Goal: Task Accomplishment & Management: Manage account settings

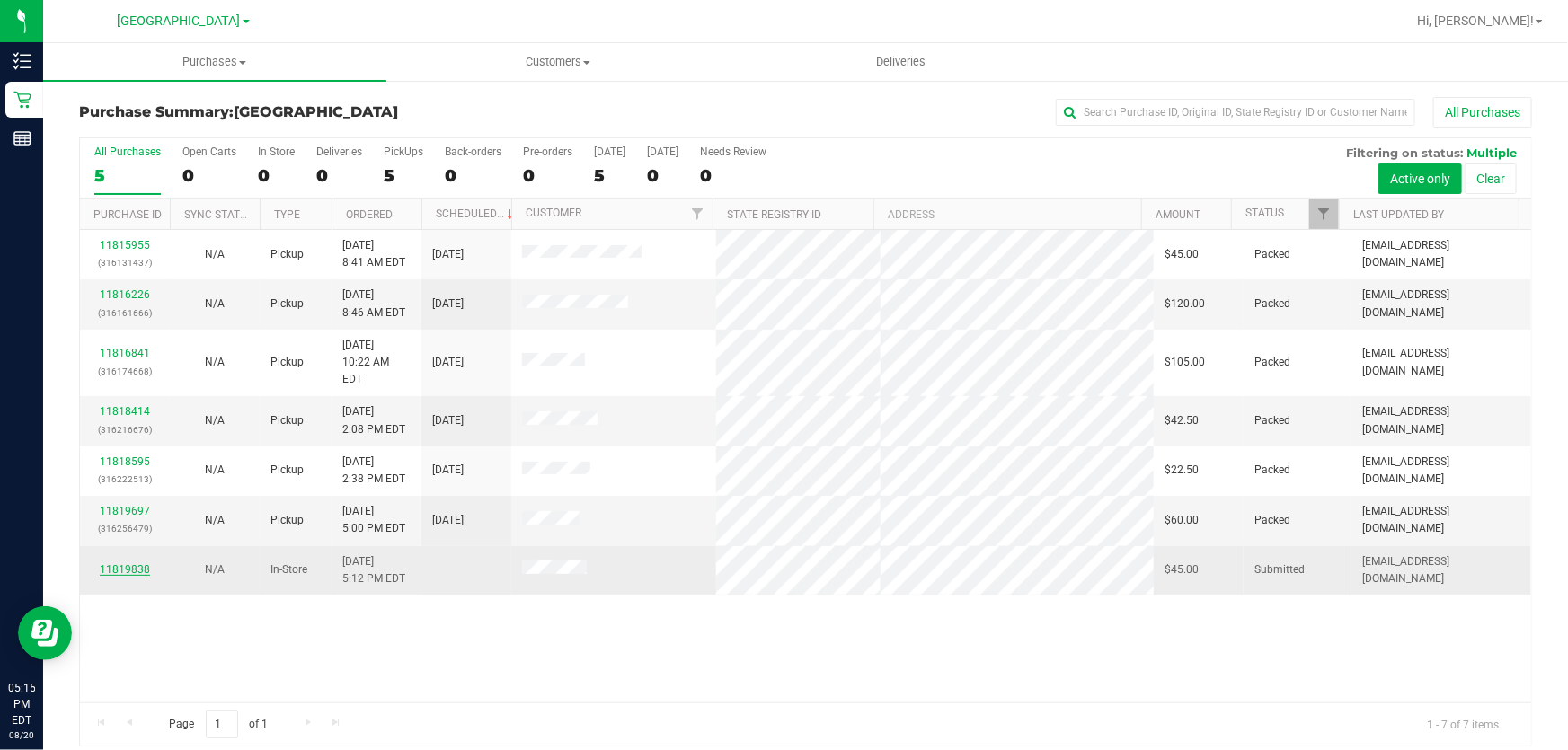
click at [129, 563] on link "11819838" at bounding box center [124, 569] width 50 height 13
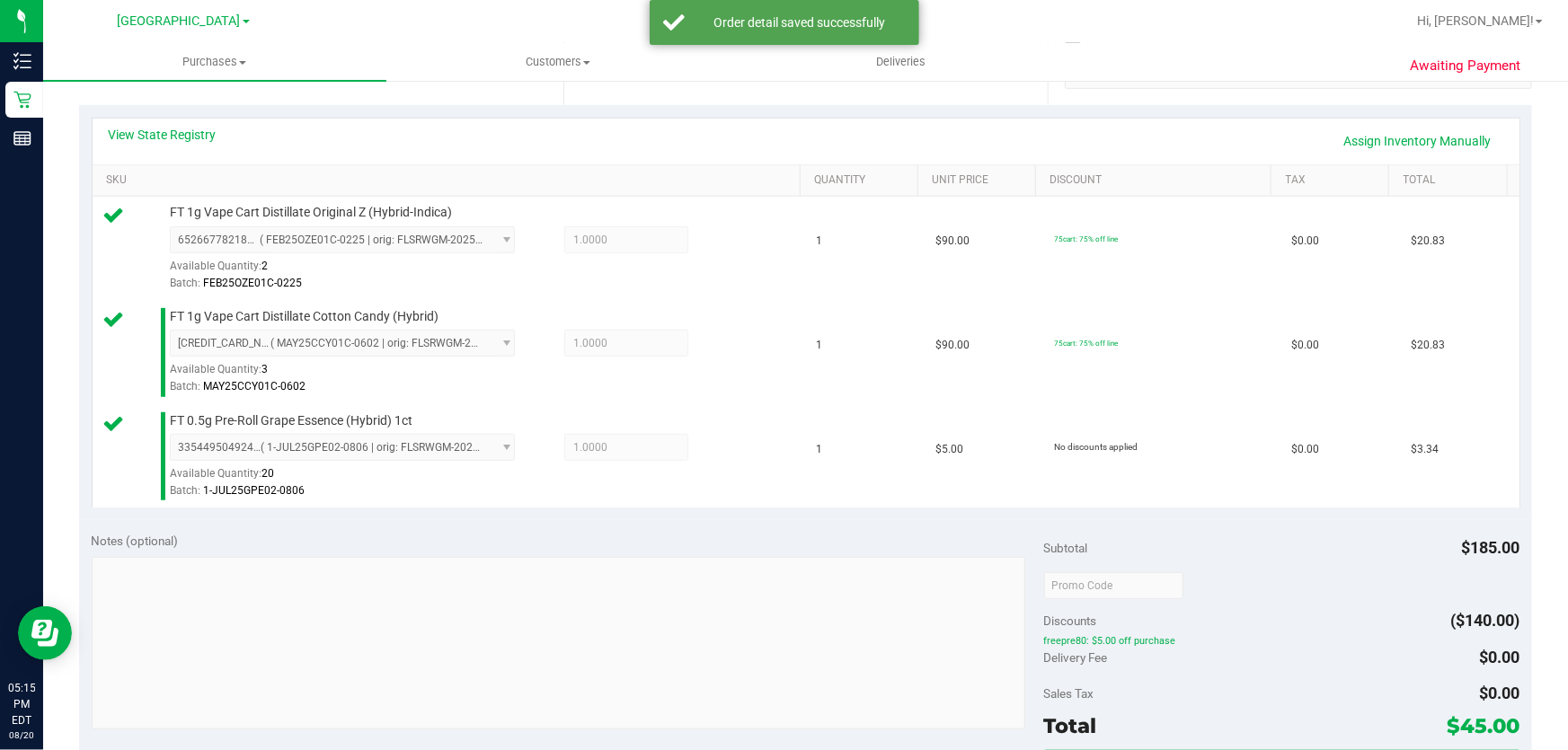
scroll to position [571, 0]
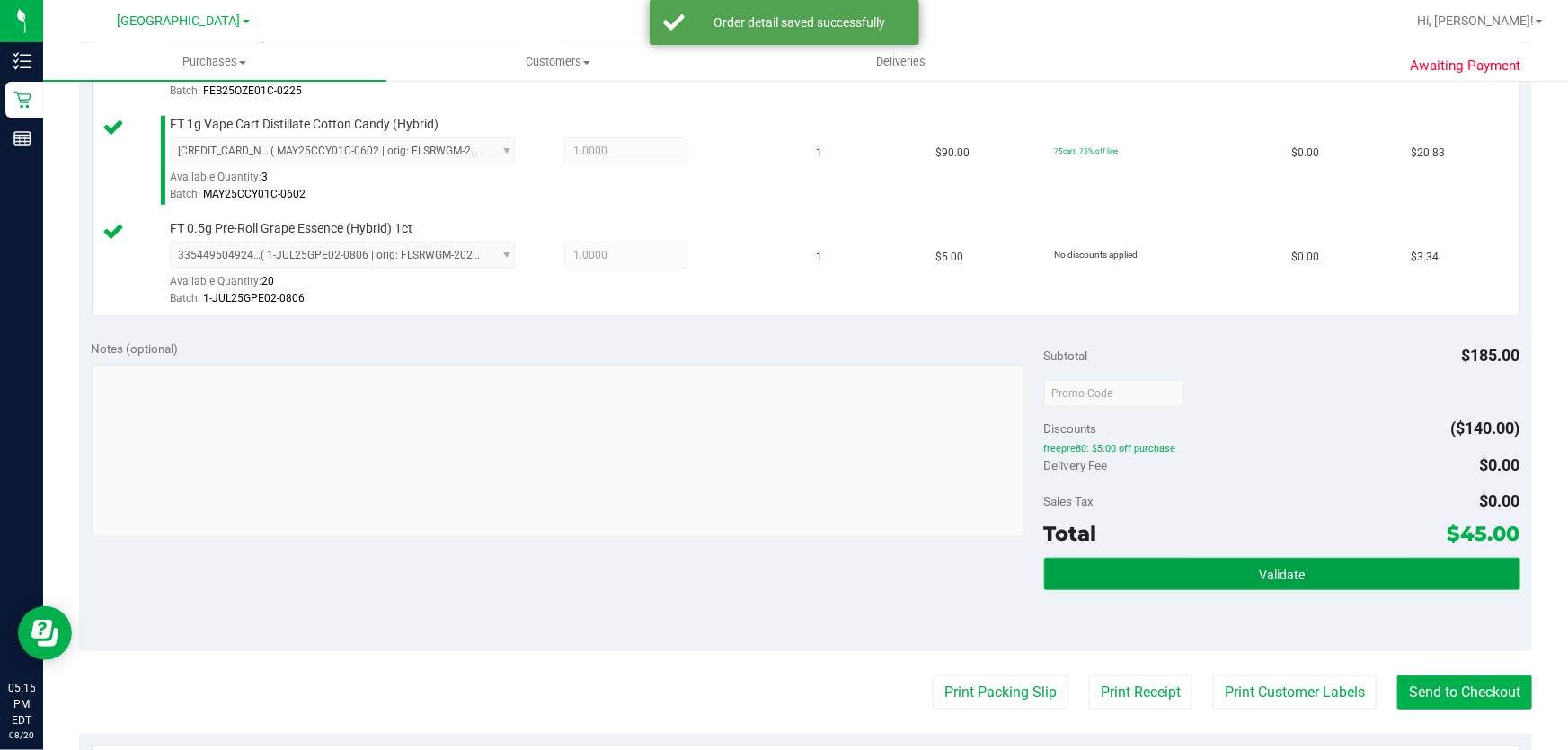
click at [1246, 577] on button "Validate" at bounding box center [1282, 575] width 477 height 33
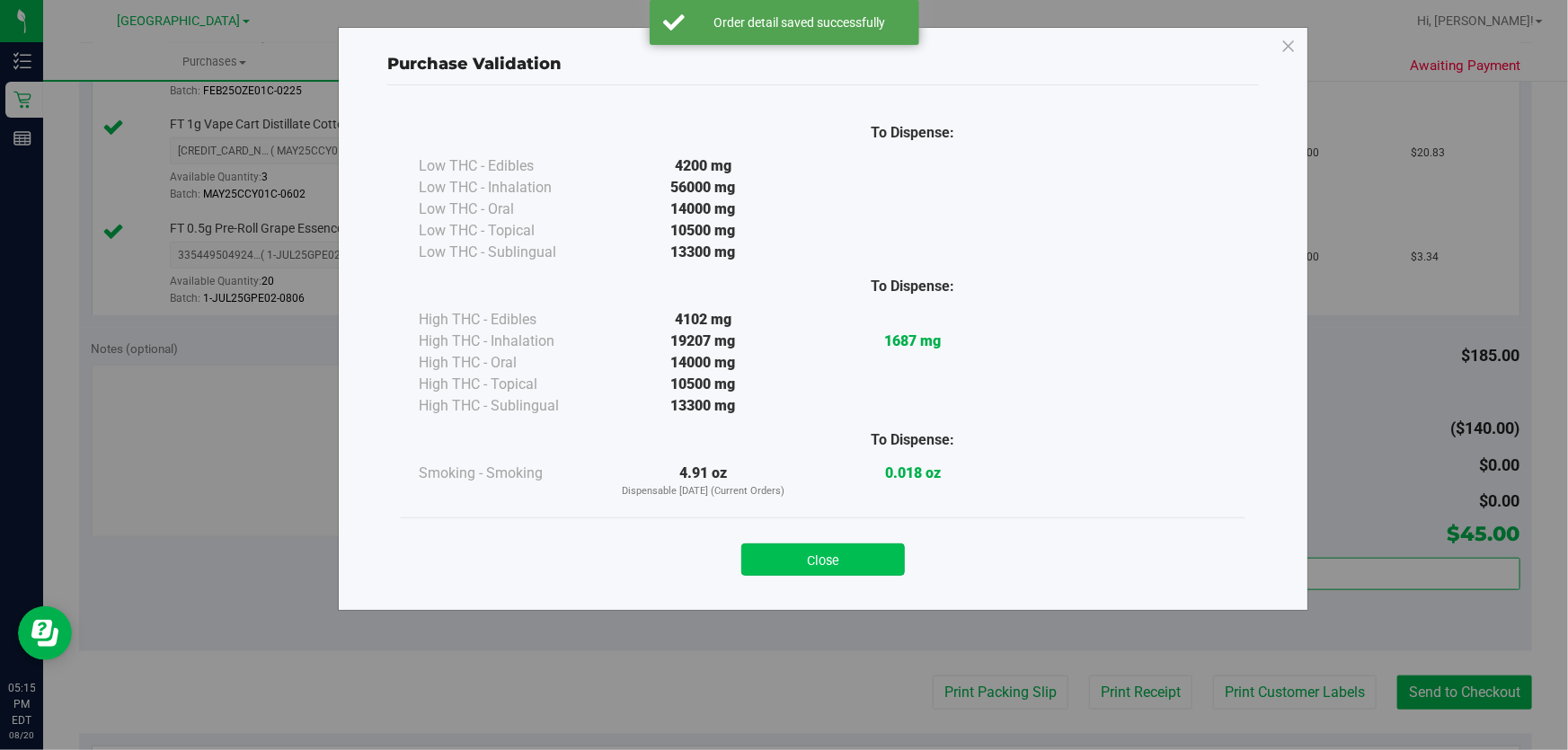
click at [838, 547] on button "Close" at bounding box center [823, 560] width 163 height 33
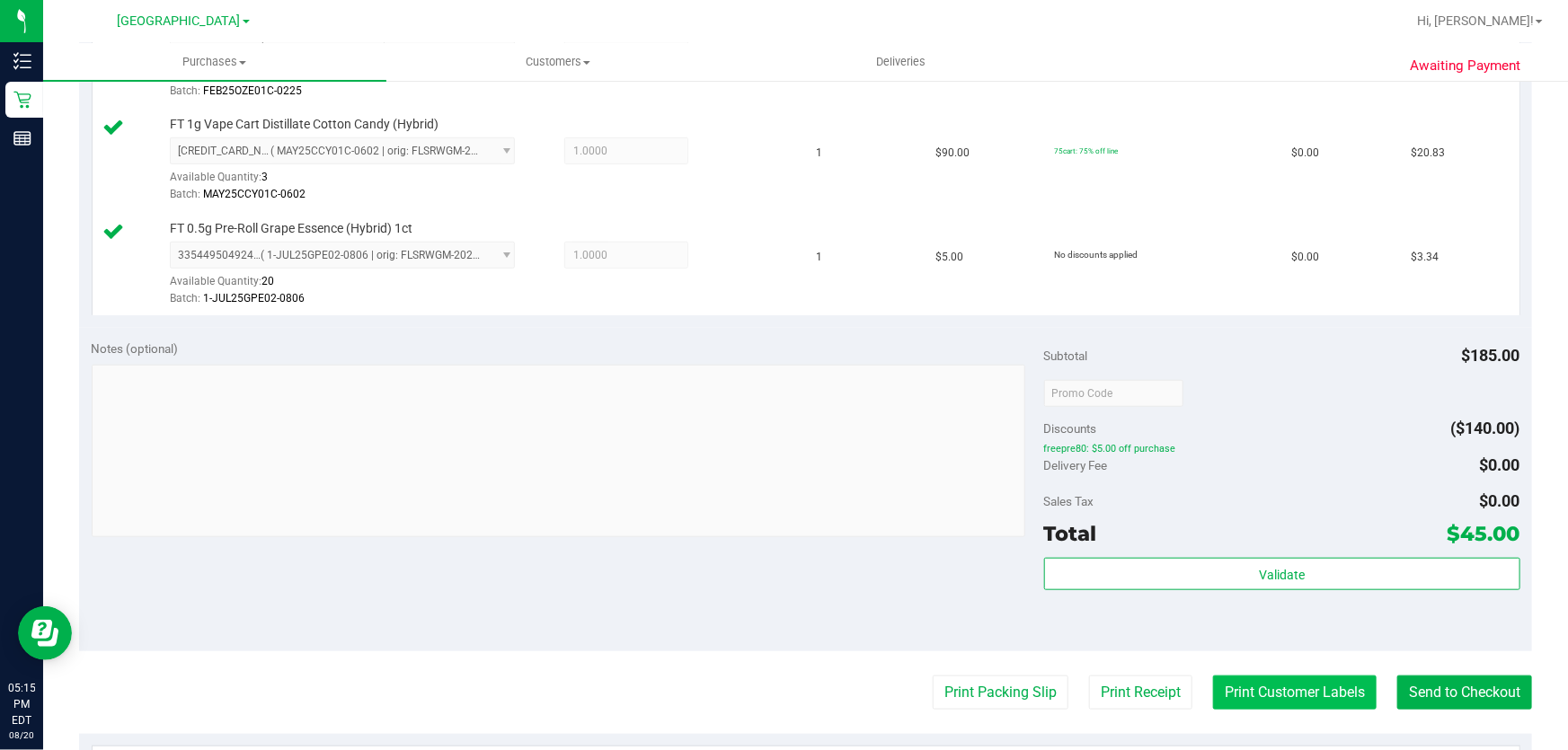
click at [1294, 692] on button "Print Customer Labels" at bounding box center [1295, 693] width 163 height 35
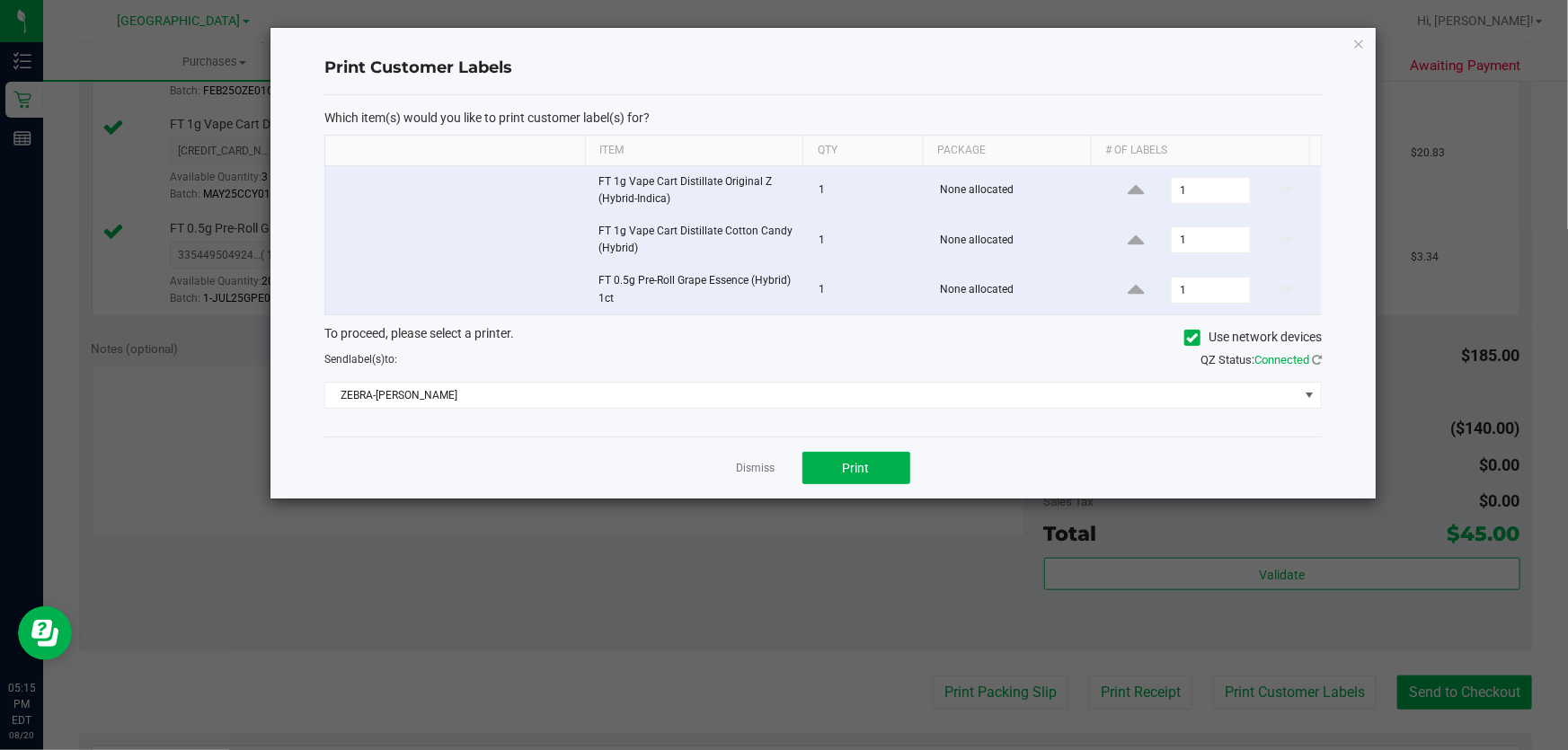
click at [827, 449] on div "Dismiss Print" at bounding box center [823, 468] width 997 height 62
click at [829, 461] on button "Print" at bounding box center [856, 469] width 108 height 33
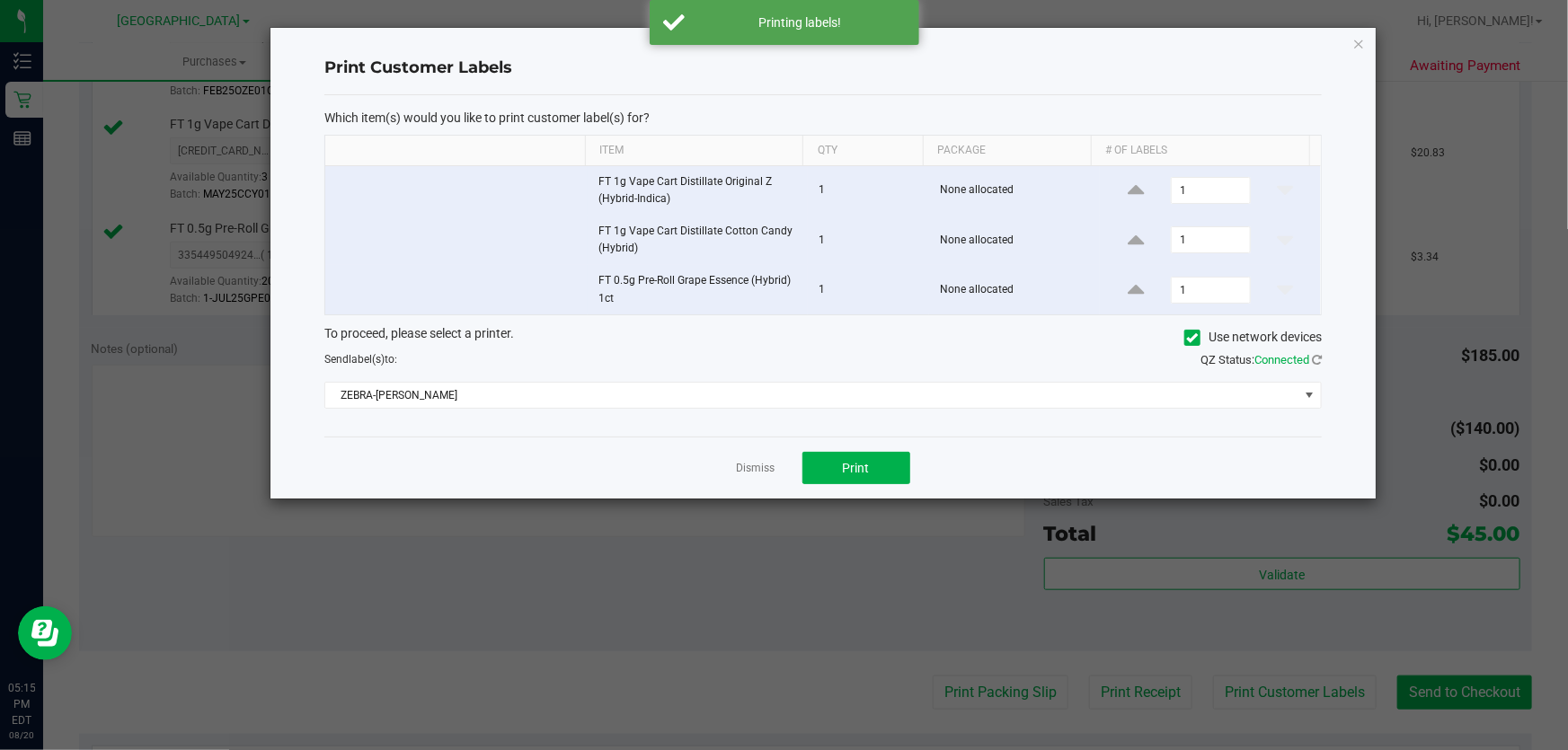
click at [739, 475] on link "Dismiss" at bounding box center [755, 469] width 39 height 15
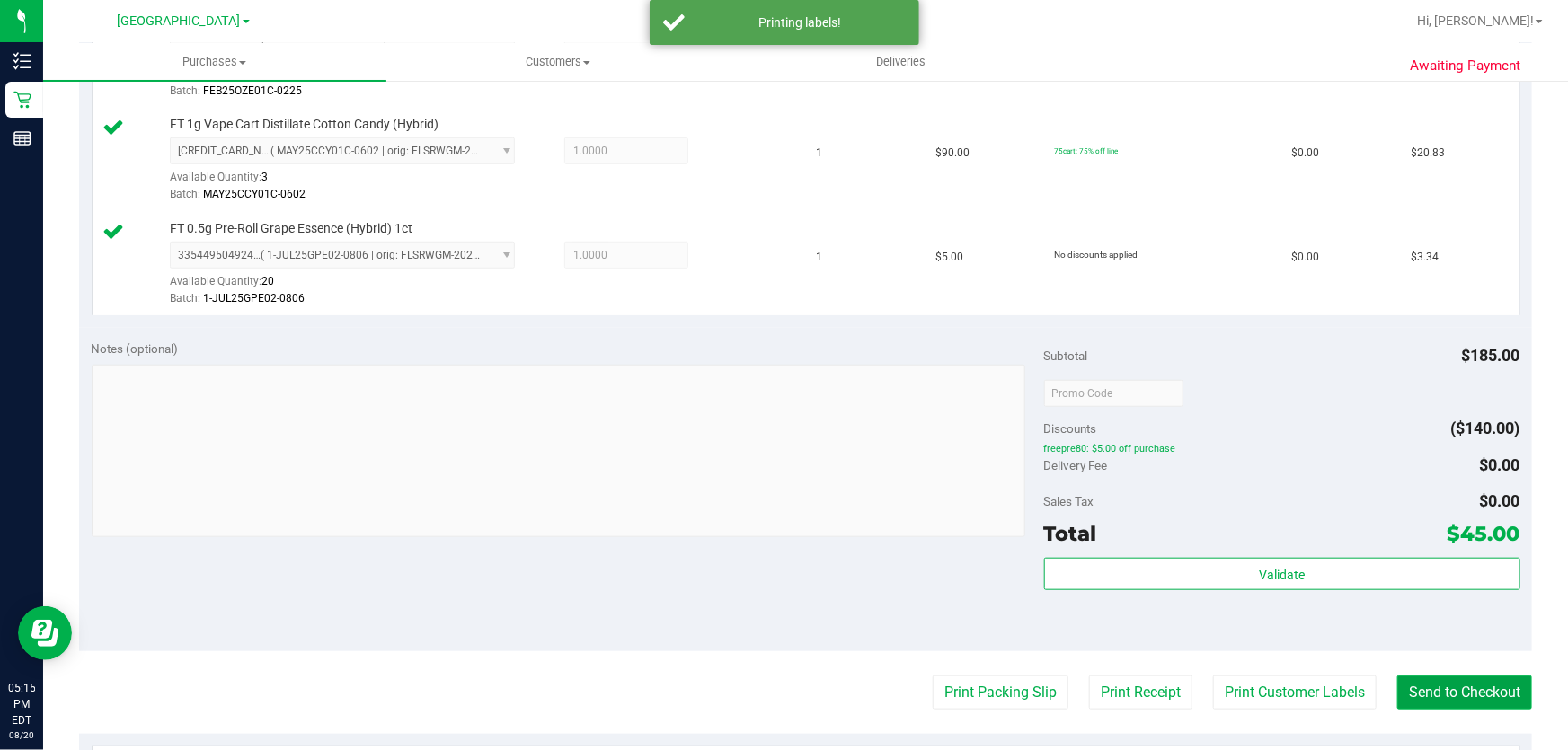
click at [1484, 686] on button "Send to Checkout" at bounding box center [1464, 693] width 134 height 35
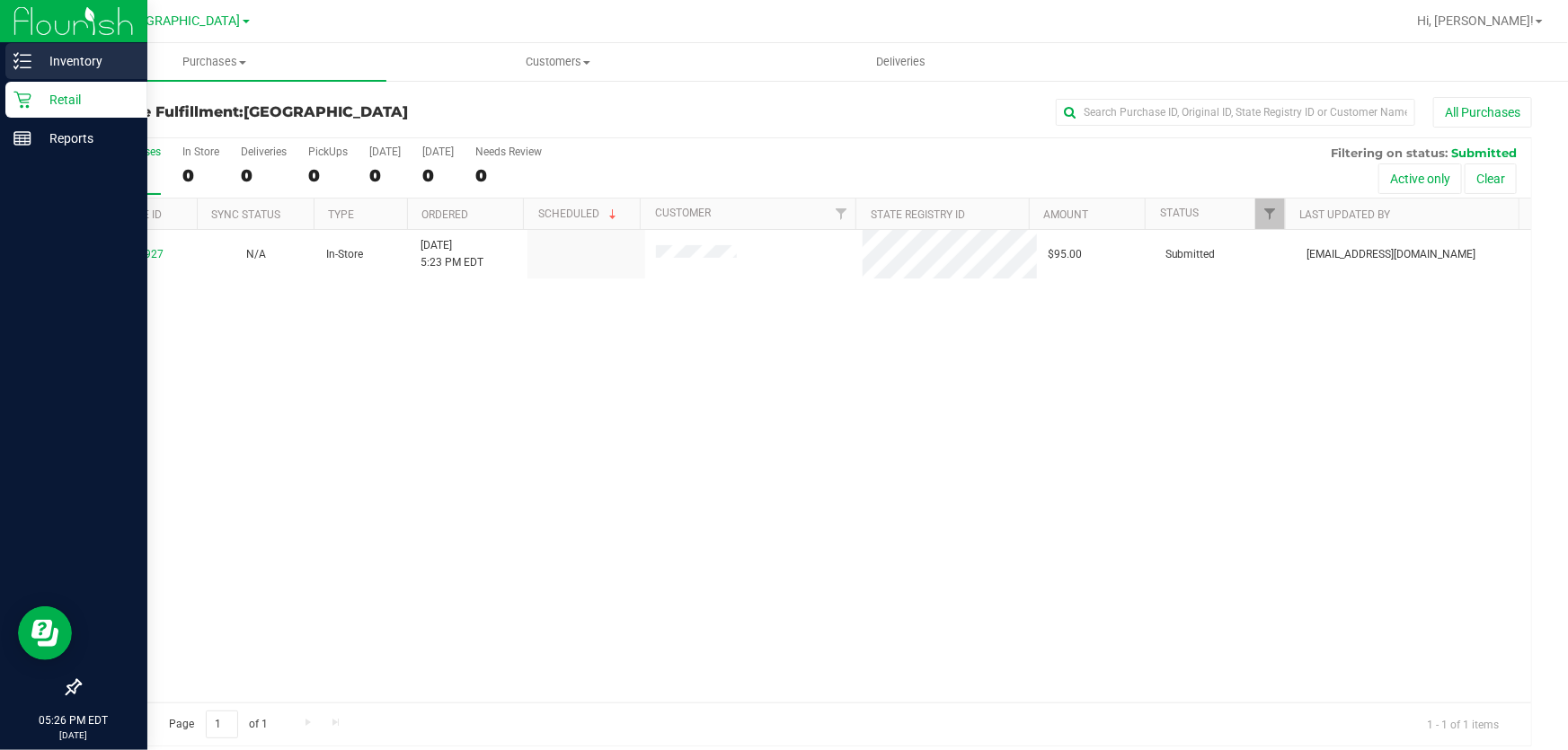
click at [36, 56] on p "Inventory" at bounding box center [85, 61] width 108 height 22
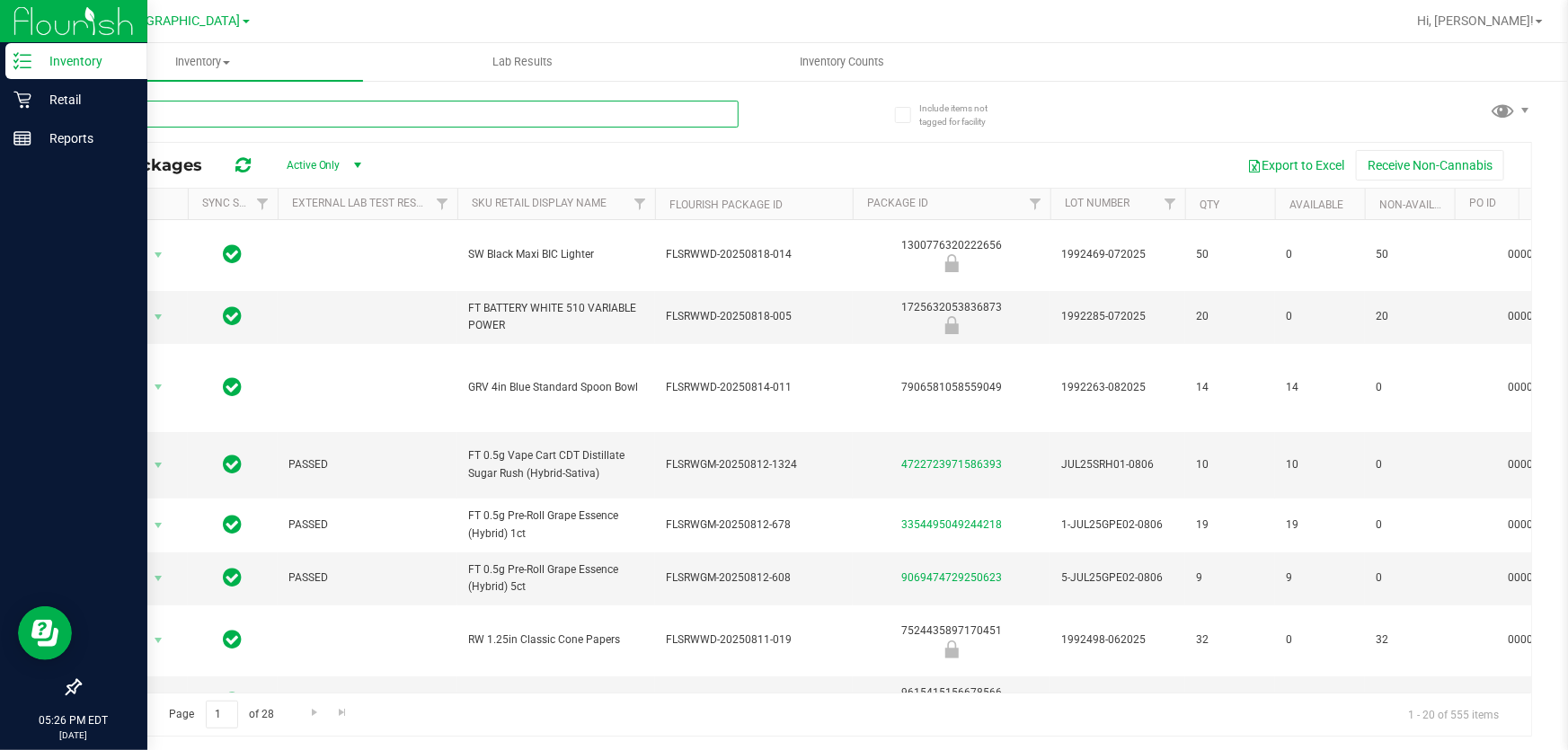
click at [260, 115] on input "text" at bounding box center [409, 114] width 659 height 27
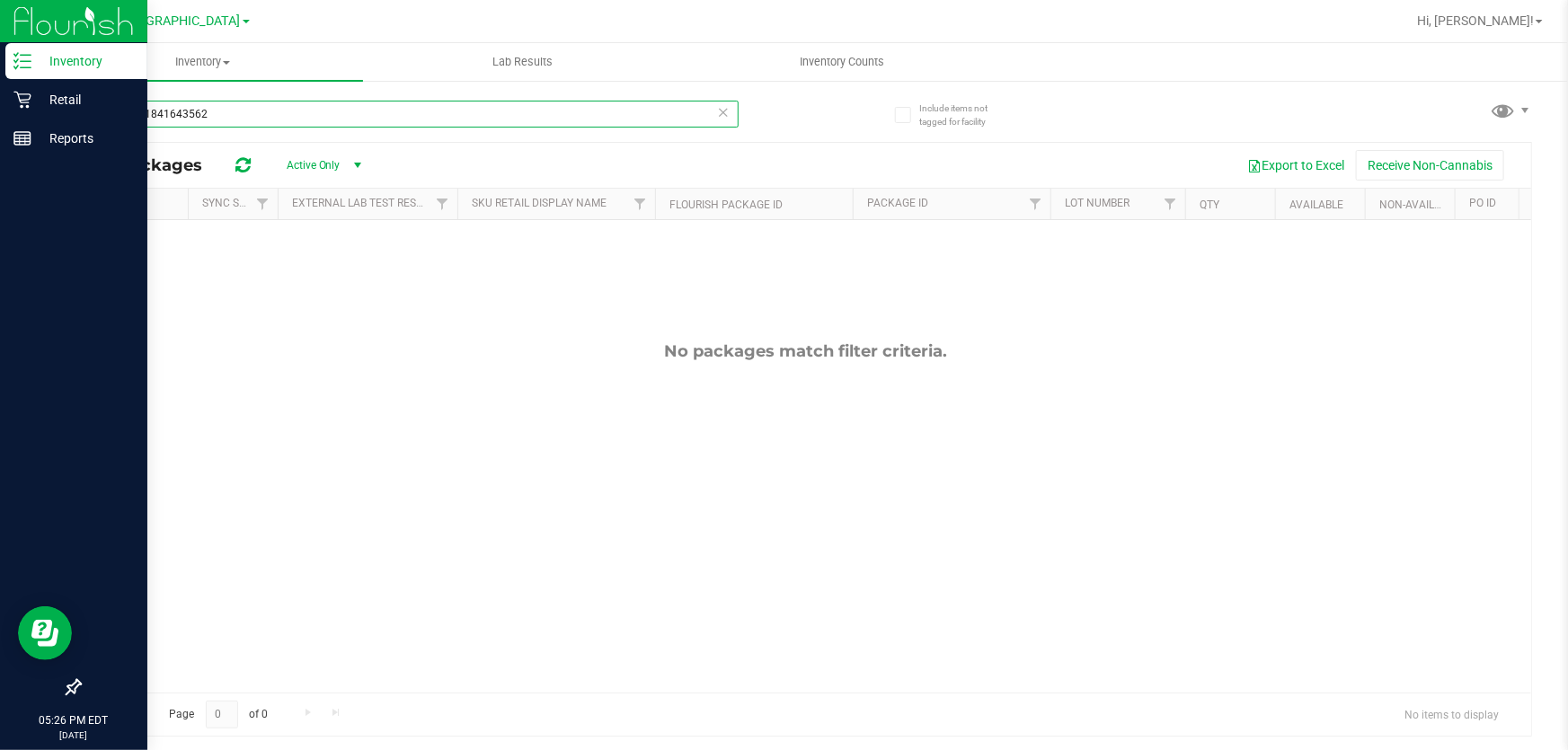
type input "7640141841643562"
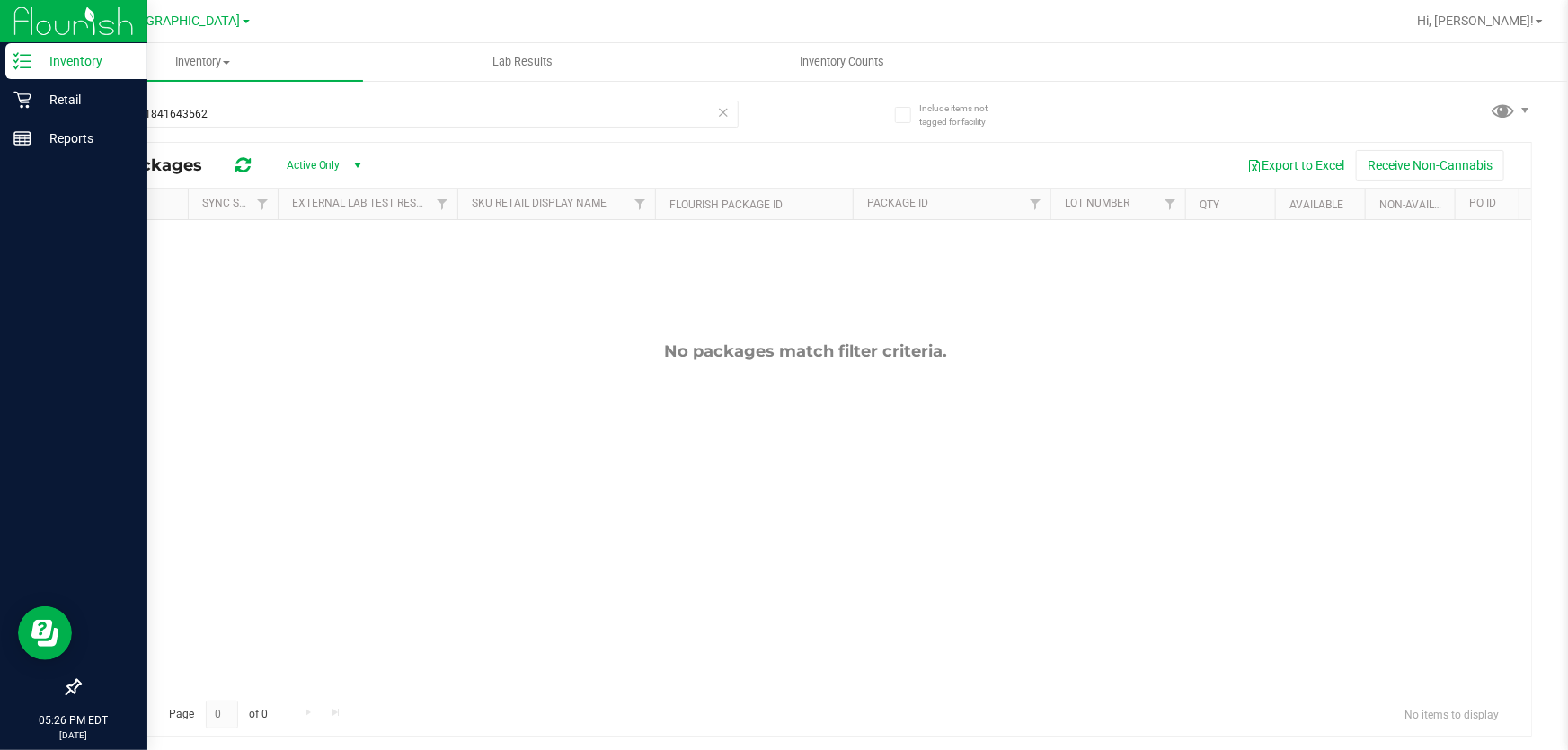
click at [723, 114] on icon at bounding box center [724, 112] width 13 height 22
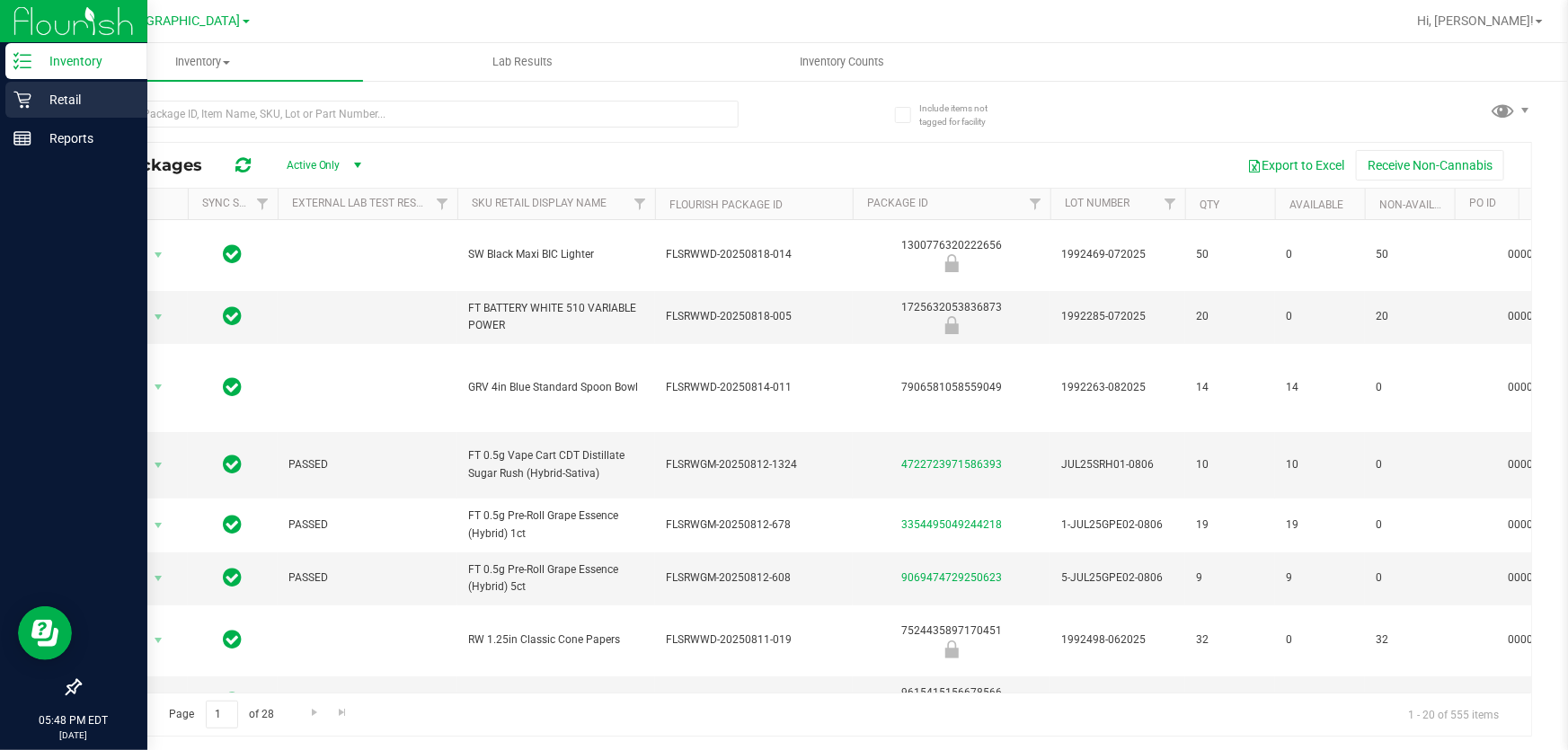
click at [56, 95] on p "Retail" at bounding box center [85, 100] width 108 height 22
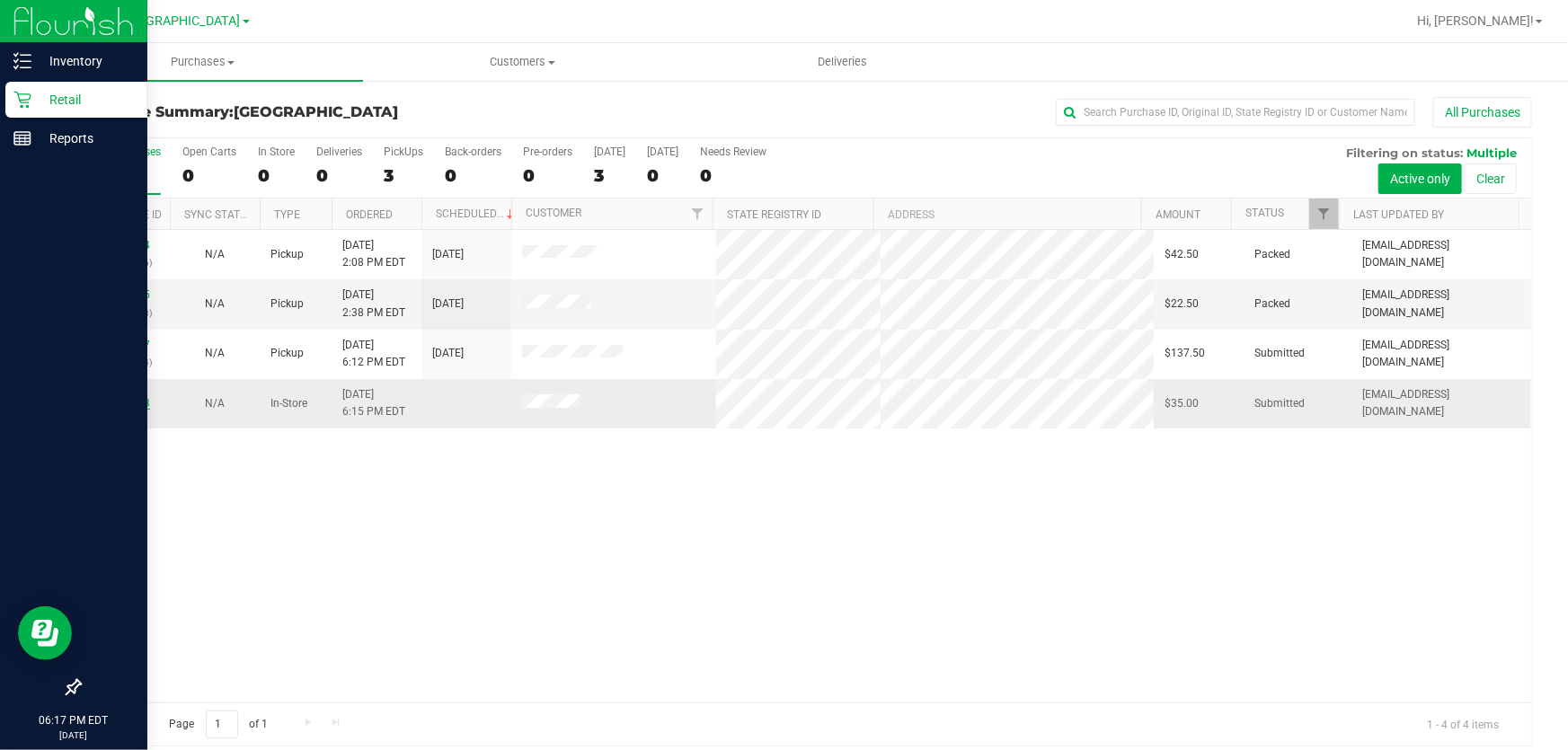
click at [145, 403] on link "11820343" at bounding box center [124, 403] width 50 height 13
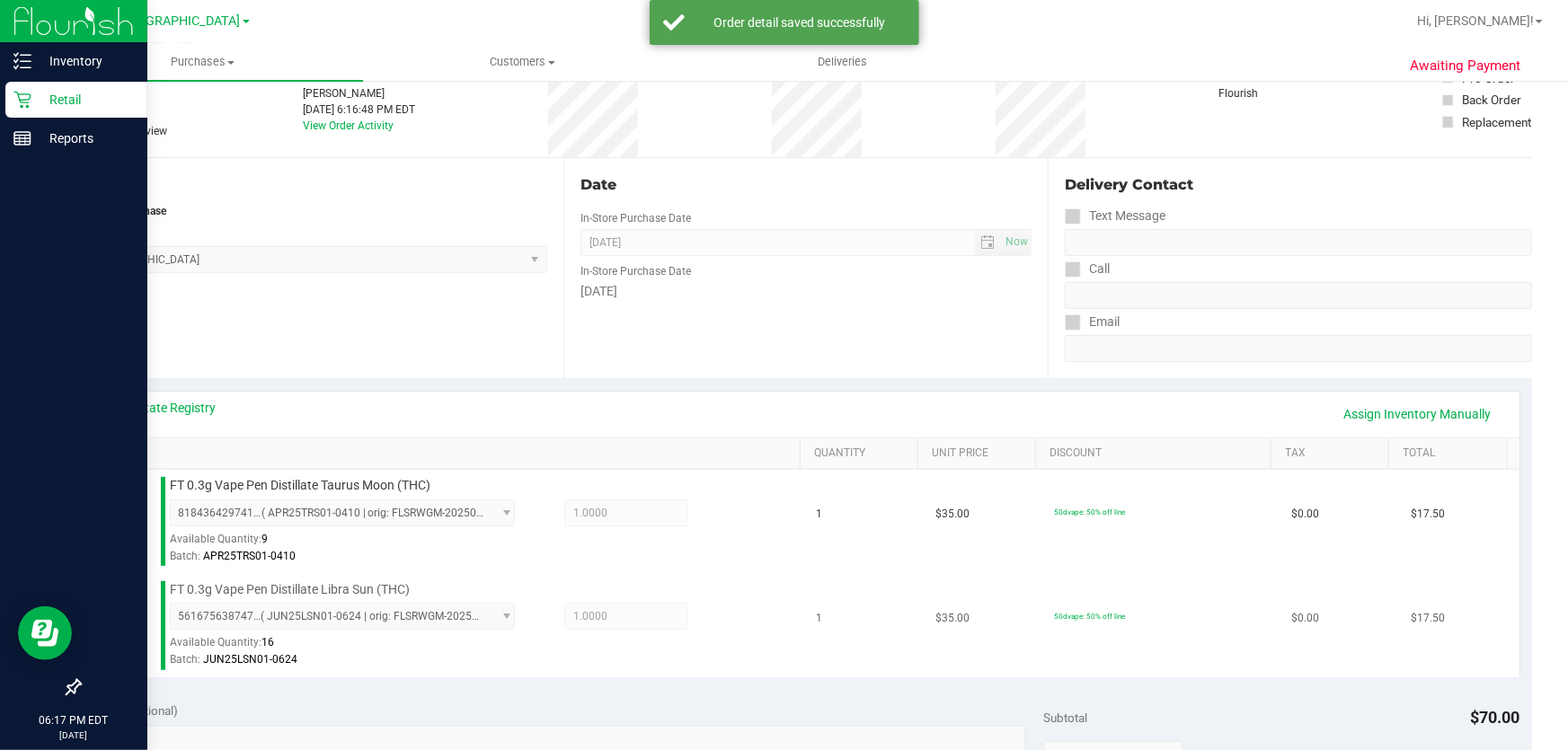
scroll to position [408, 0]
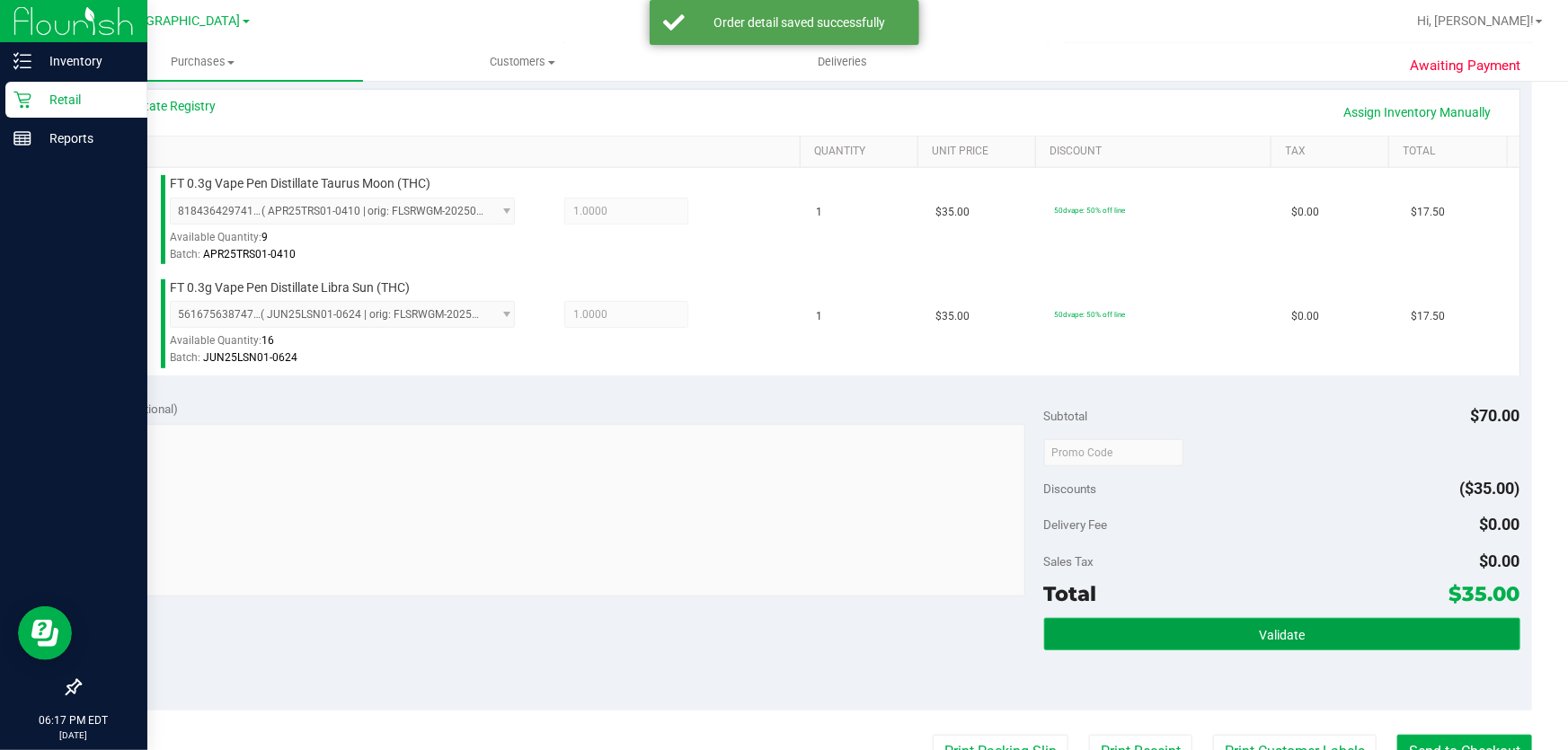
click at [1238, 633] on button "Validate" at bounding box center [1282, 635] width 477 height 33
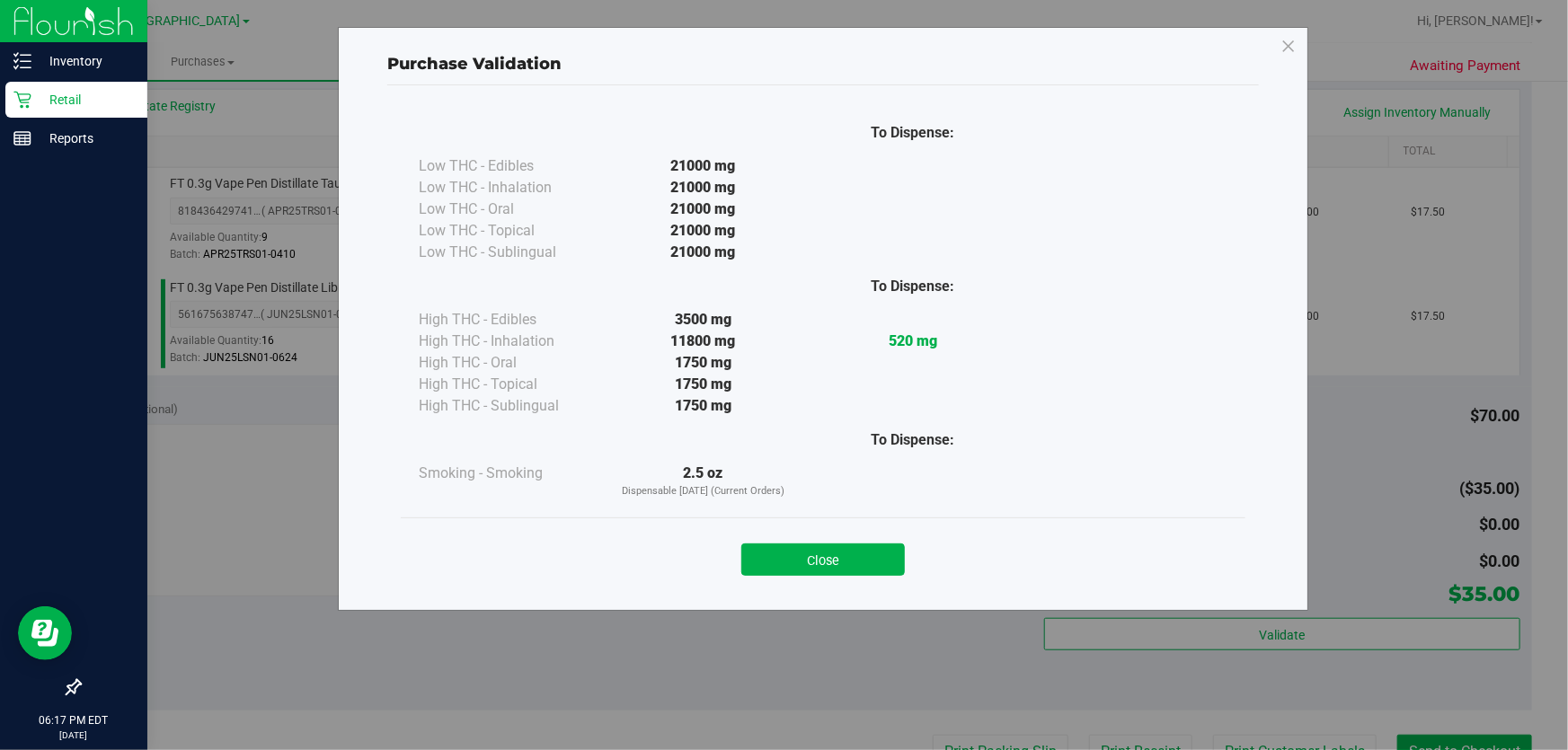
click at [880, 563] on button "Close" at bounding box center [823, 560] width 163 height 33
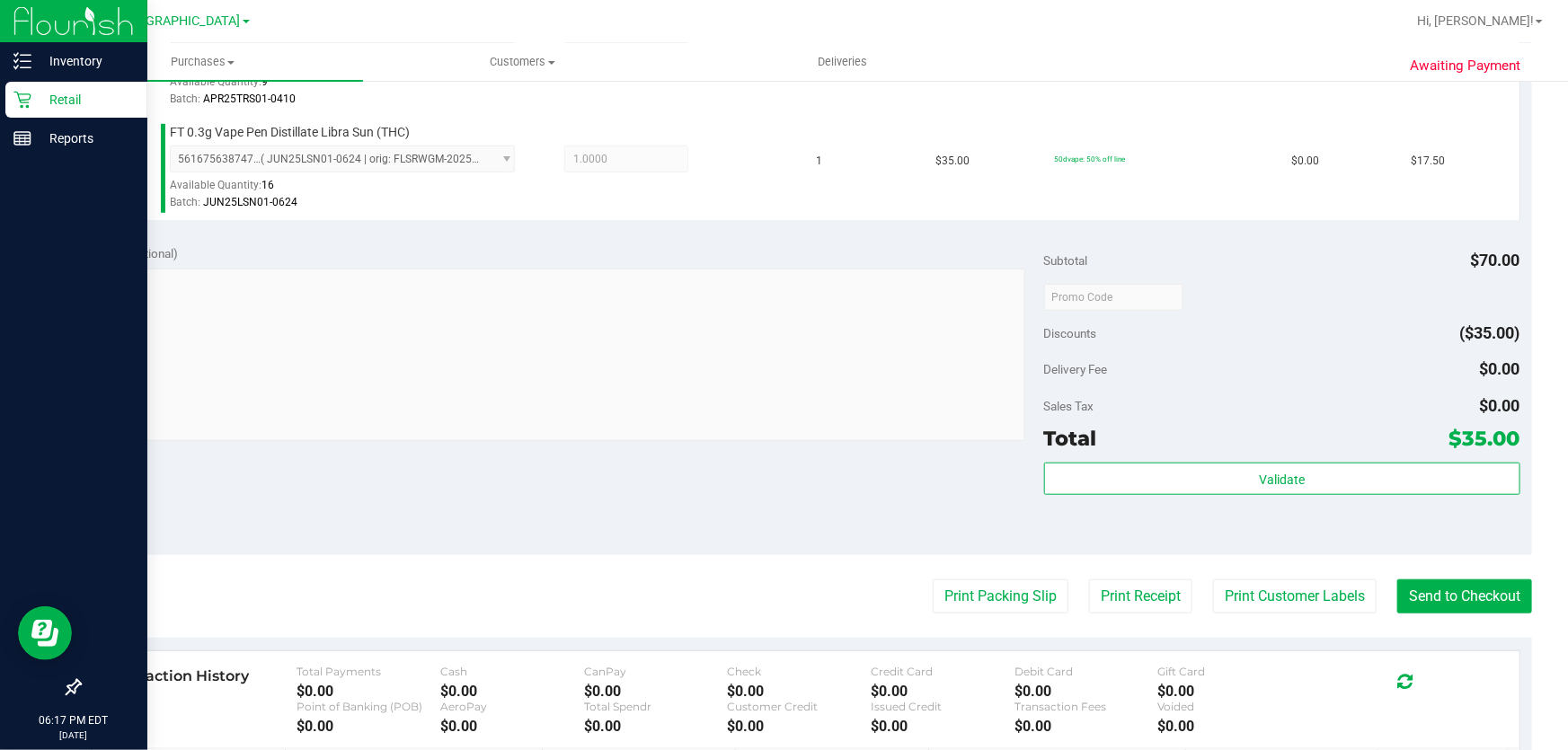
scroll to position [653, 0]
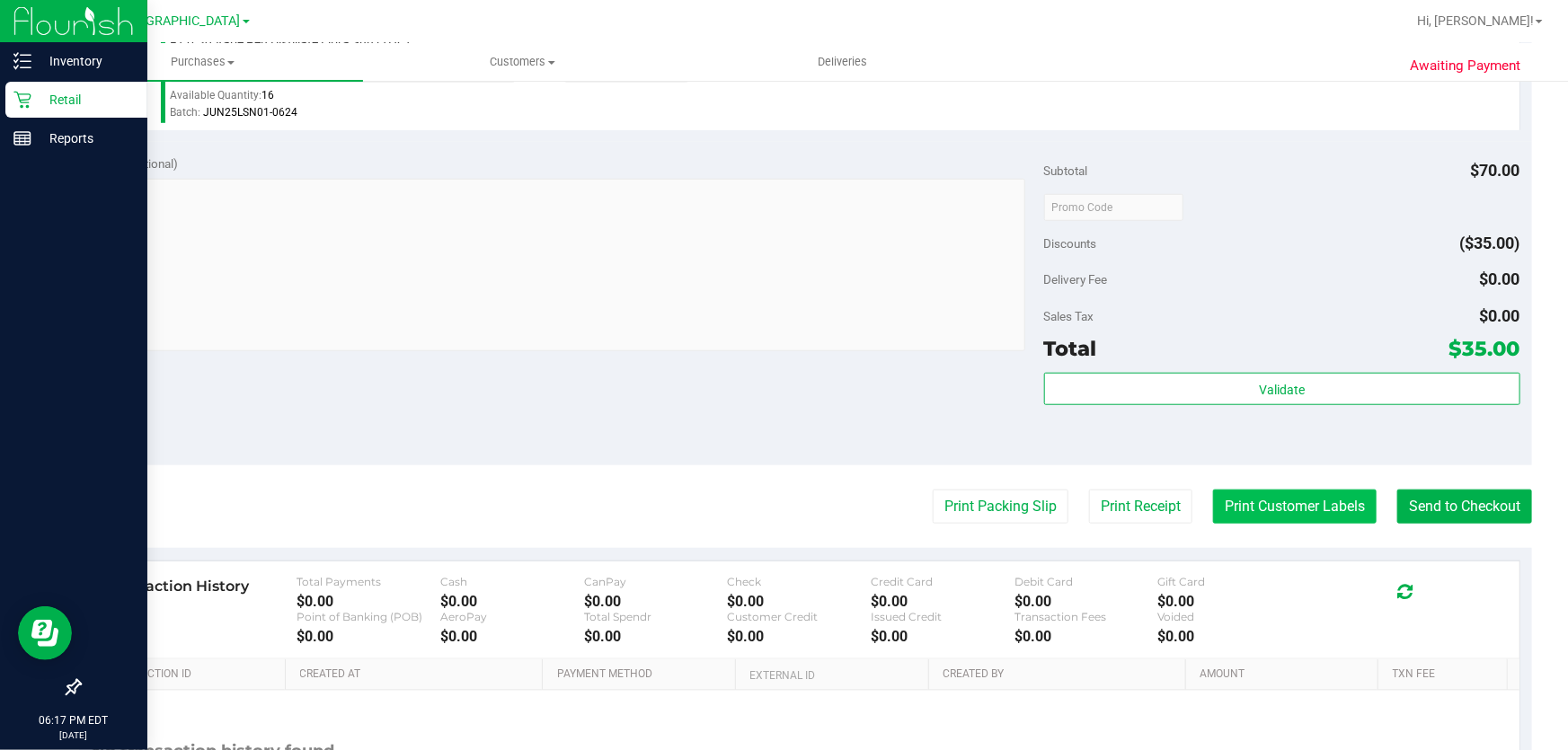
click at [1240, 498] on button "Print Customer Labels" at bounding box center [1295, 507] width 163 height 35
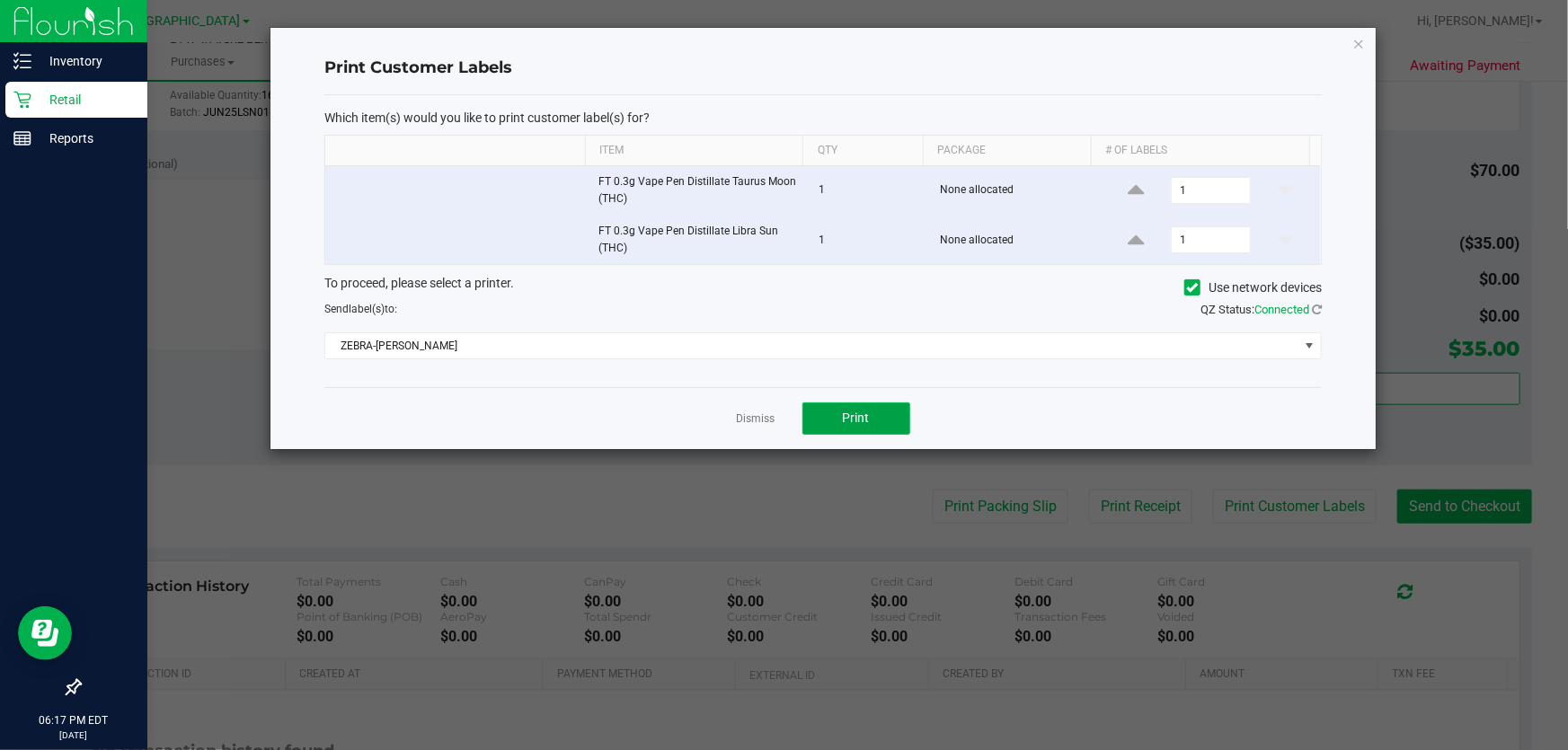
click at [826, 408] on button "Print" at bounding box center [856, 419] width 108 height 33
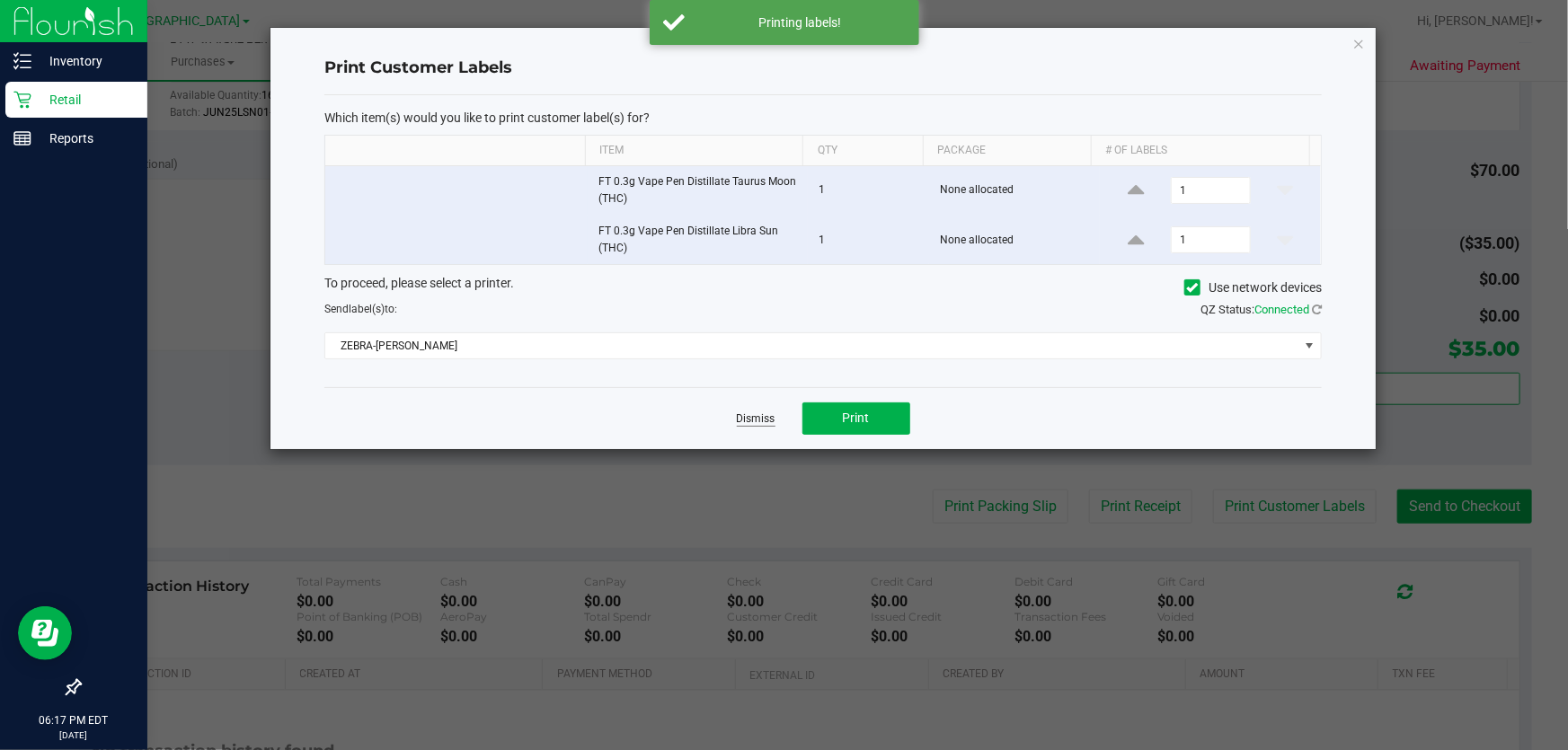
click at [755, 422] on link "Dismiss" at bounding box center [755, 419] width 39 height 15
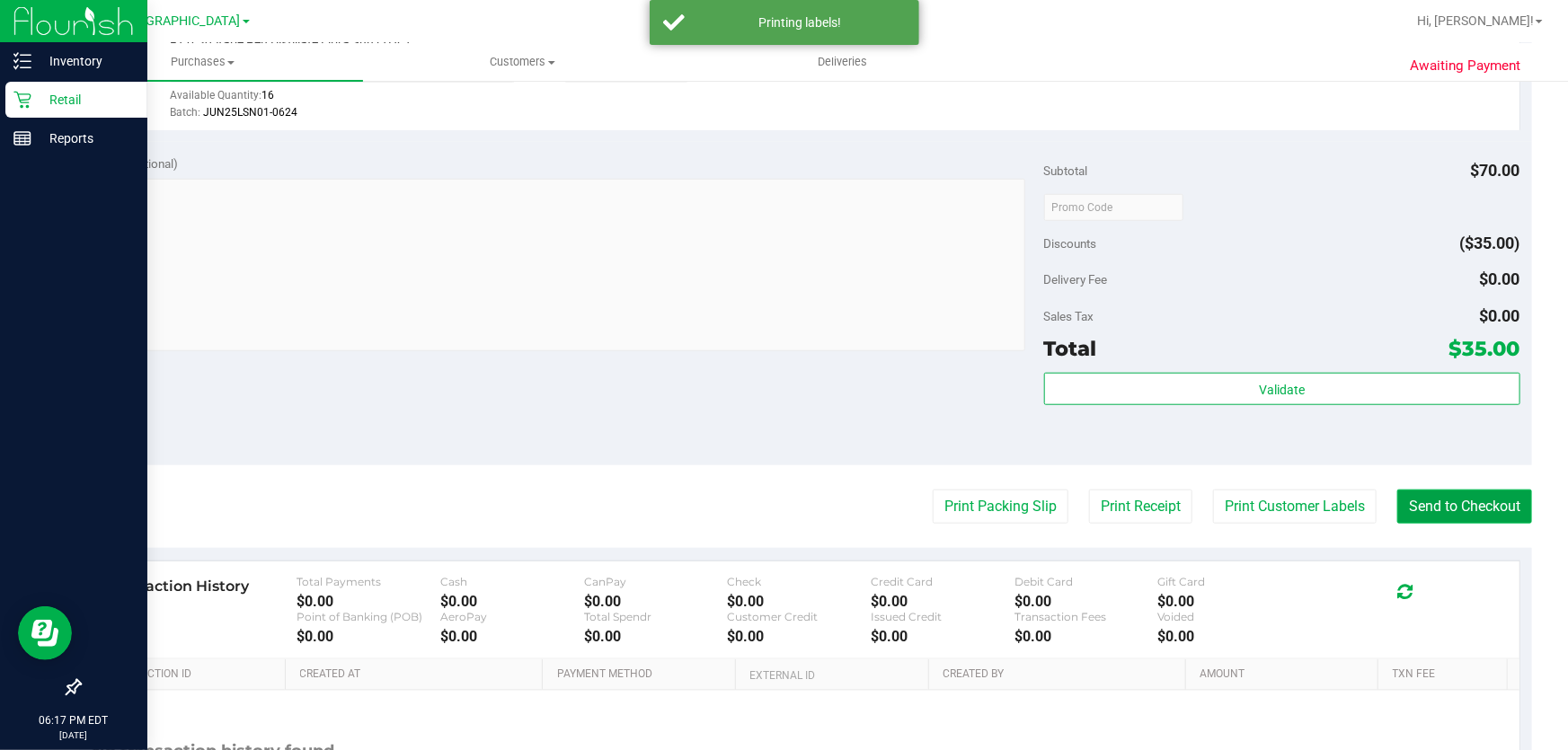
click at [1407, 503] on button "Send to Checkout" at bounding box center [1464, 507] width 134 height 35
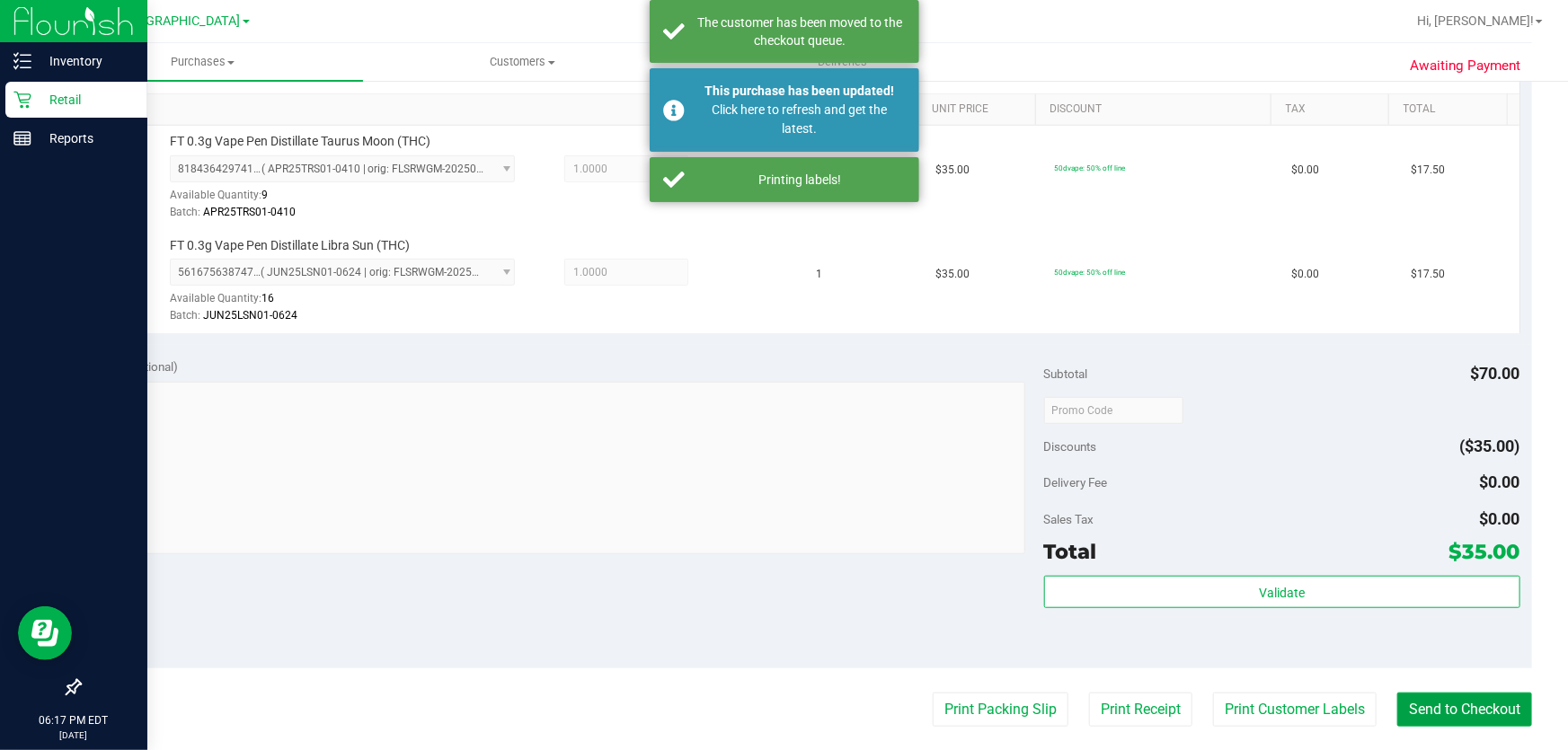
scroll to position [489, 0]
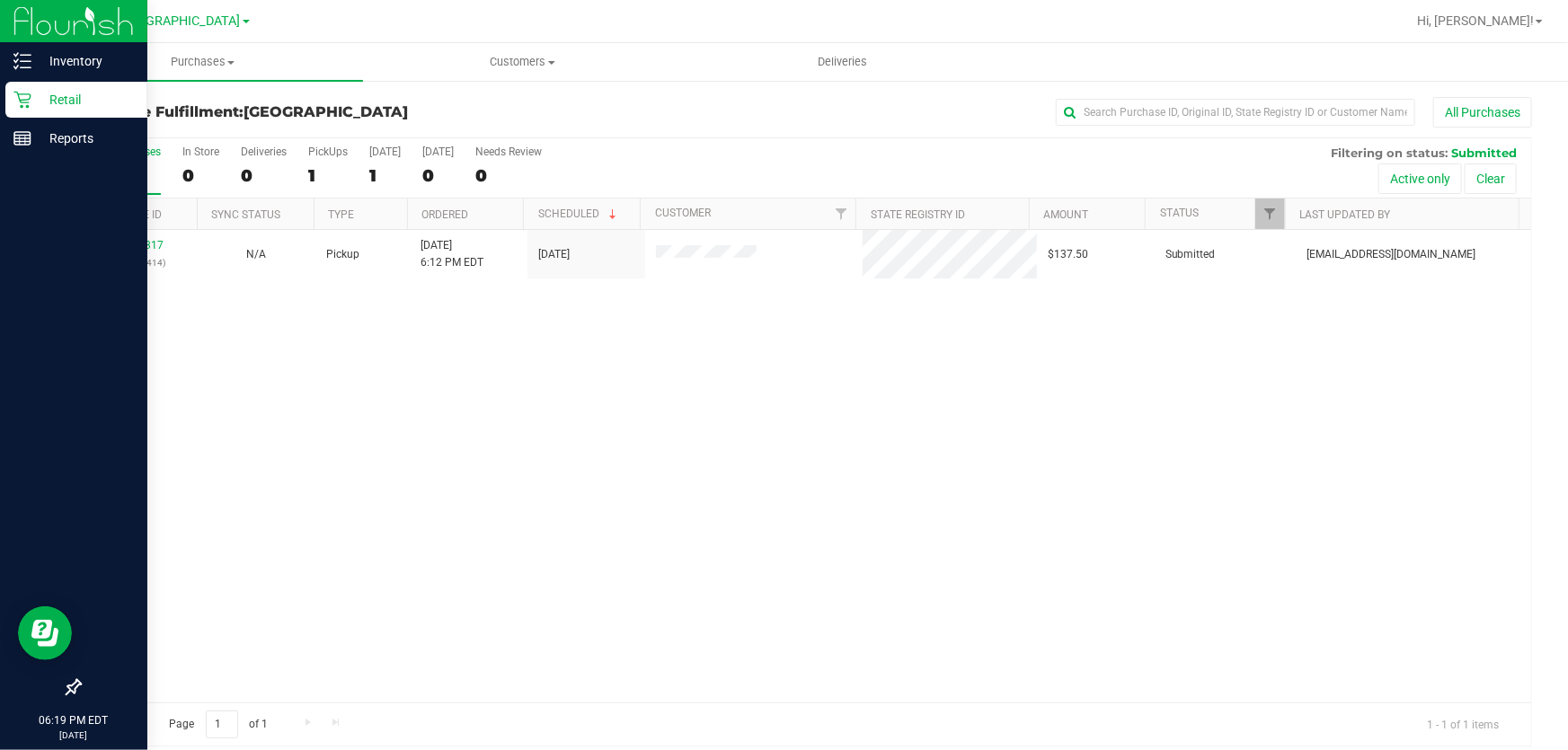
drag, startPoint x: 240, startPoint y: 429, endPoint x: 185, endPoint y: 322, distance: 120.3
click at [240, 423] on div "11820317 (316273414) N/A Pickup [DATE] 6:12 PM EDT 8/20/2025 $137.50 Submitted …" at bounding box center [805, 466] width 1451 height 473
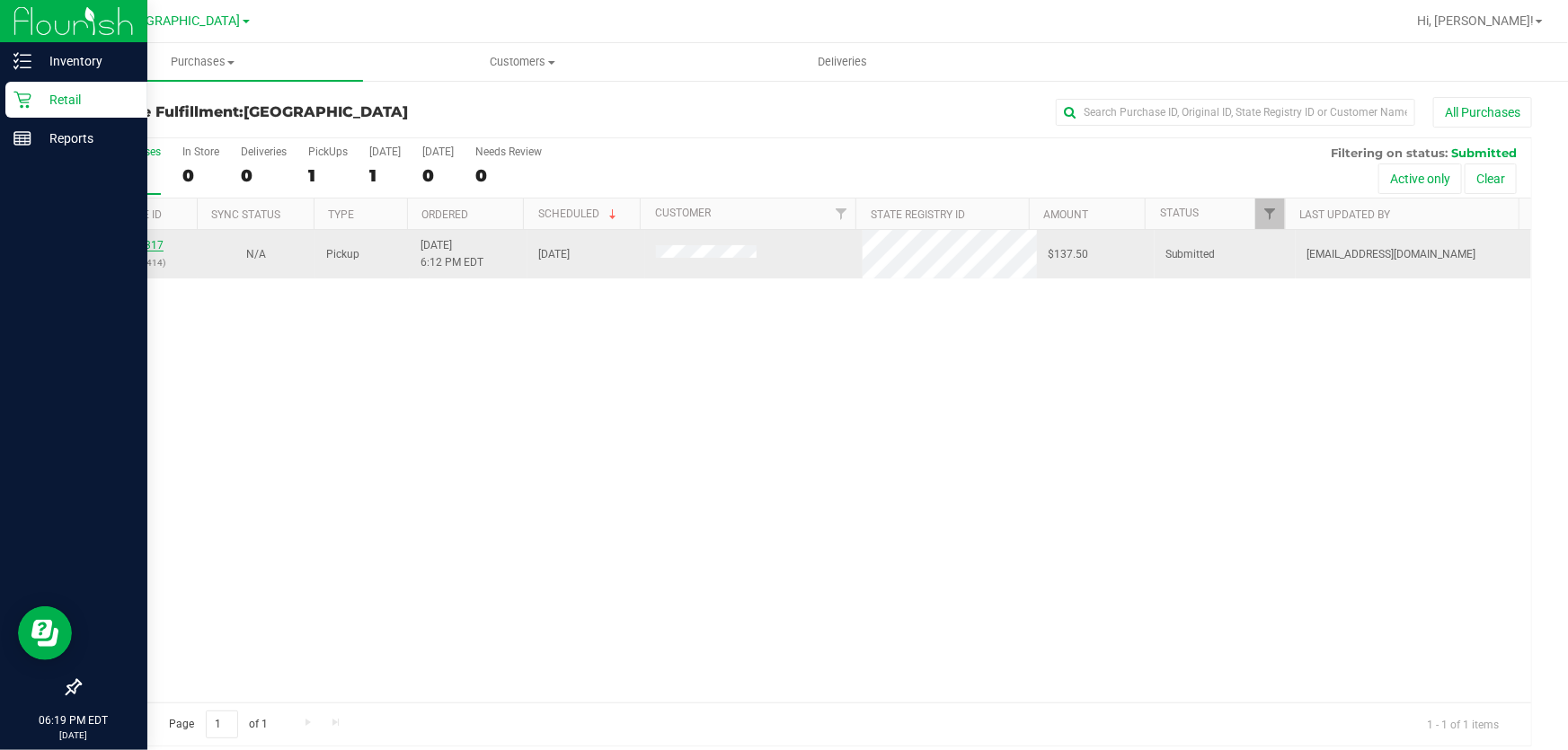
click at [143, 245] on link "11820317" at bounding box center [138, 245] width 50 height 13
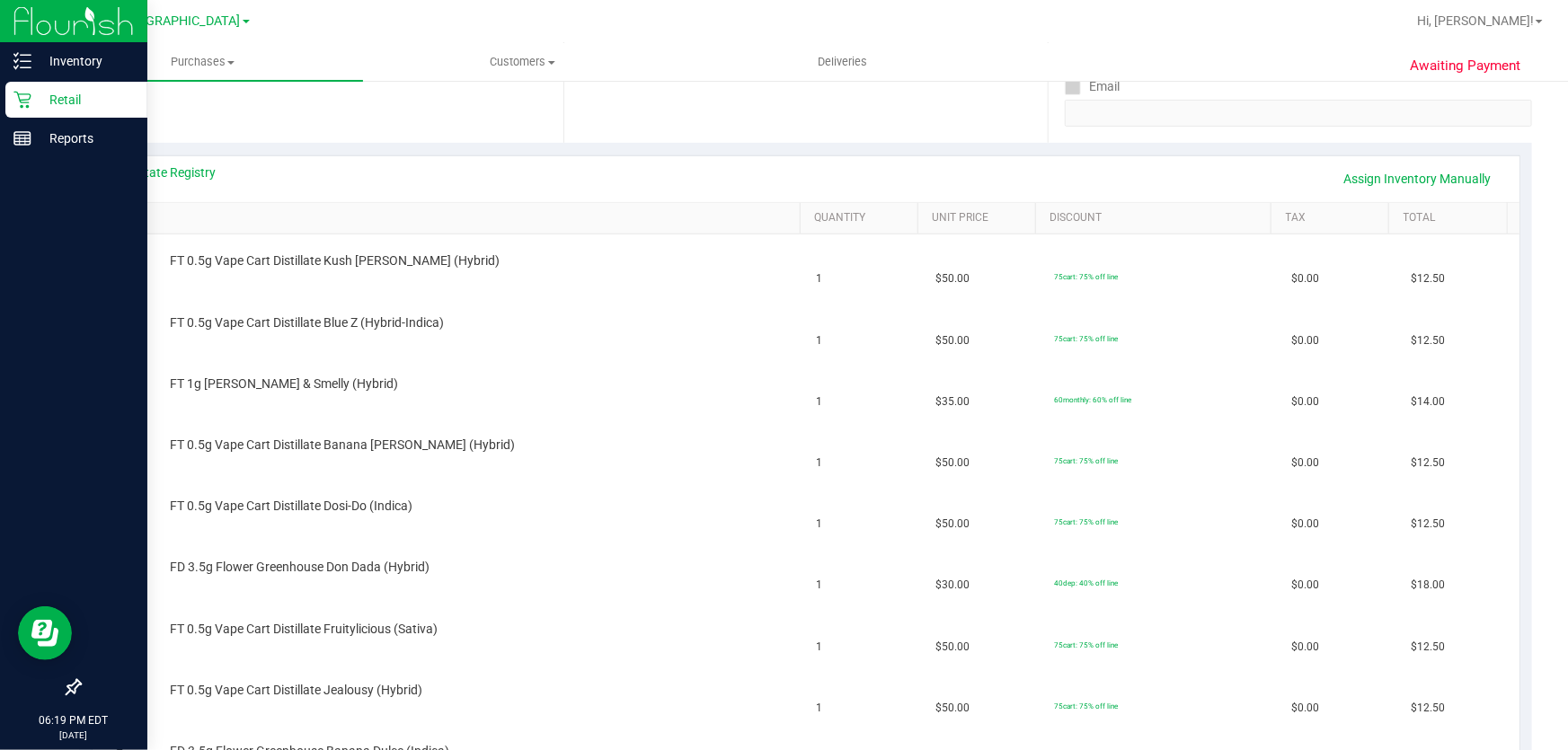
scroll to position [81, 0]
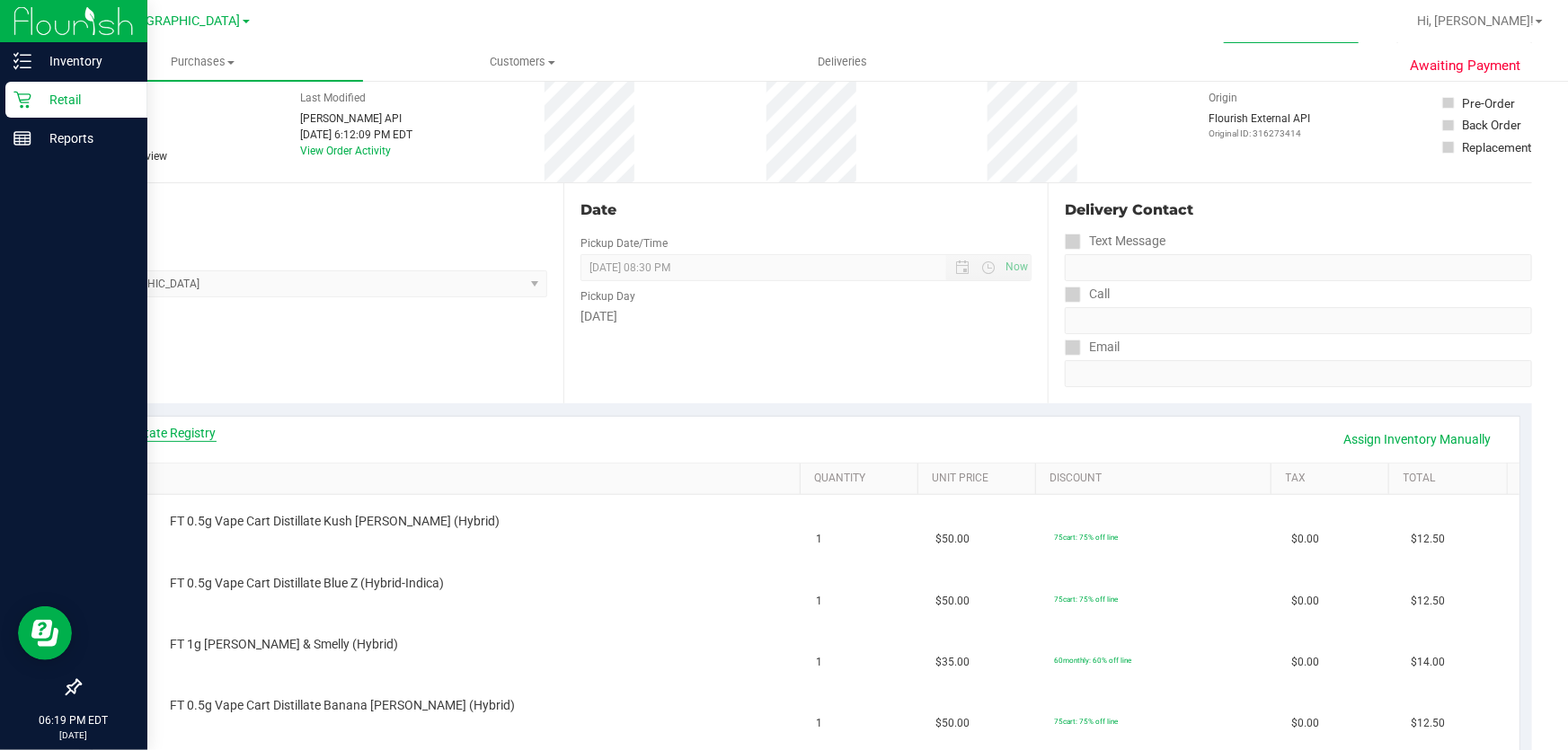
click at [207, 434] on link "View State Registry" at bounding box center [163, 433] width 108 height 18
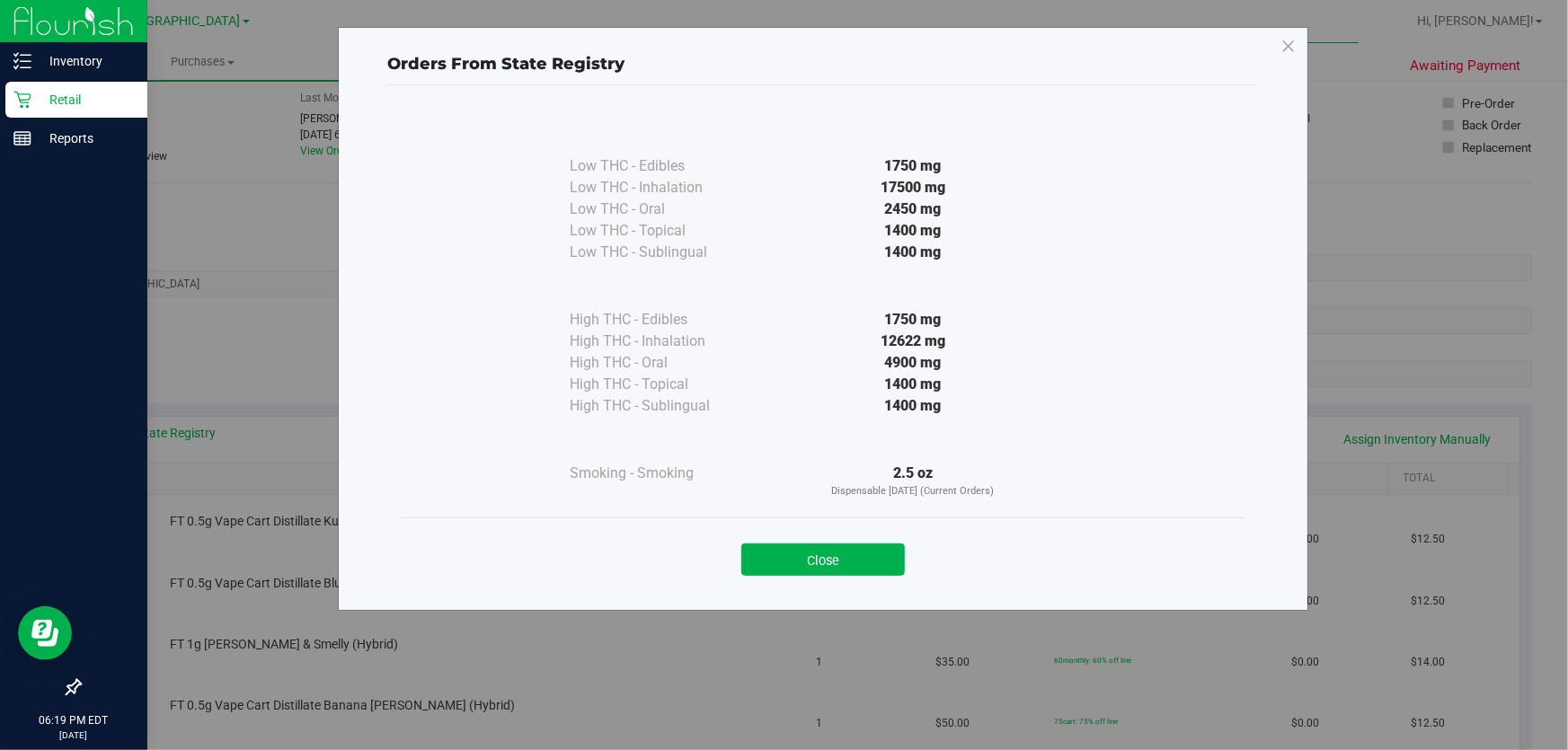
click at [1076, 283] on div at bounding box center [912, 286] width 327 height 45
drag, startPoint x: 808, startPoint y: 561, endPoint x: 939, endPoint y: 478, distance: 155.1
click at [809, 561] on button "Close" at bounding box center [823, 560] width 163 height 33
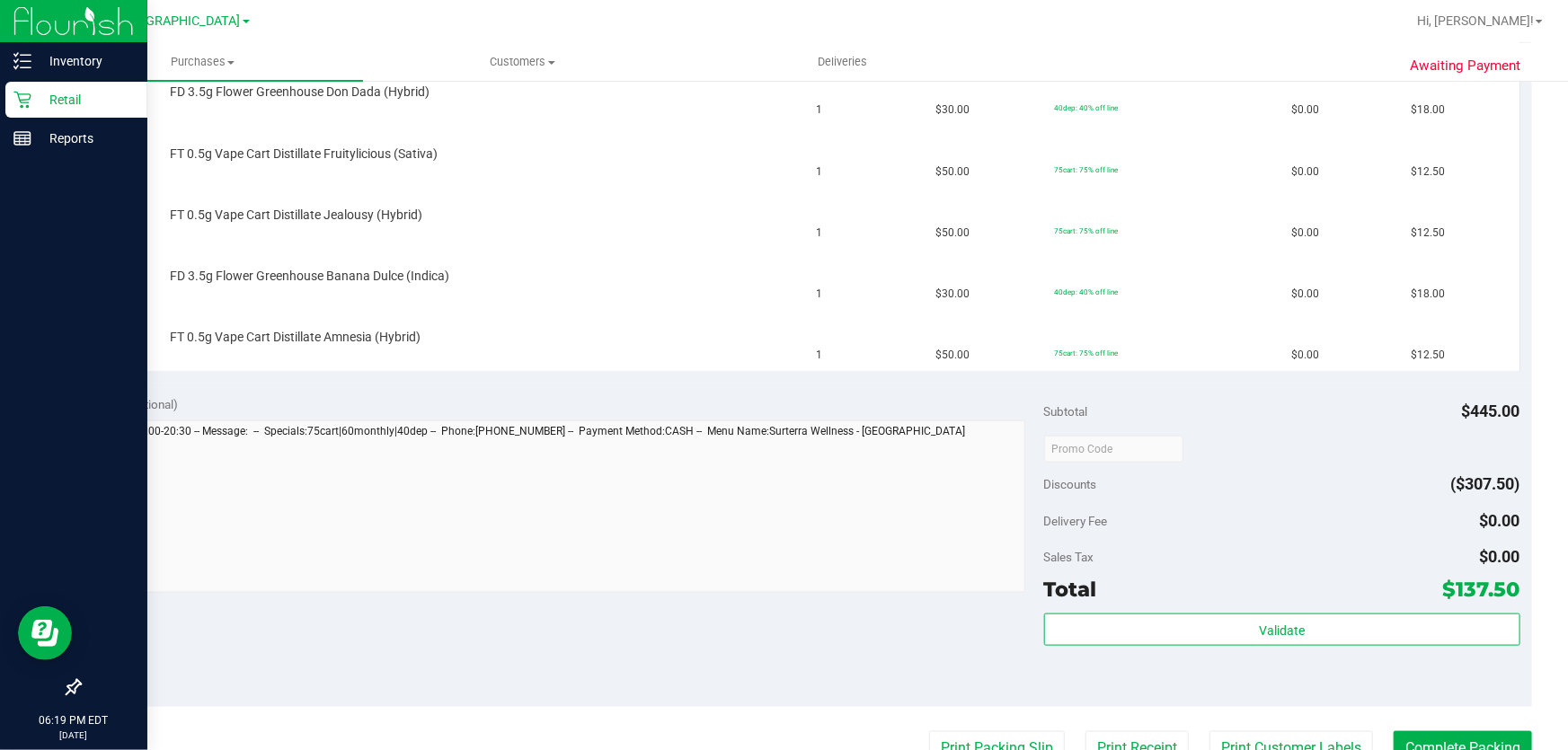
scroll to position [899, 0]
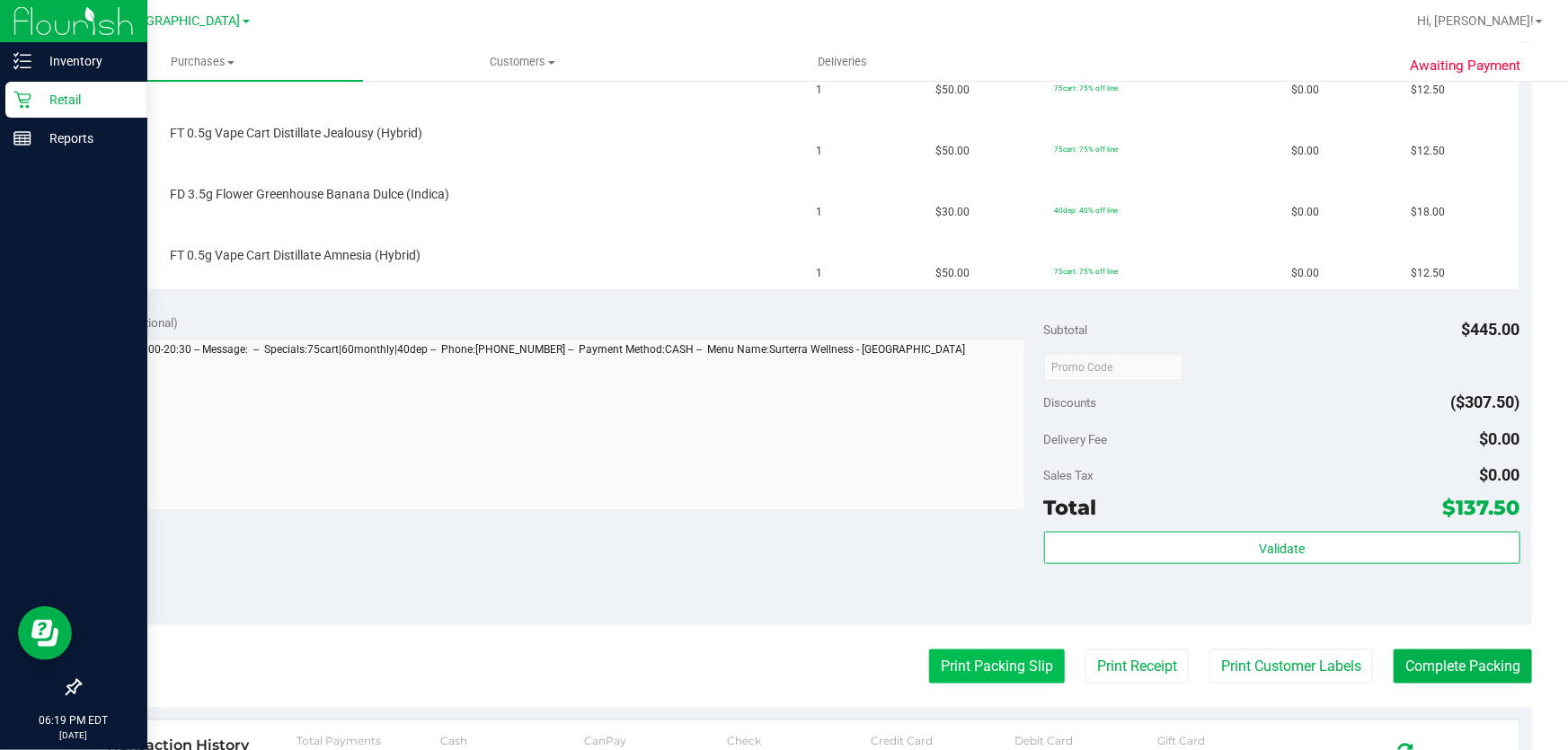
click at [1015, 657] on button "Print Packing Slip" at bounding box center [996, 666] width 135 height 35
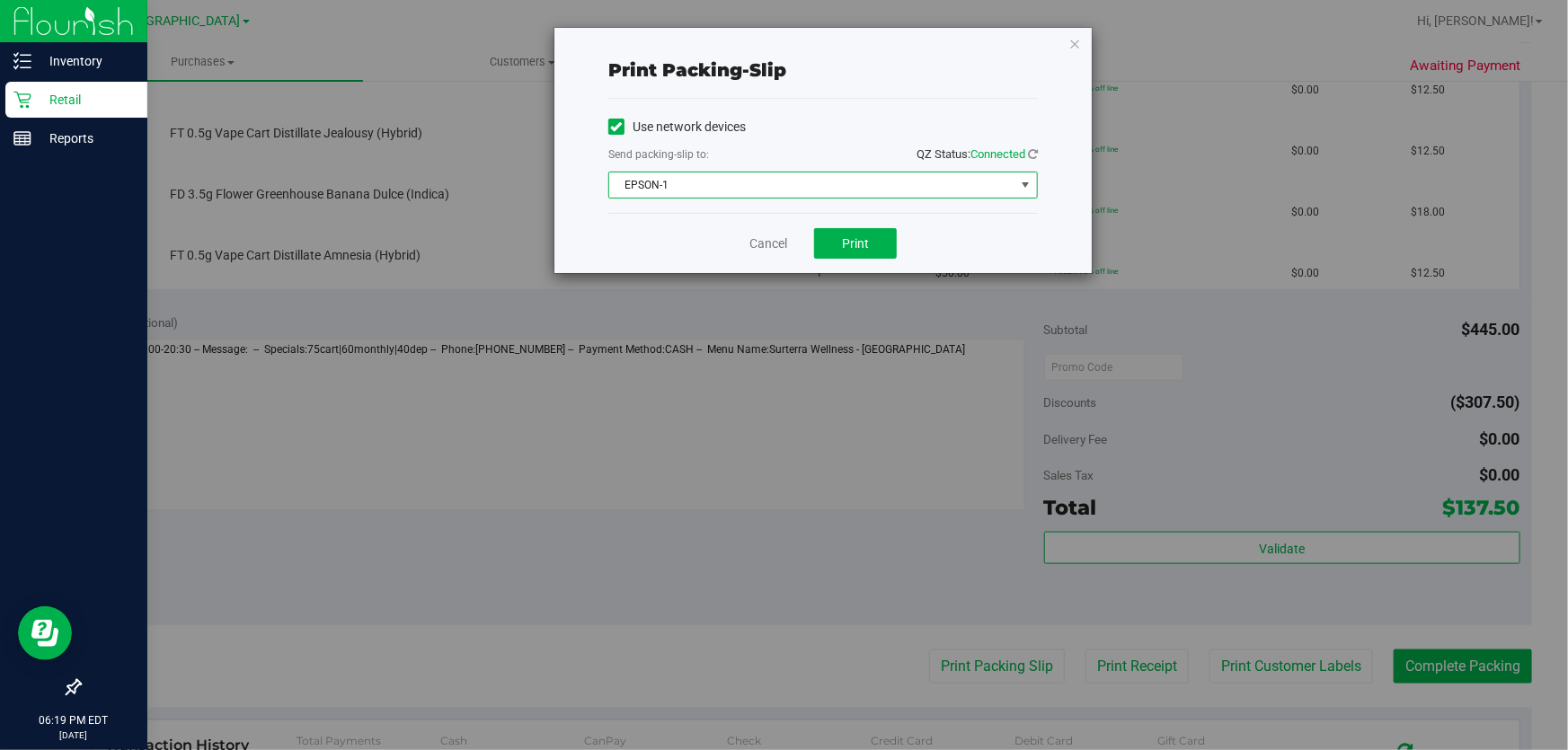
click at [1026, 181] on span "select" at bounding box center [1025, 185] width 15 height 15
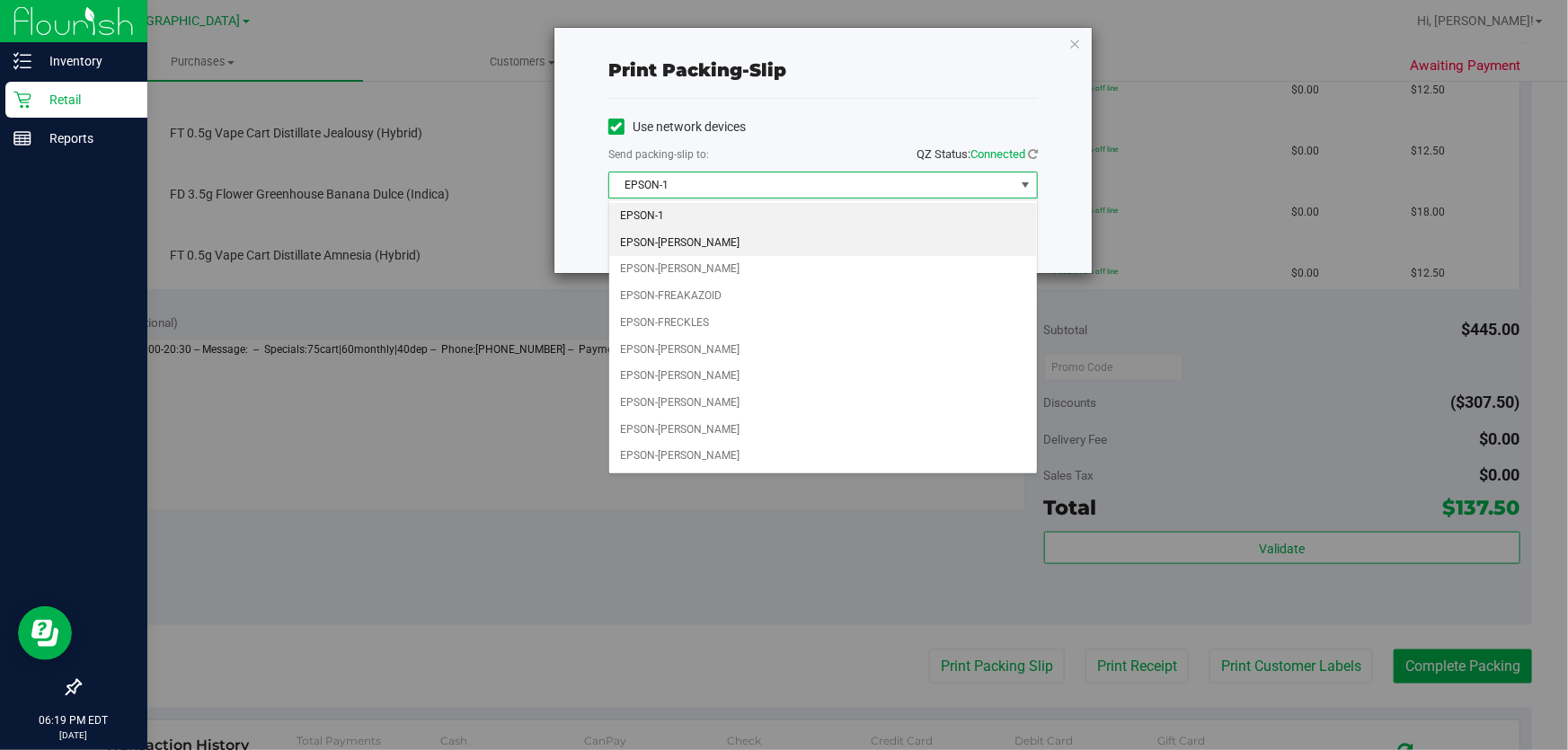
click at [801, 244] on li "EPSON-[PERSON_NAME]" at bounding box center [823, 243] width 428 height 27
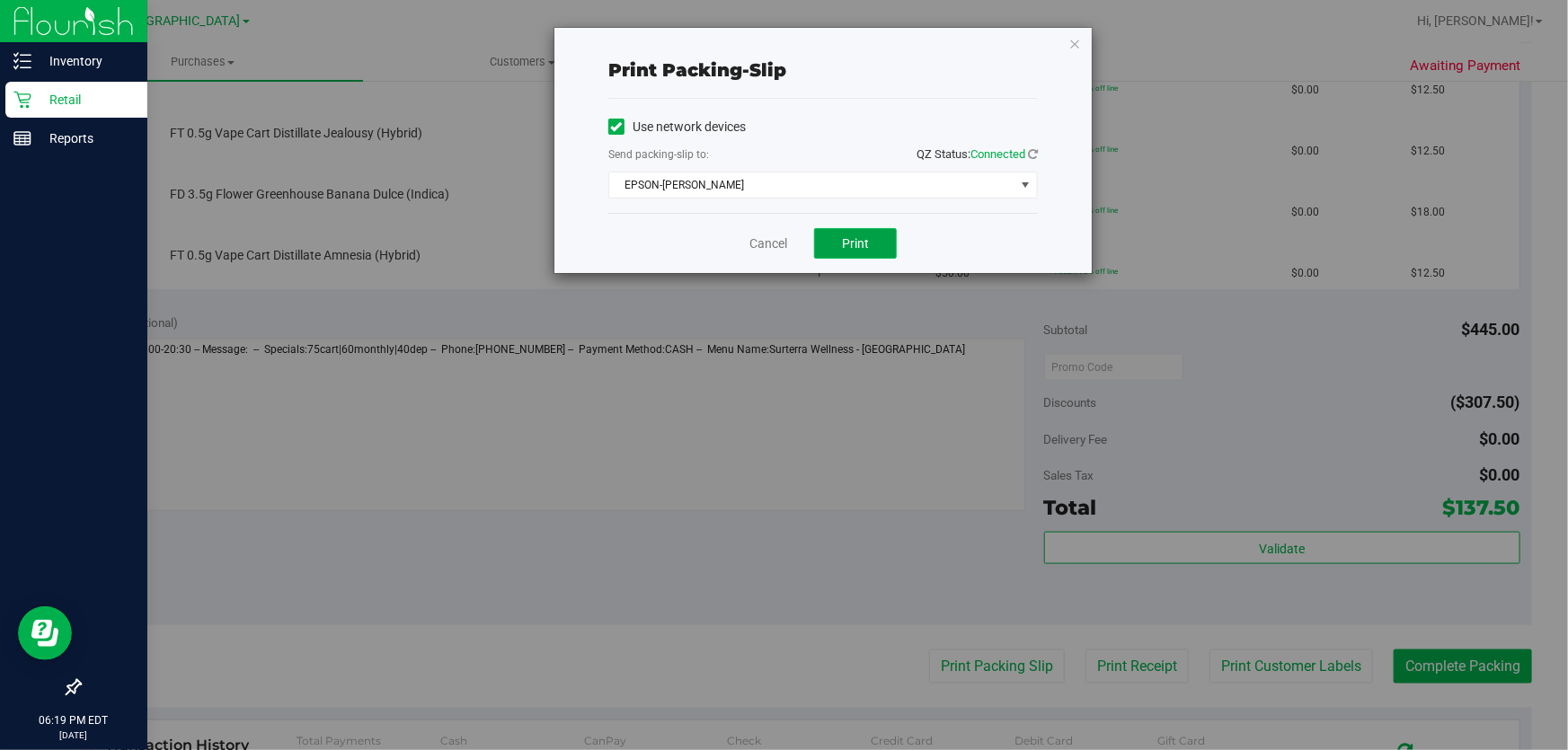
click at [835, 249] on button "Print" at bounding box center [855, 243] width 83 height 31
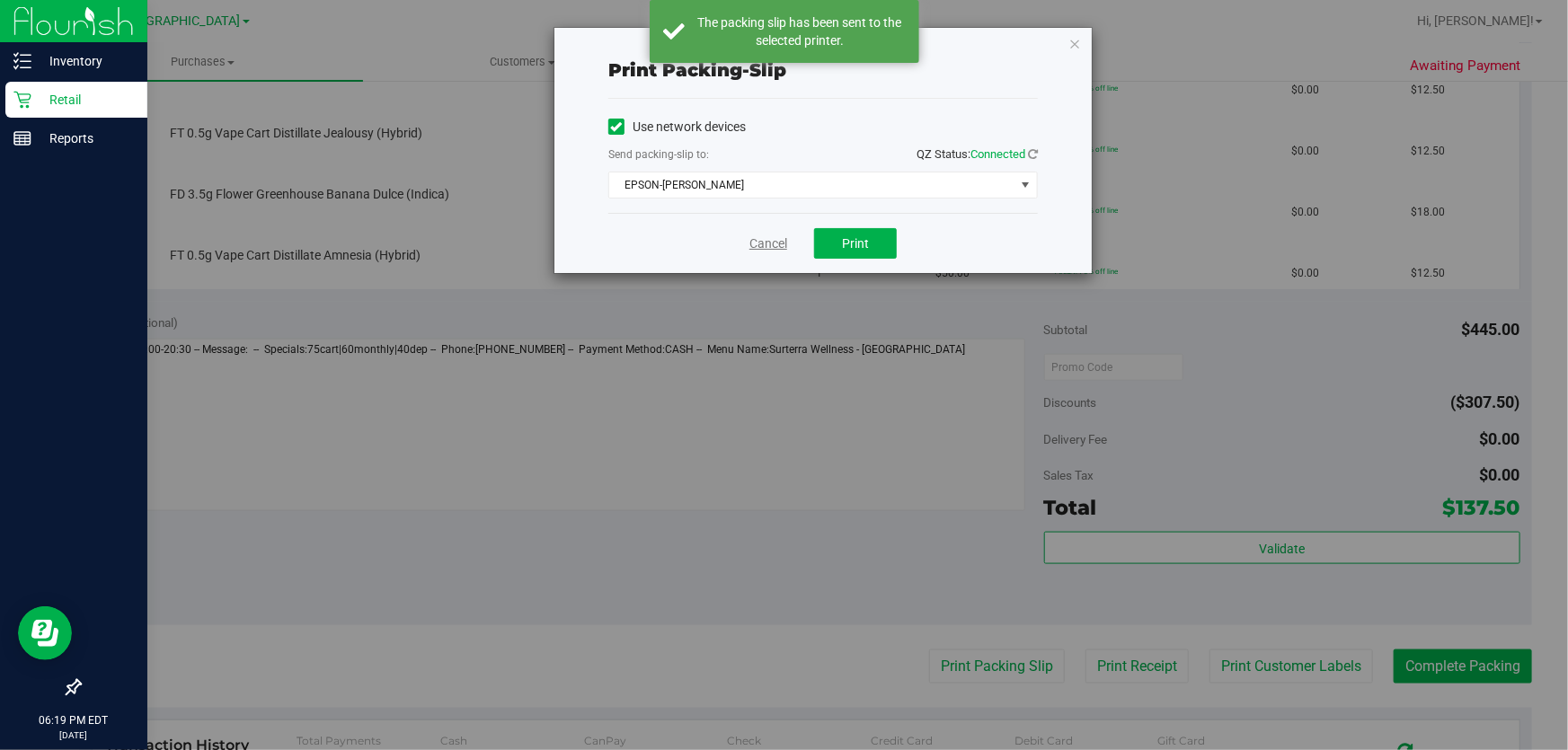
click at [754, 241] on link "Cancel" at bounding box center [768, 243] width 38 height 19
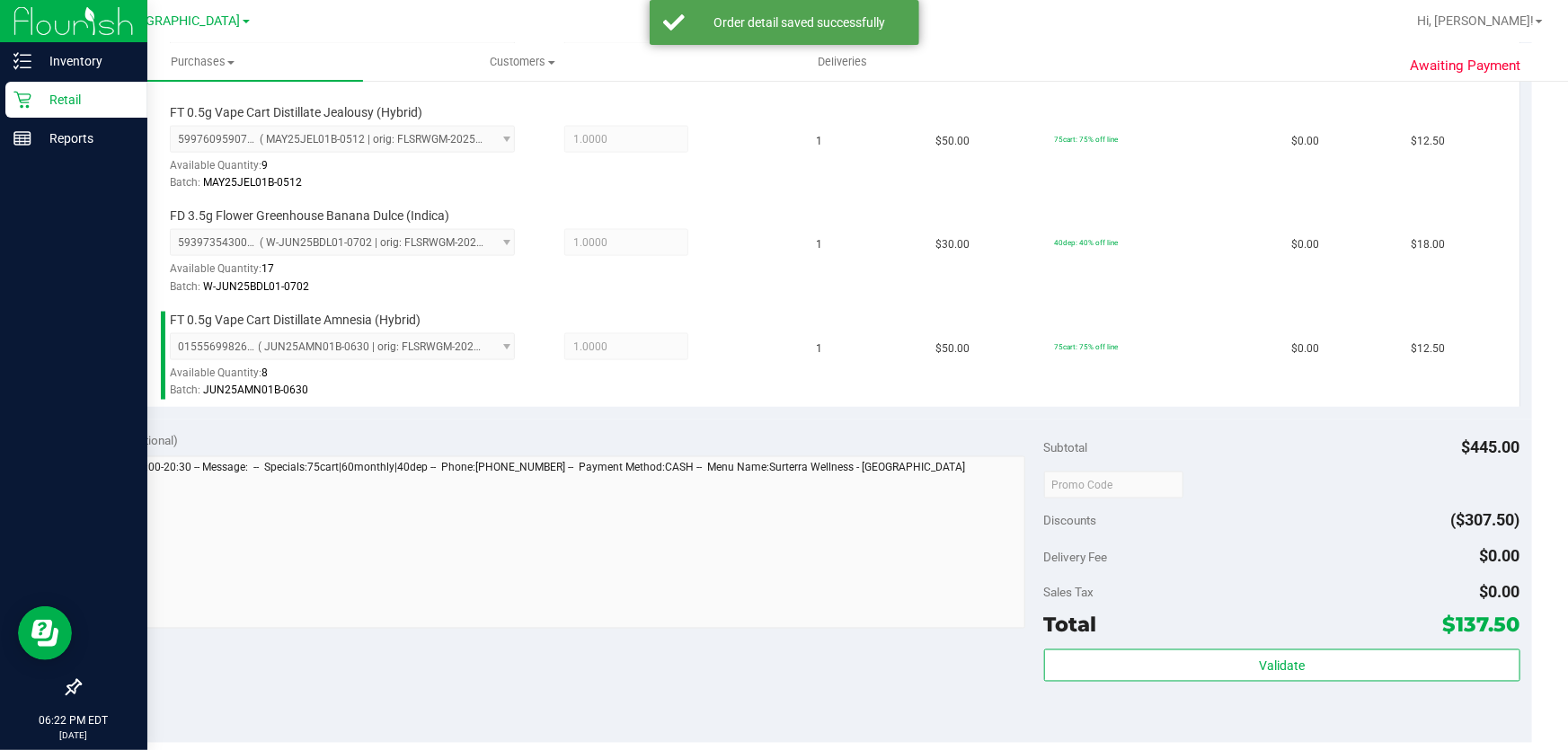
scroll to position [1307, 0]
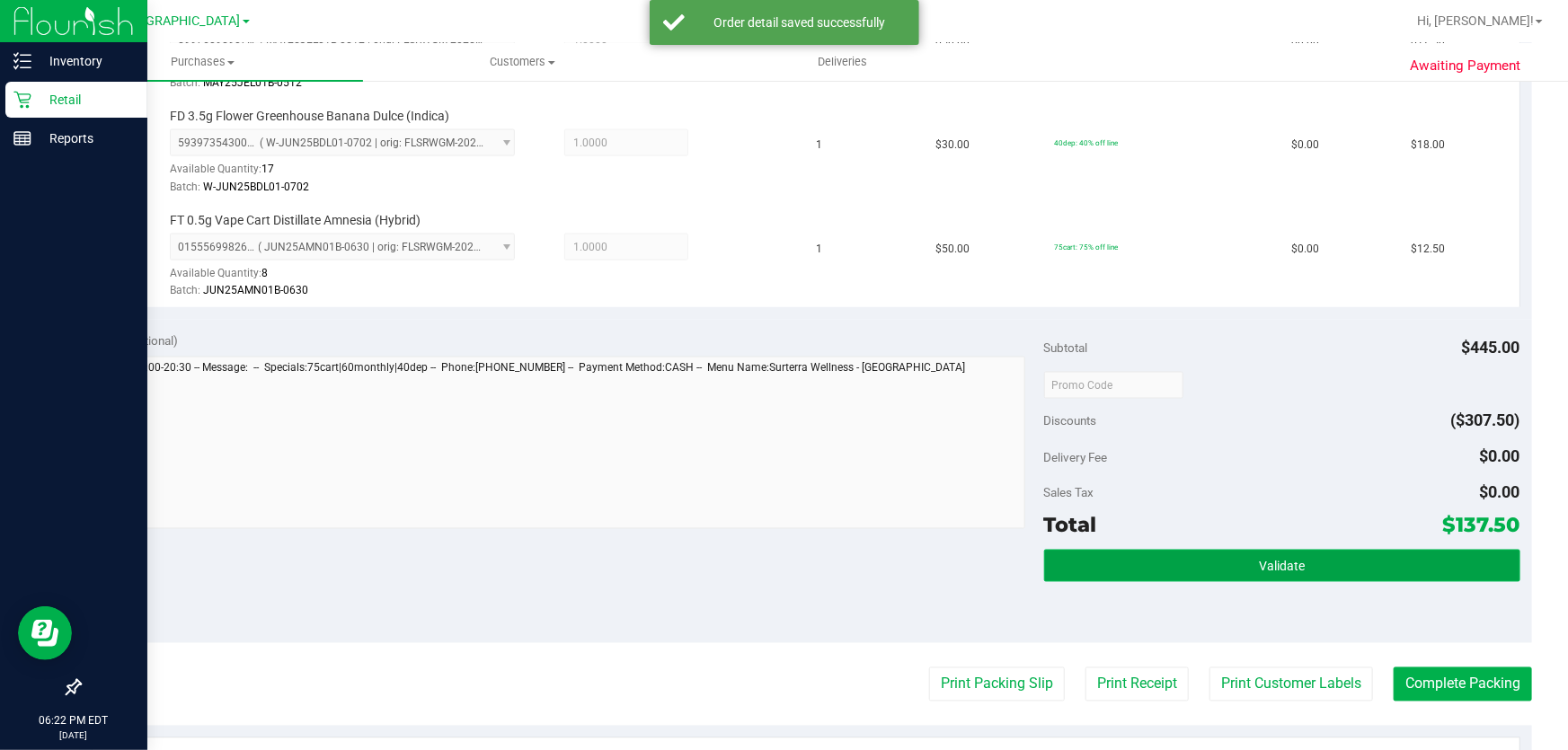
click at [1174, 560] on button "Validate" at bounding box center [1282, 567] width 477 height 33
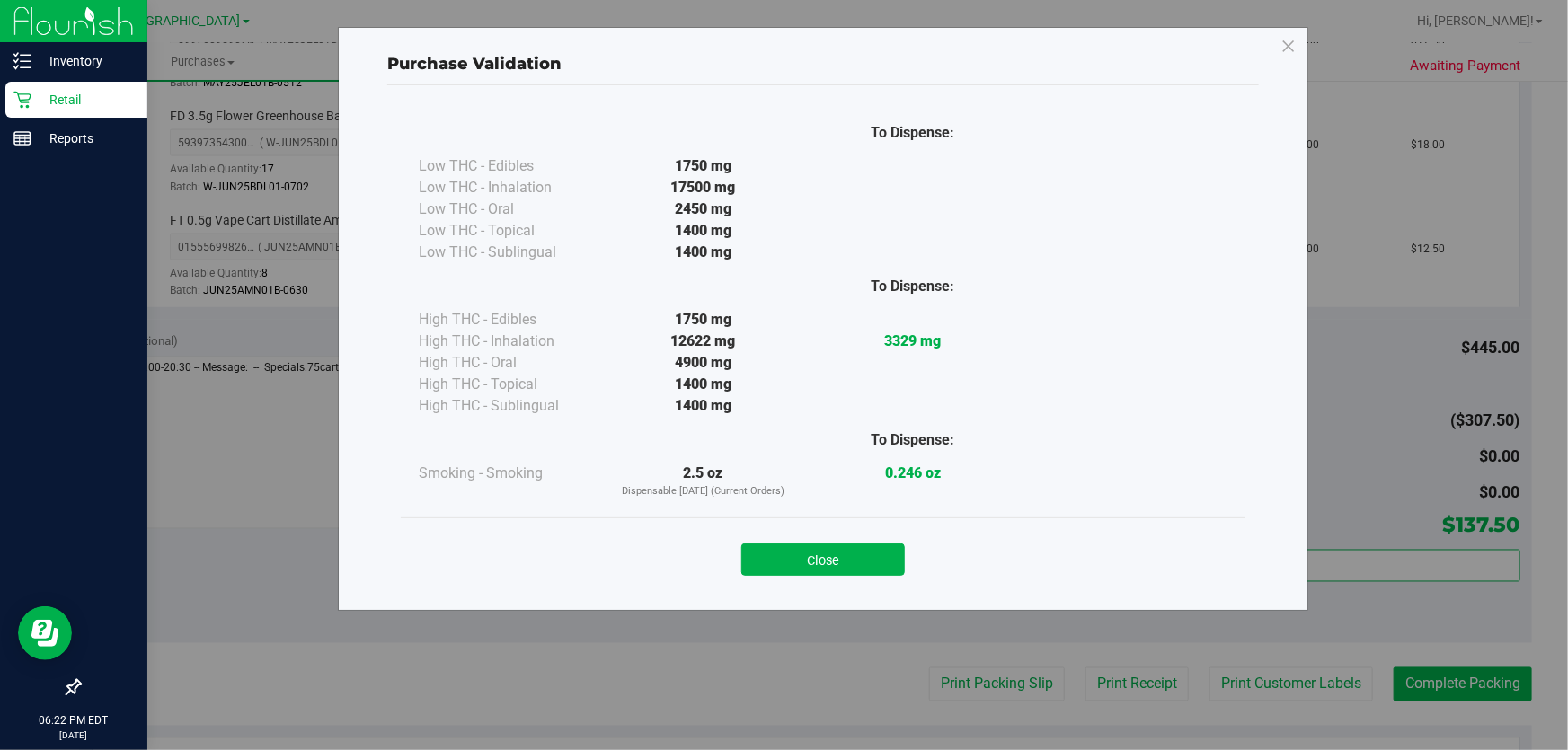
drag, startPoint x: 870, startPoint y: 553, endPoint x: 981, endPoint y: 612, distance: 125.7
click at [870, 555] on button "Close" at bounding box center [823, 560] width 163 height 33
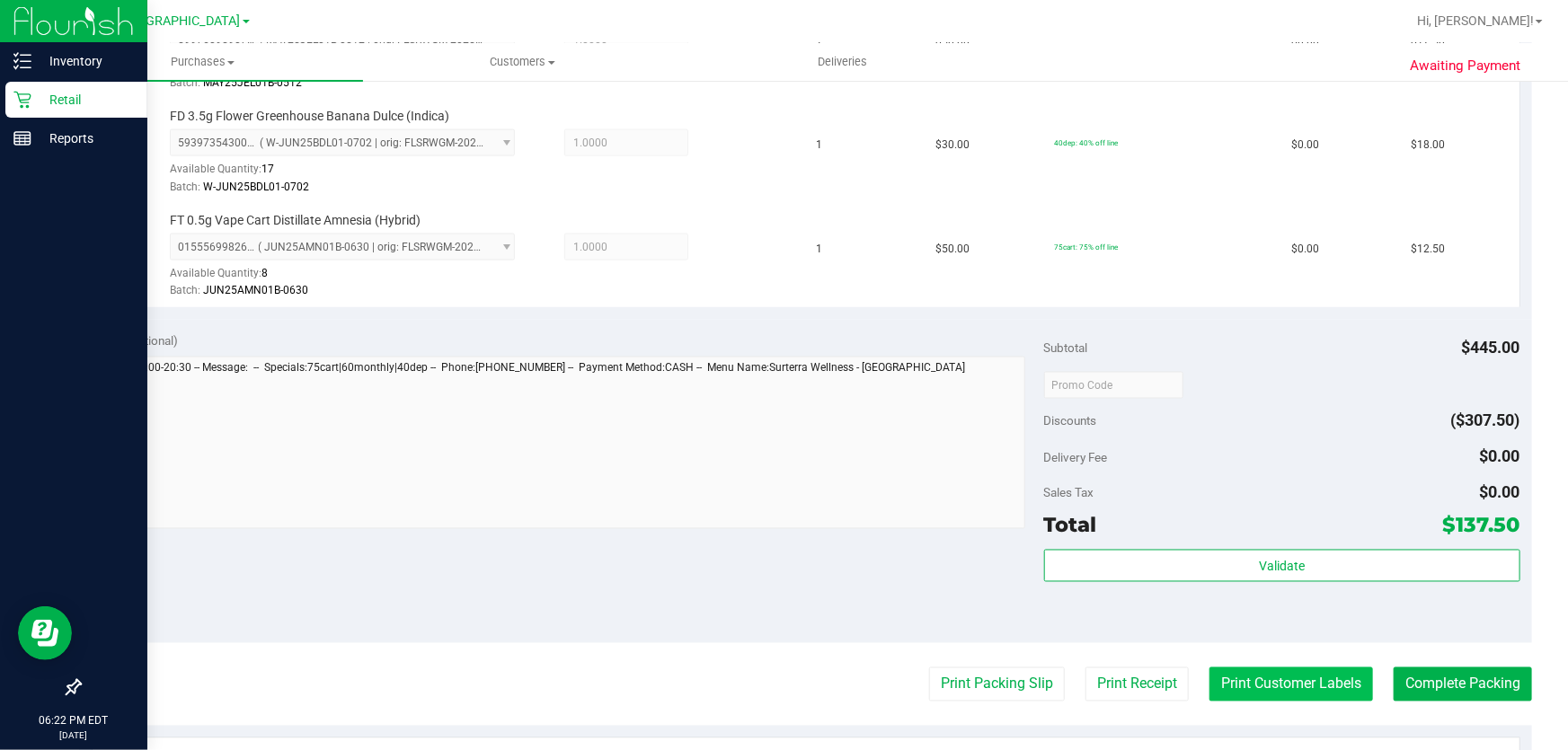
click at [1313, 682] on button "Print Customer Labels" at bounding box center [1291, 685] width 163 height 35
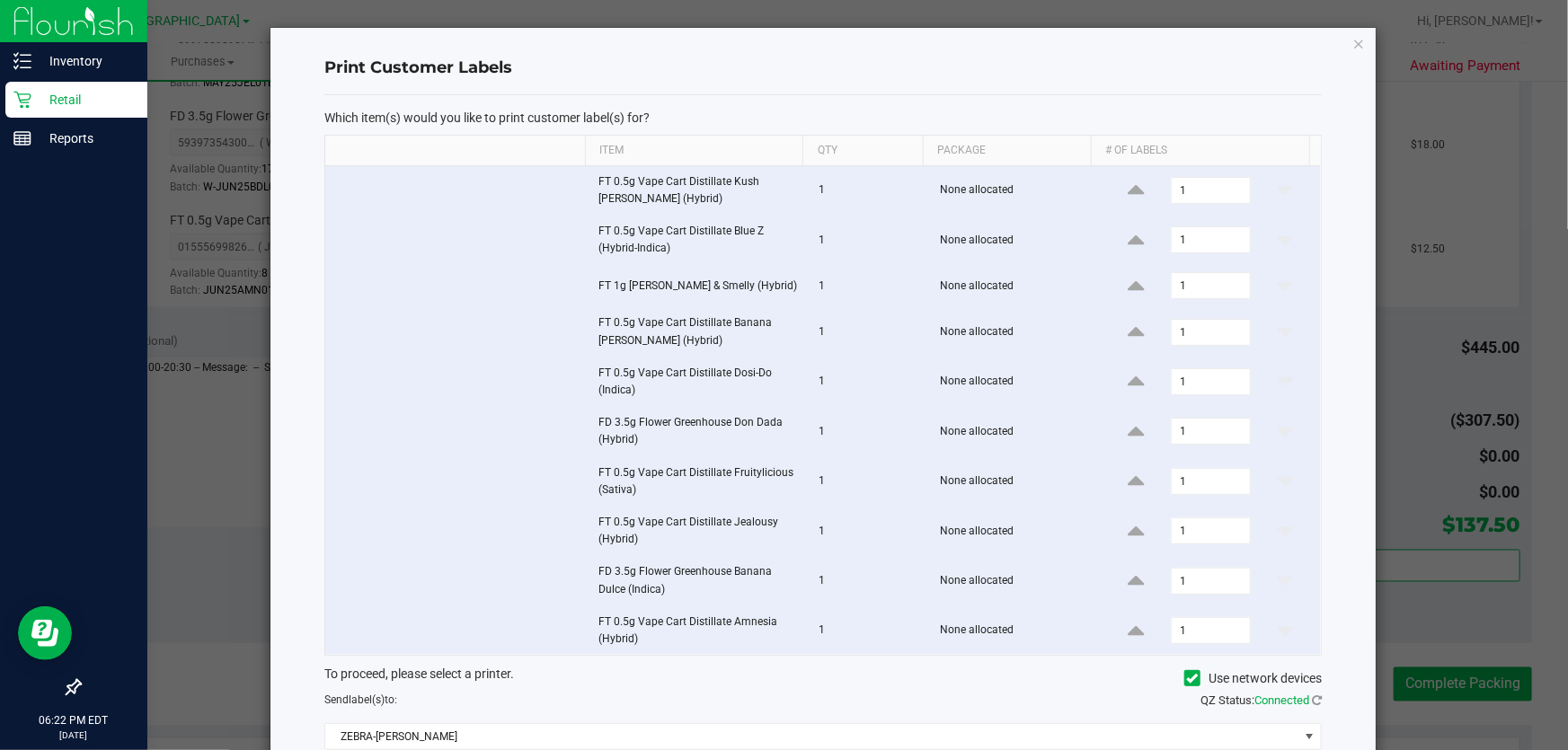
scroll to position [116, 0]
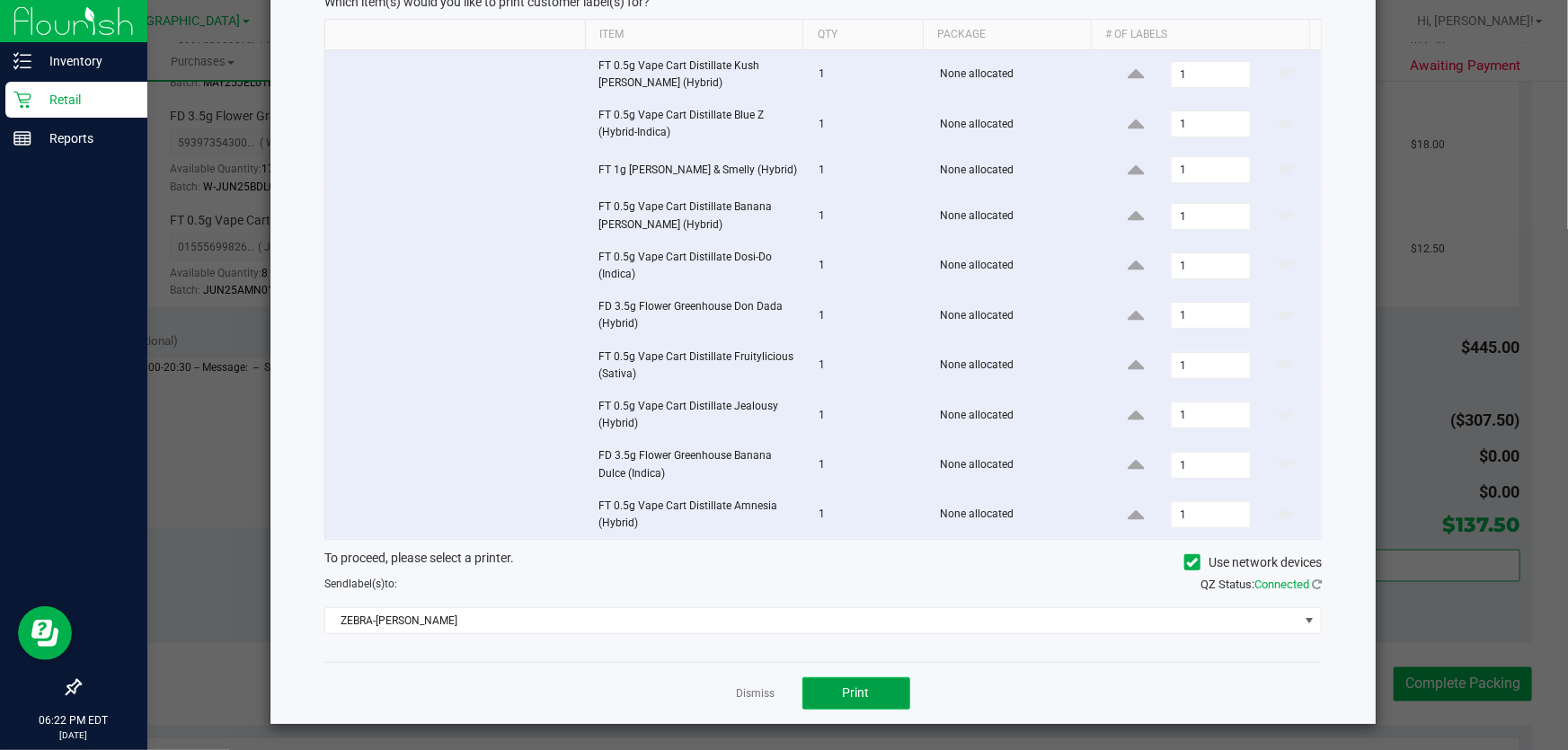
click at [881, 686] on button "Print" at bounding box center [856, 694] width 108 height 33
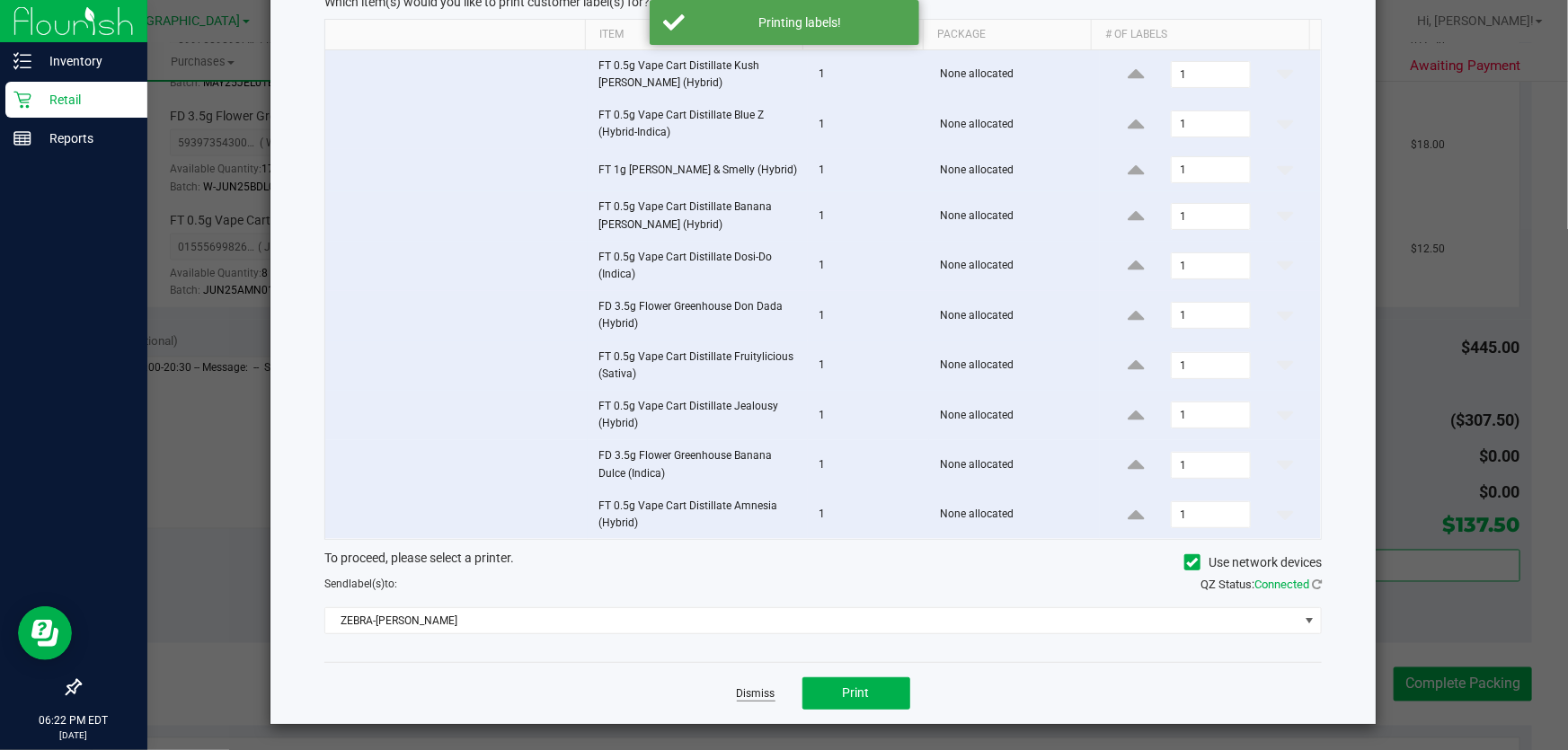
click at [761, 690] on link "Dismiss" at bounding box center [755, 694] width 39 height 15
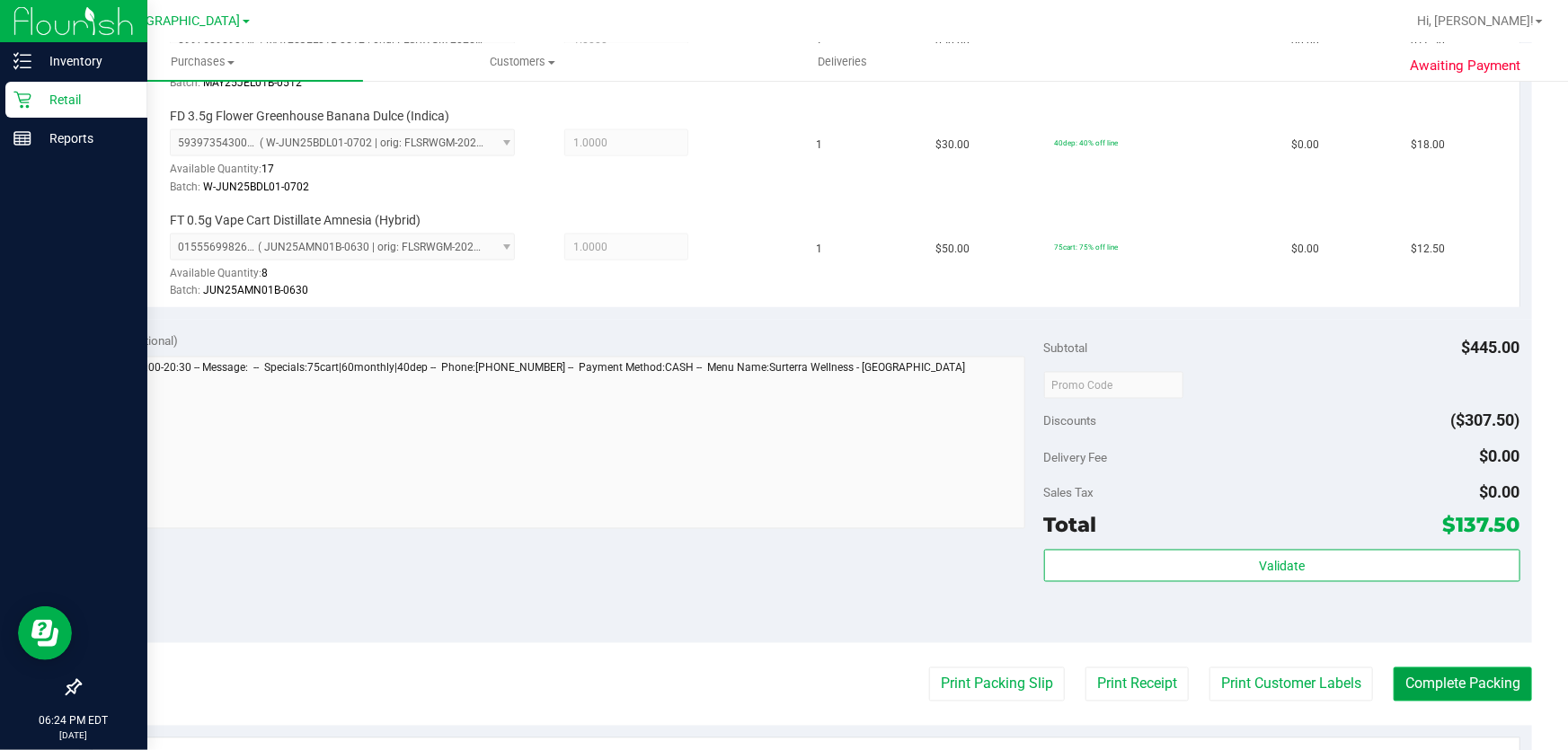
click at [1456, 675] on button "Complete Packing" at bounding box center [1463, 685] width 138 height 35
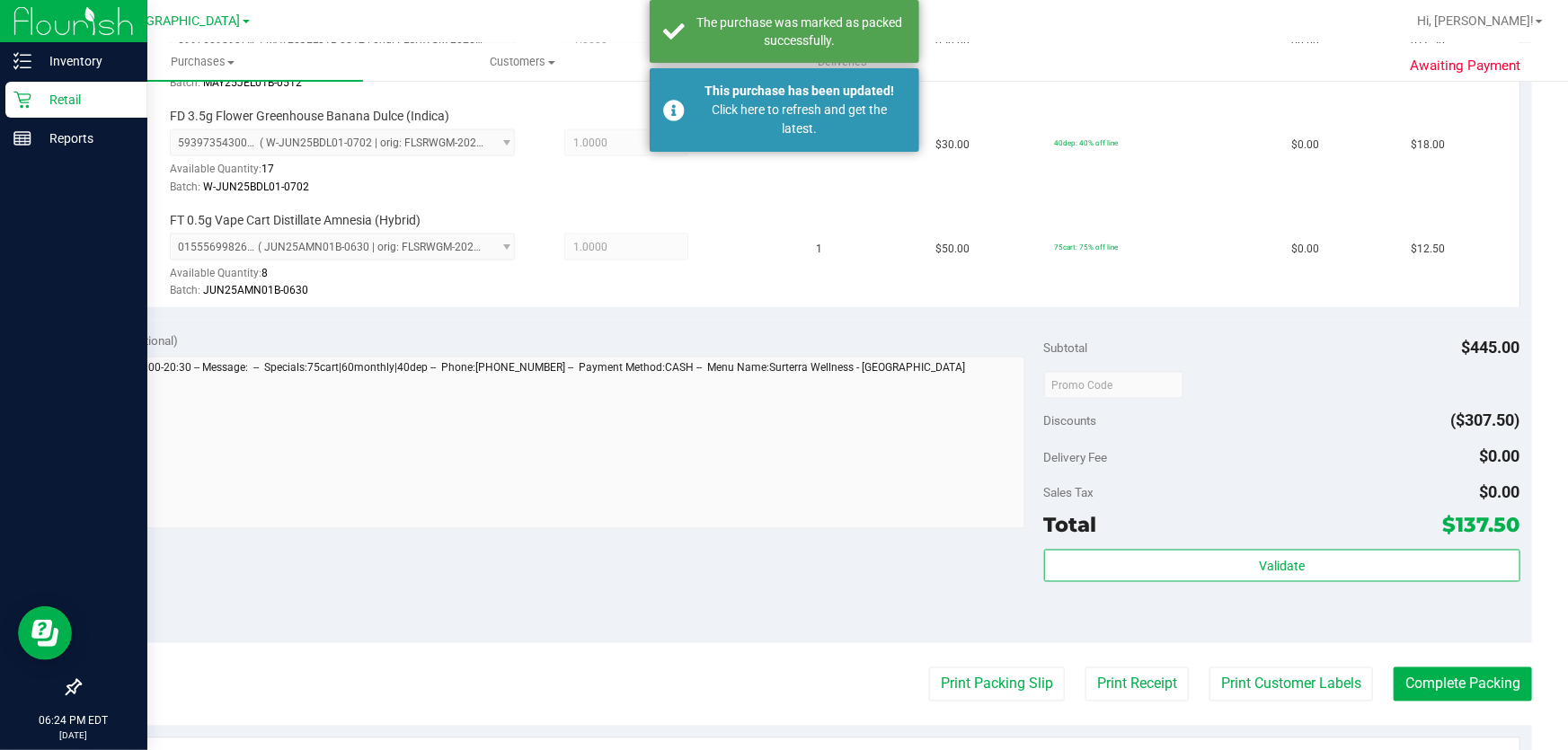
click at [44, 100] on p "Retail" at bounding box center [85, 100] width 108 height 22
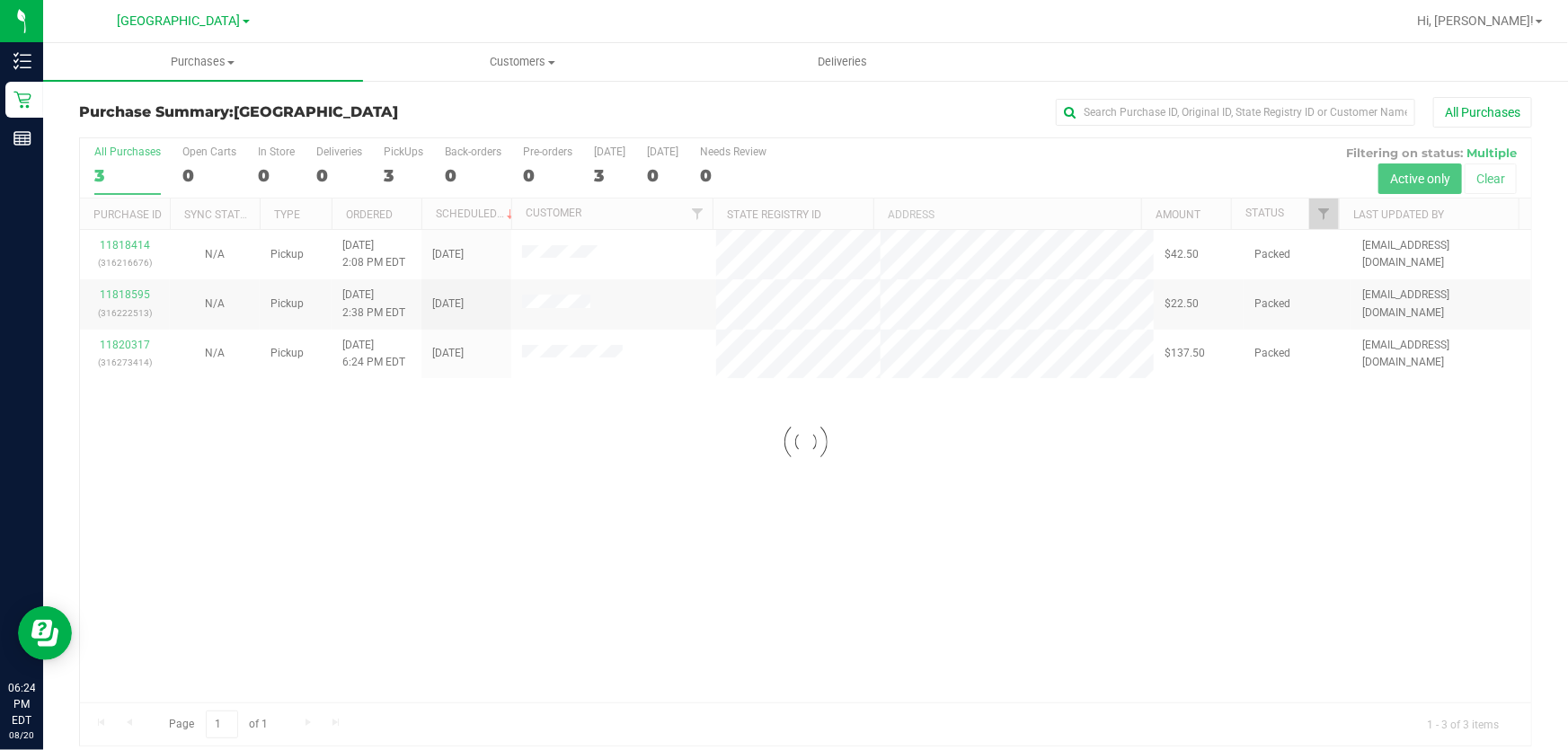
click at [1245, 503] on div at bounding box center [805, 441] width 1451 height 607
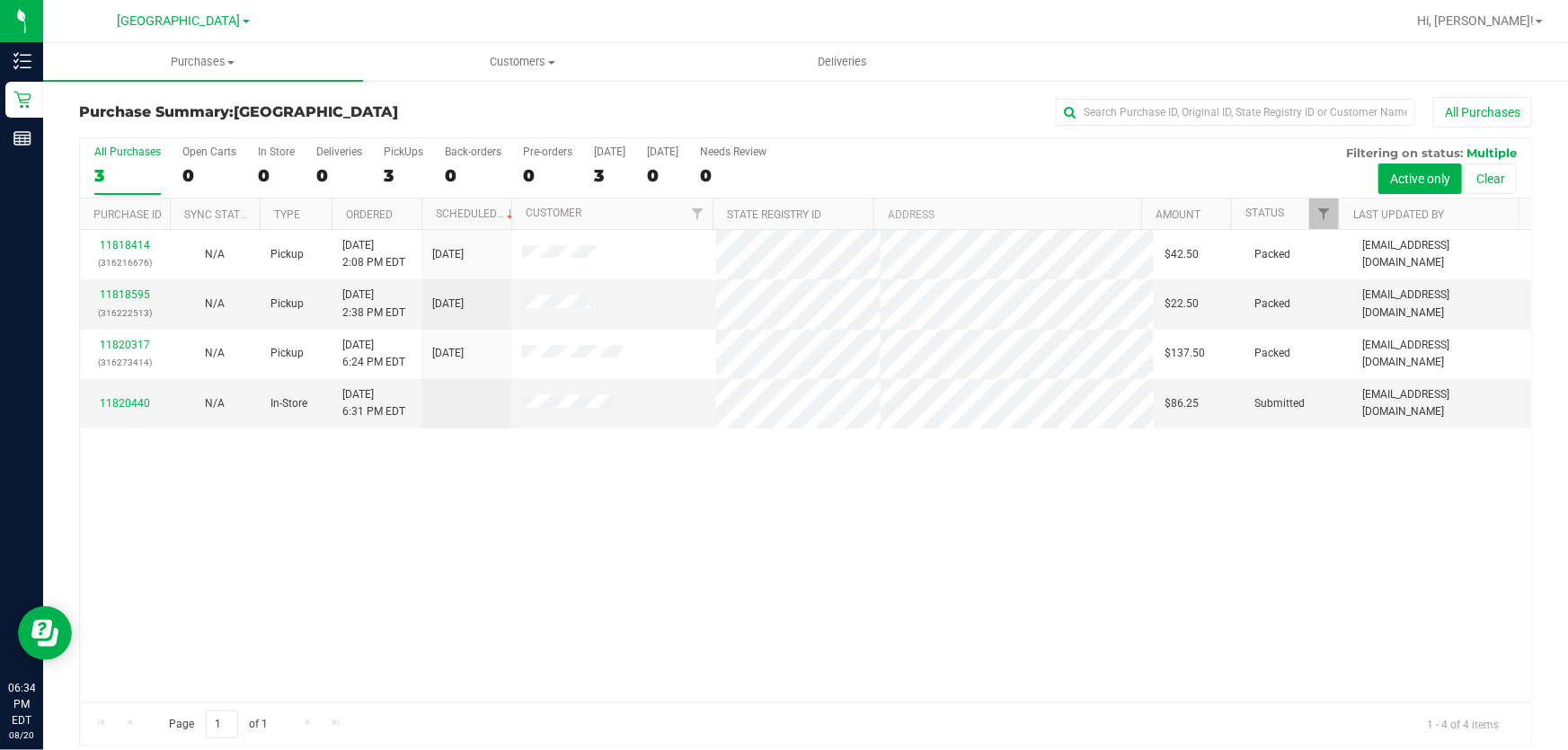
click at [1026, 523] on div "11818414 (316216676) N/A Pickup [DATE] 2:08 PM EDT 8/20/2025 $42.50 Packed [EMA…" at bounding box center [805, 466] width 1451 height 473
click at [139, 404] on link "11820440" at bounding box center [124, 403] width 50 height 13
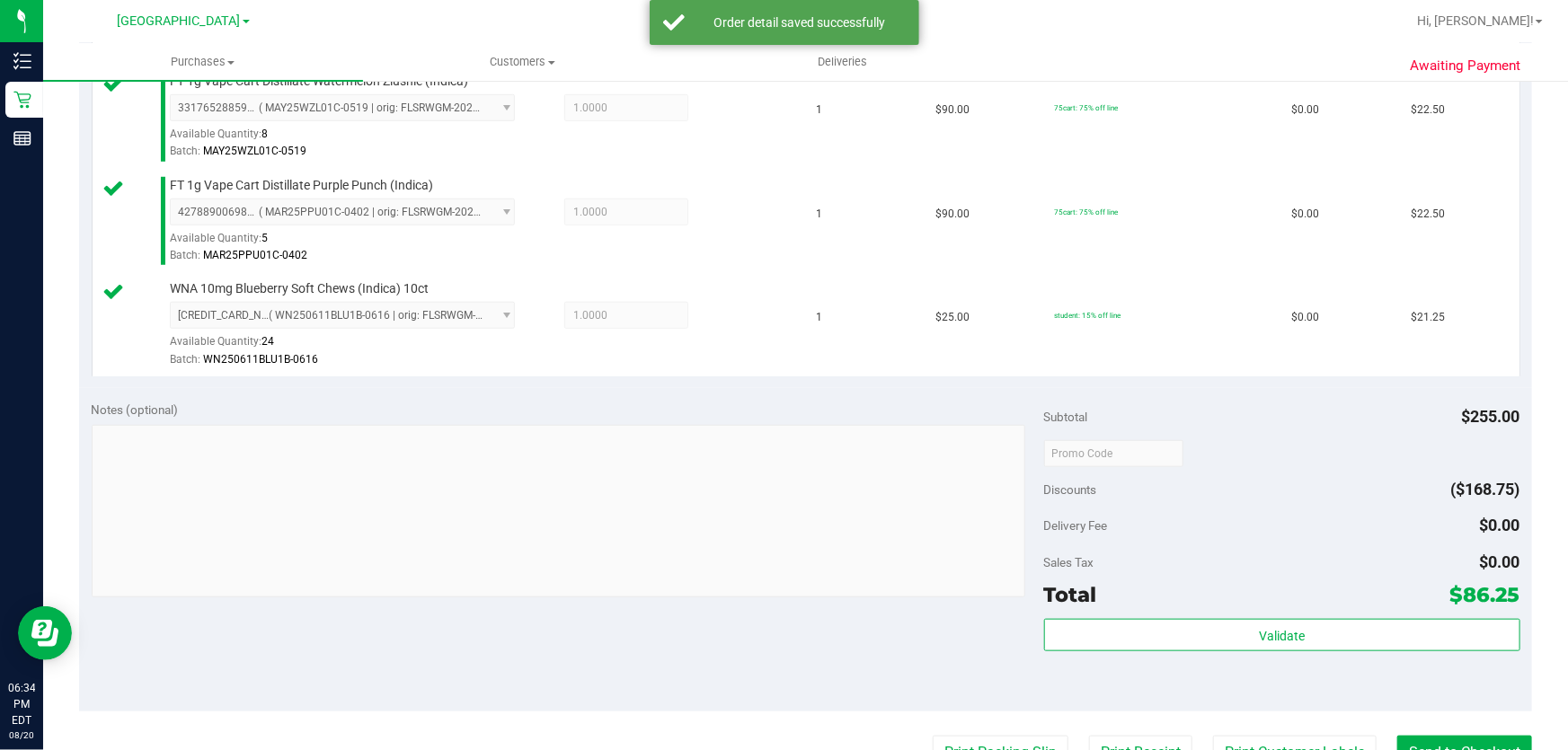
scroll to position [735, 0]
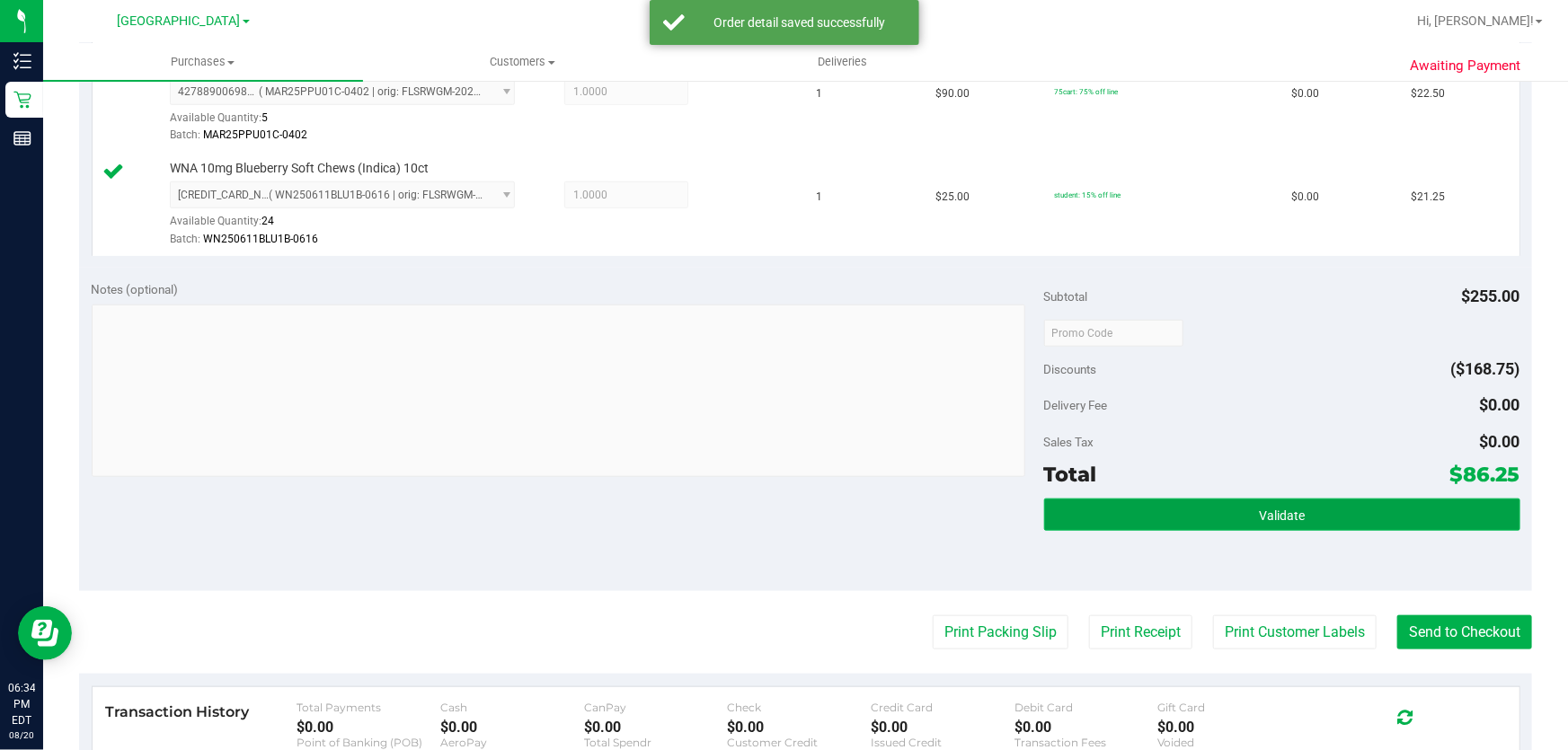
click at [1234, 521] on button "Validate" at bounding box center [1282, 515] width 477 height 33
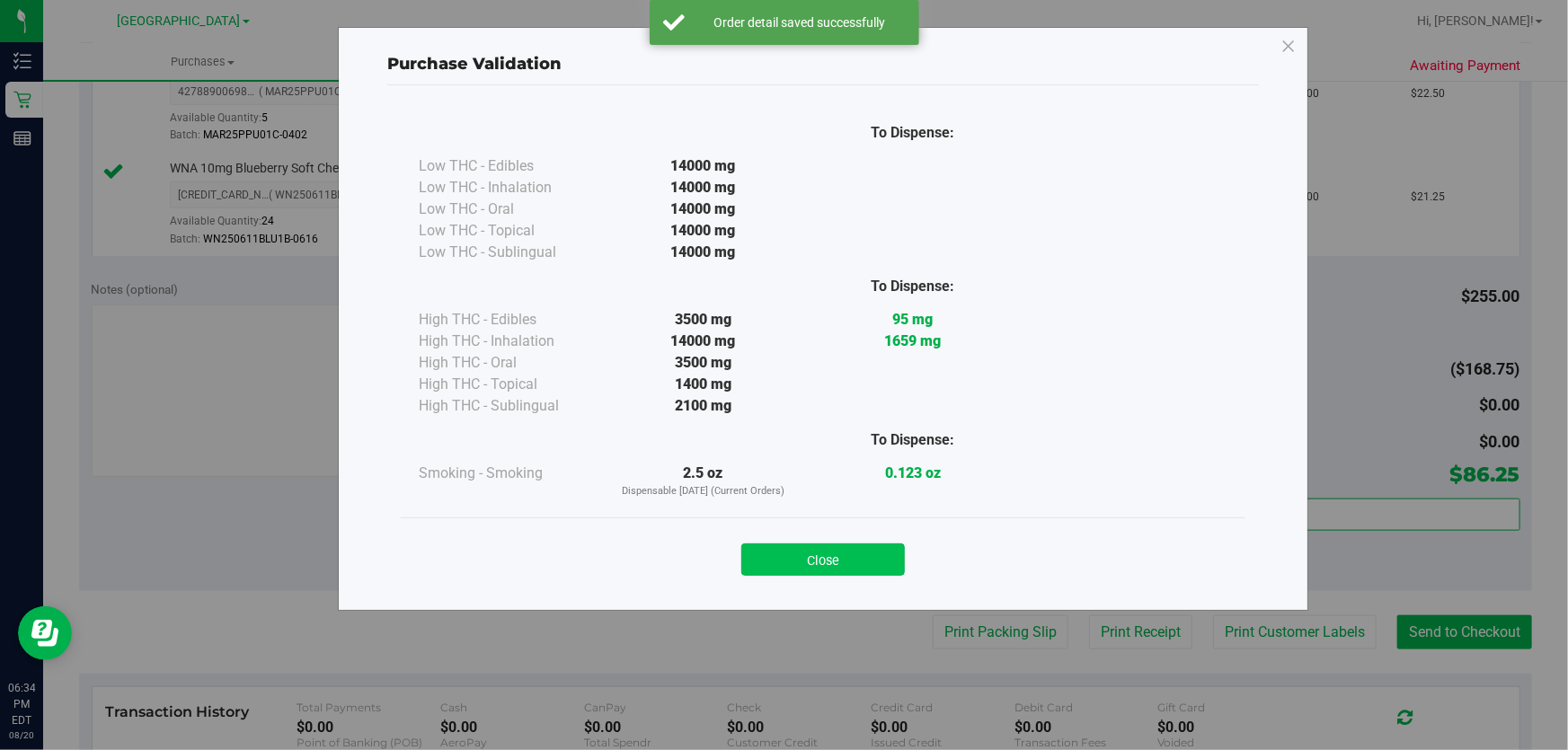
click at [820, 557] on button "Close" at bounding box center [823, 560] width 163 height 33
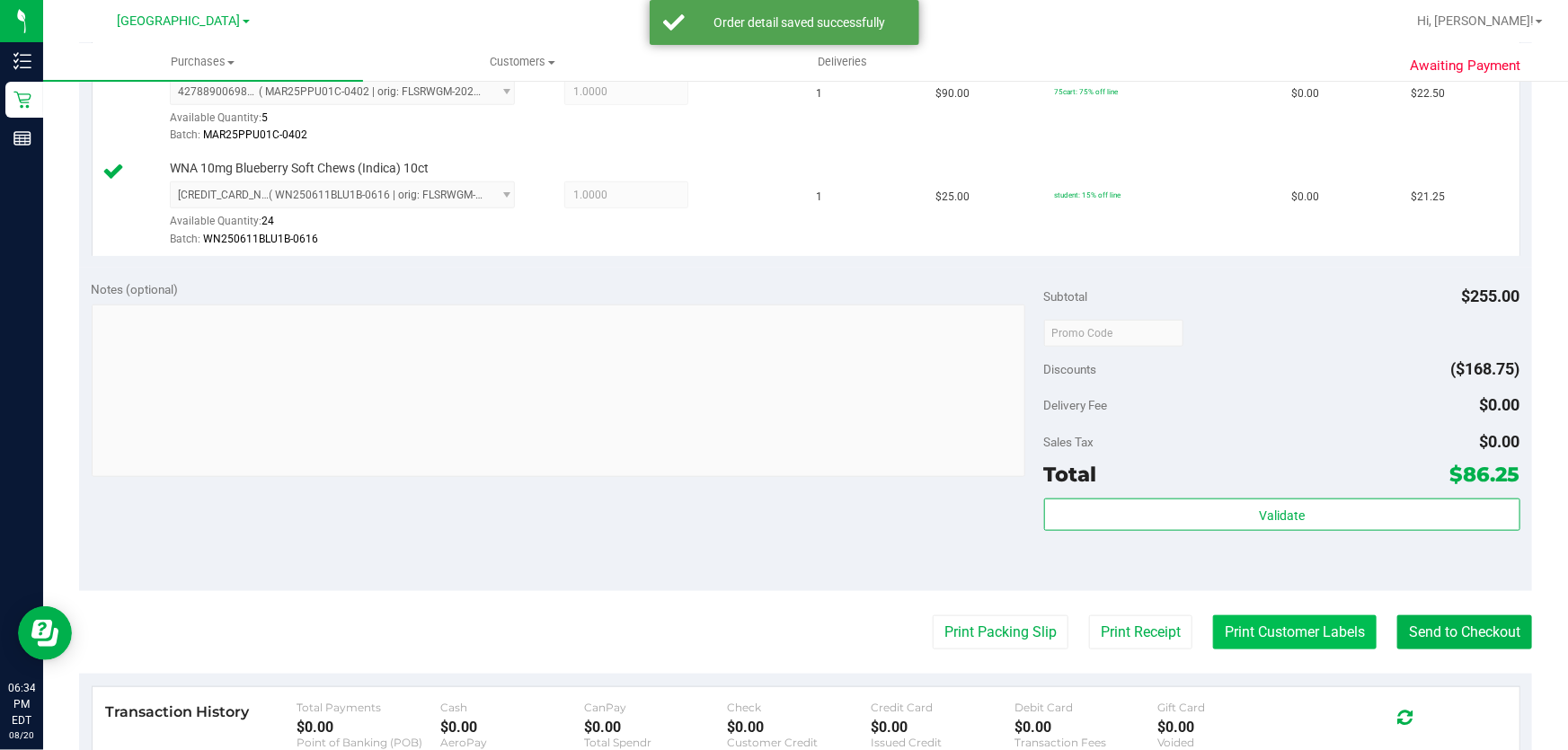
click at [1293, 627] on button "Print Customer Labels" at bounding box center [1295, 633] width 163 height 35
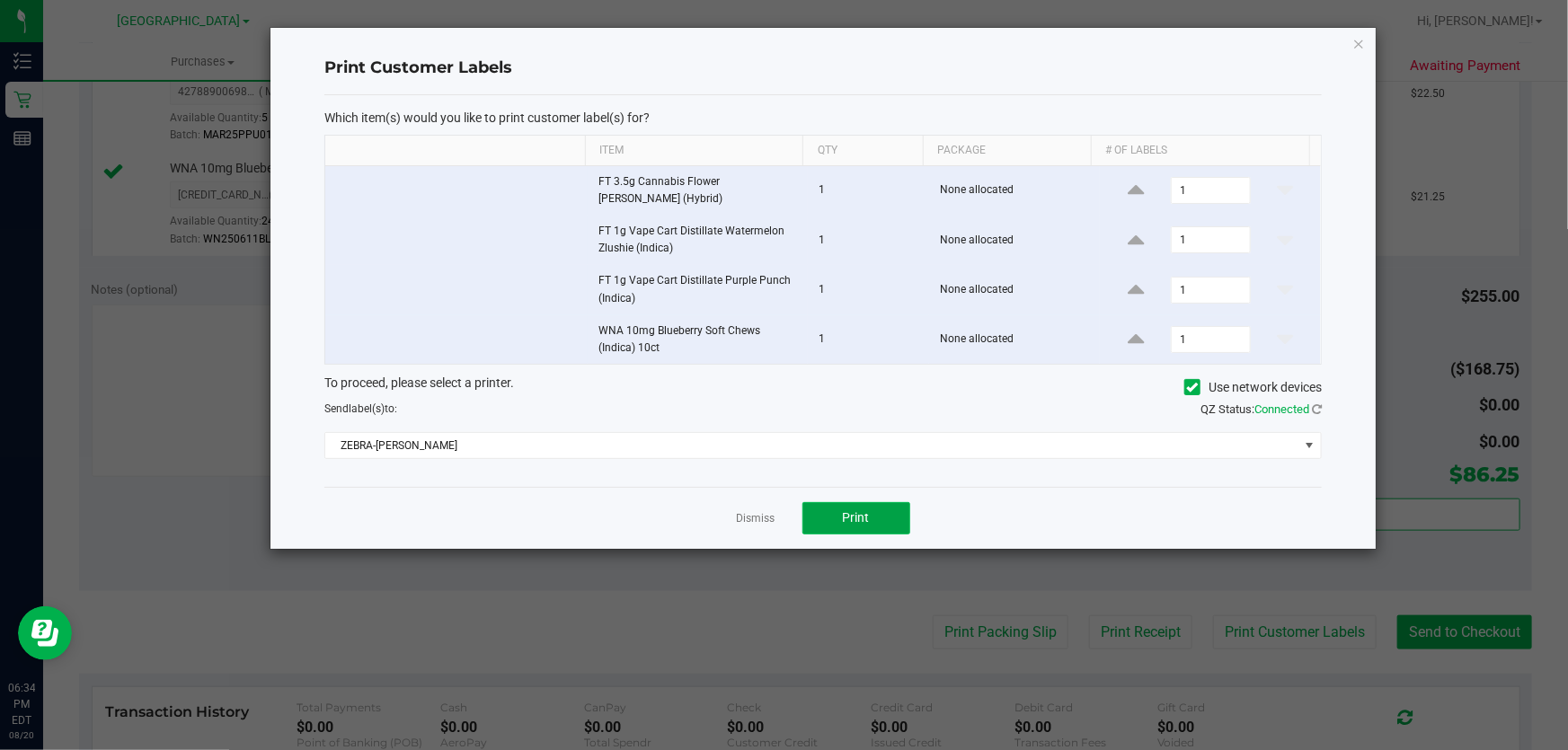
click at [890, 514] on button "Print" at bounding box center [856, 518] width 108 height 33
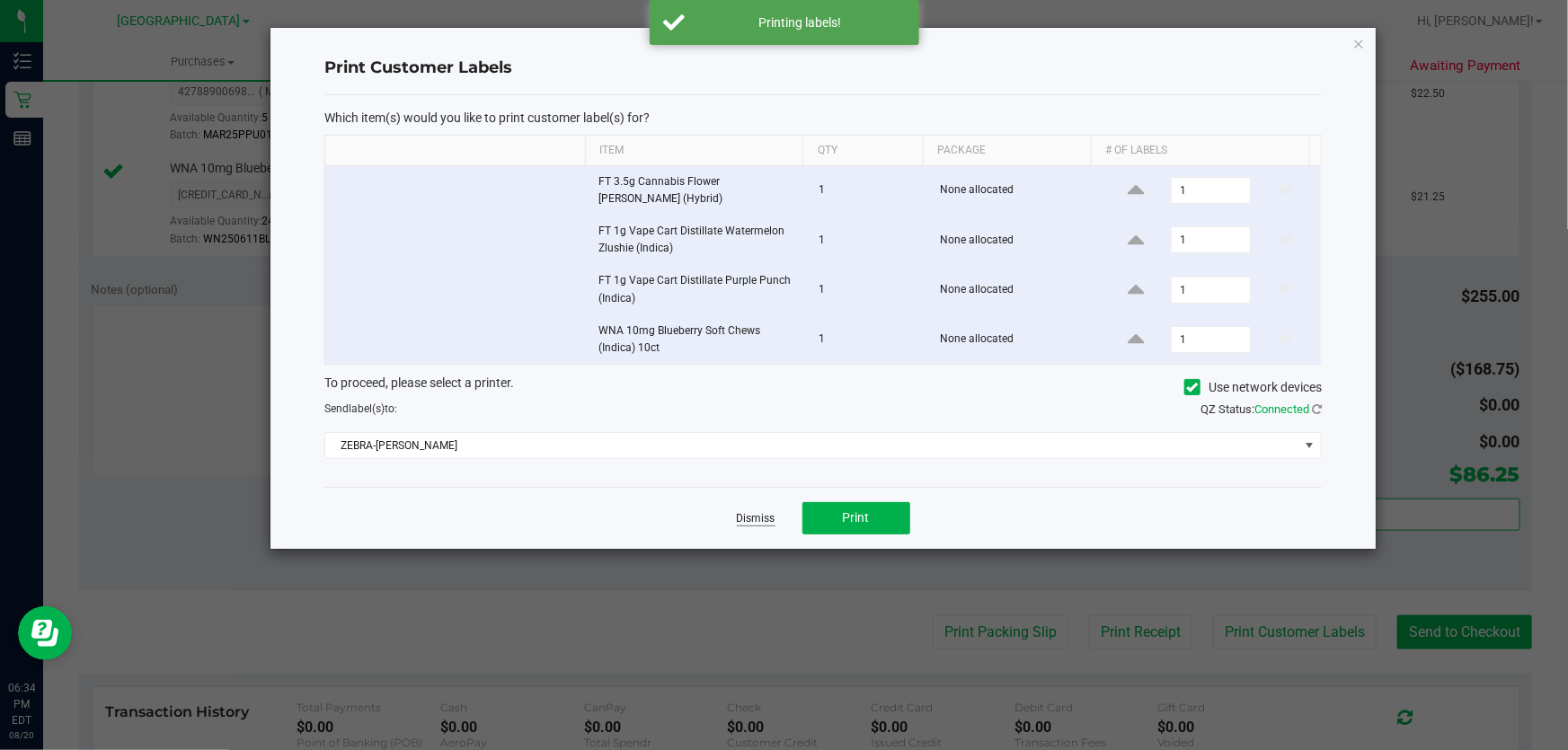
click at [740, 523] on link "Dismiss" at bounding box center [755, 518] width 39 height 15
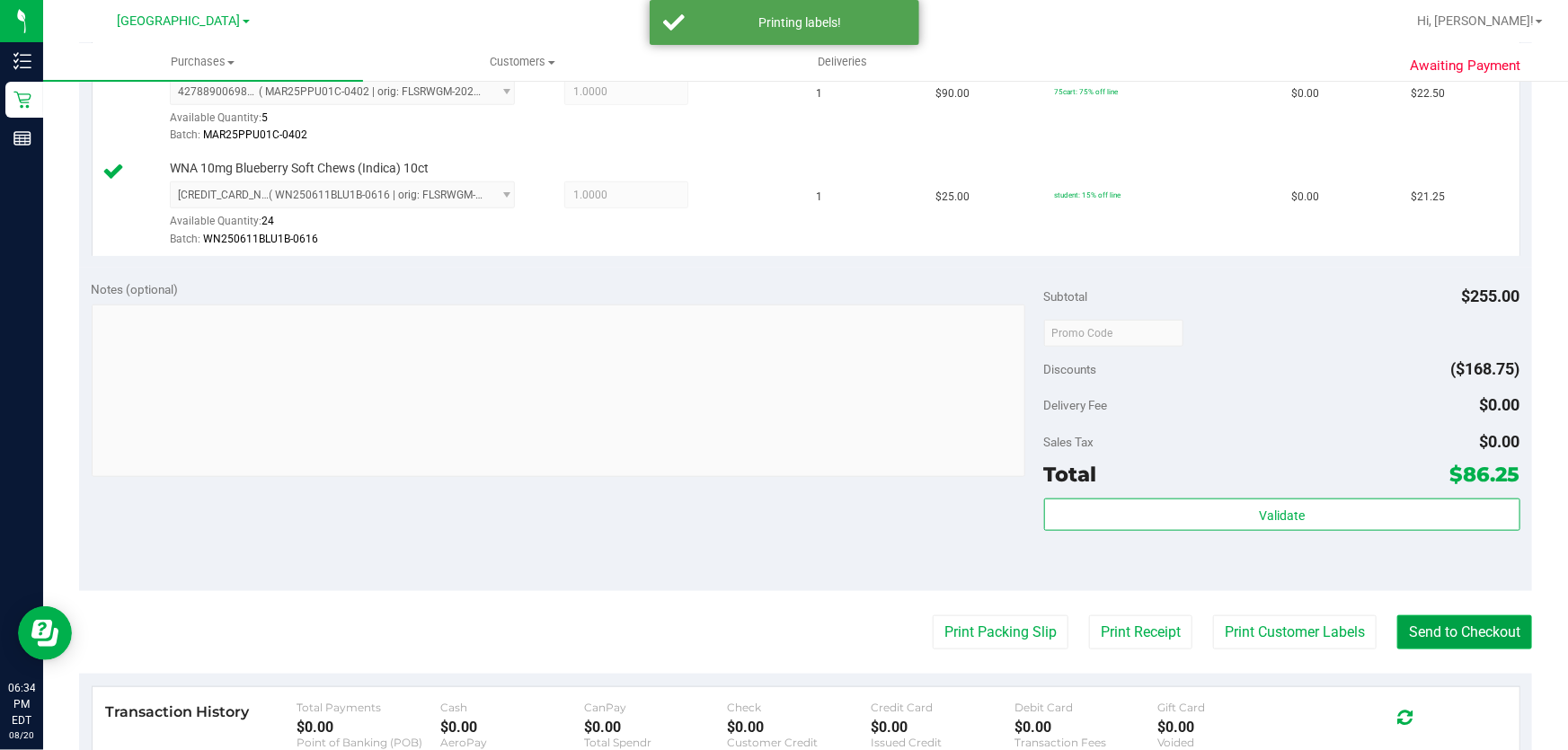
click at [1423, 627] on button "Send to Checkout" at bounding box center [1464, 633] width 134 height 35
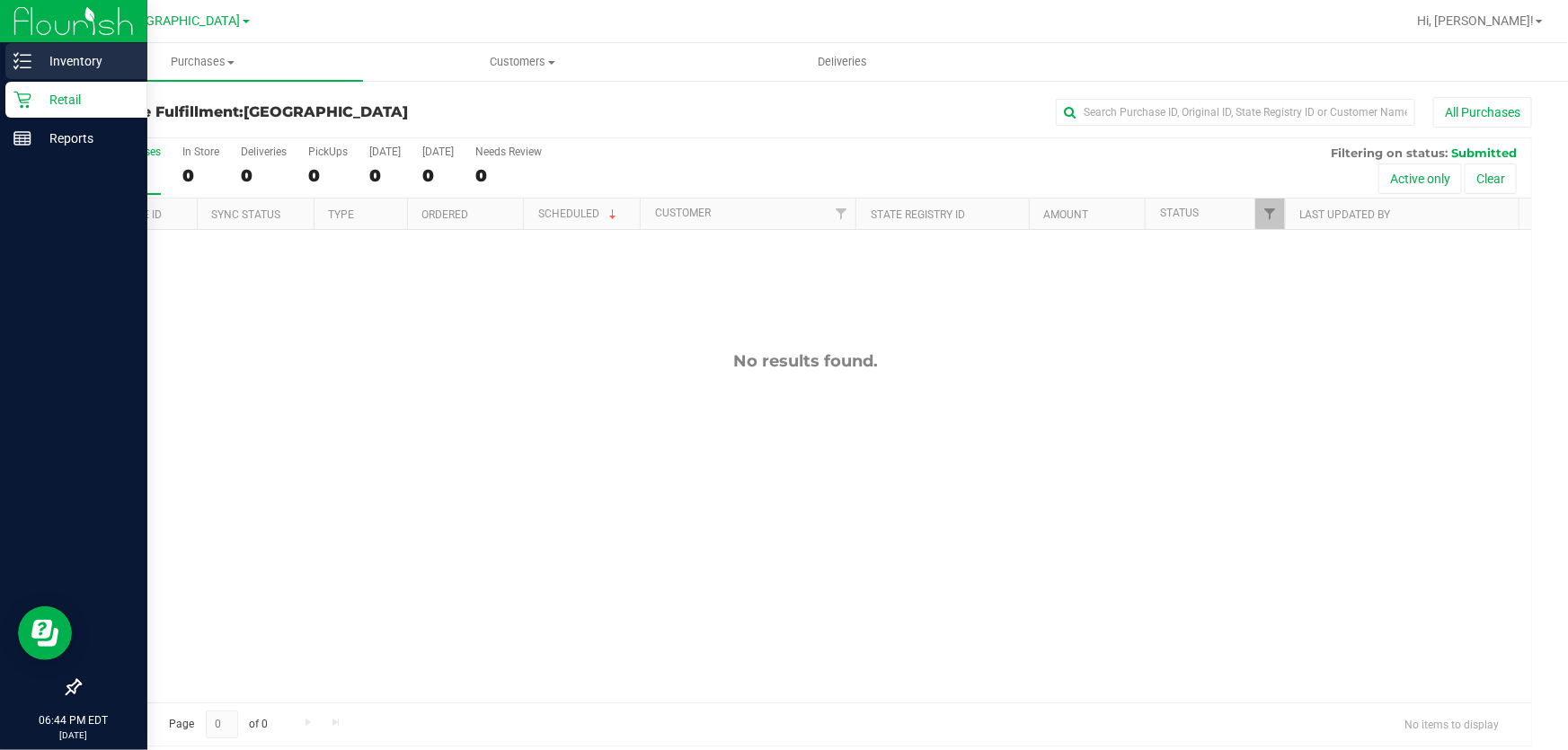
click at [29, 44] on div "Inventory" at bounding box center [76, 62] width 142 height 36
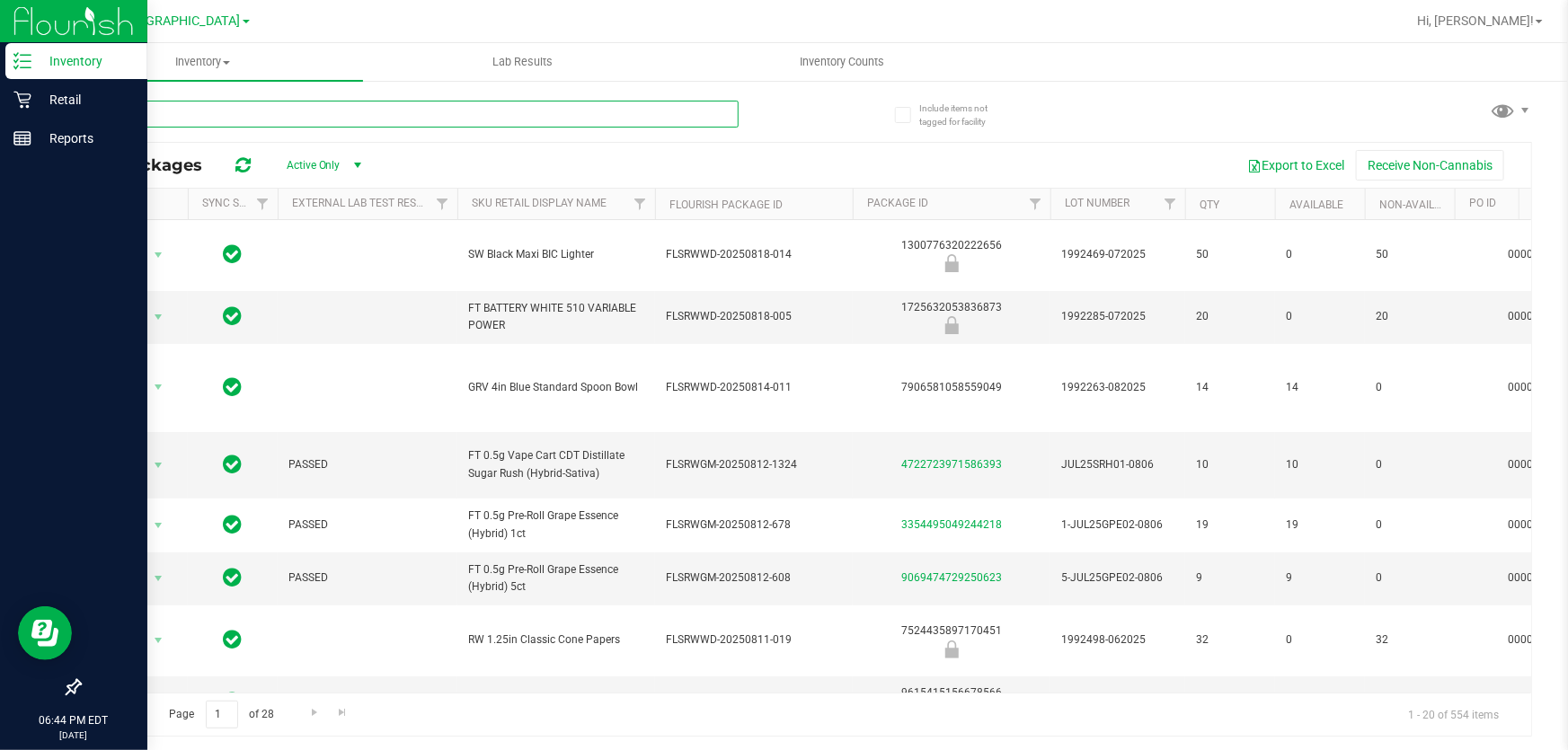
click at [276, 112] on input "text" at bounding box center [409, 114] width 659 height 27
click at [277, 113] on input "text" at bounding box center [409, 114] width 659 height 27
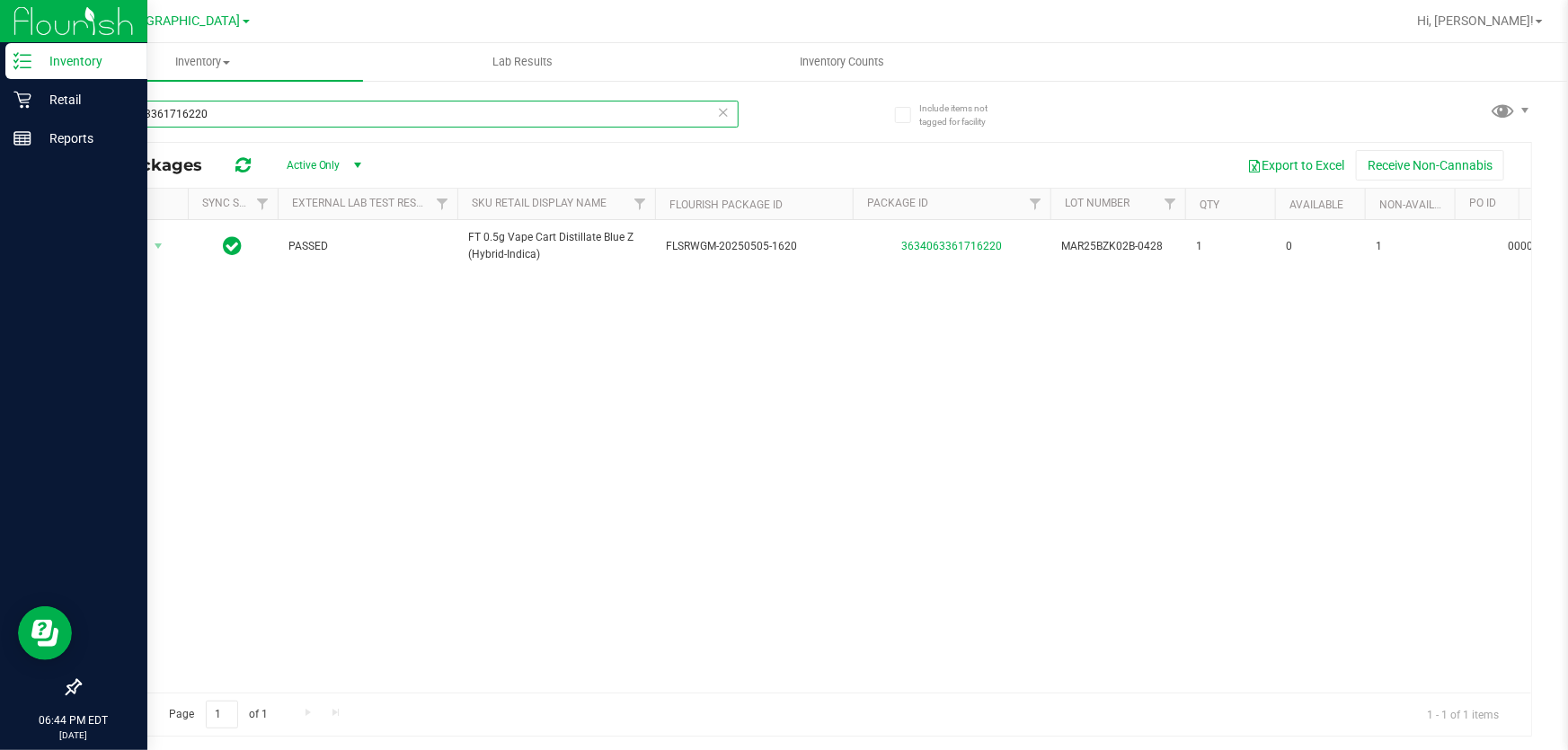
type input "3634063361716220"
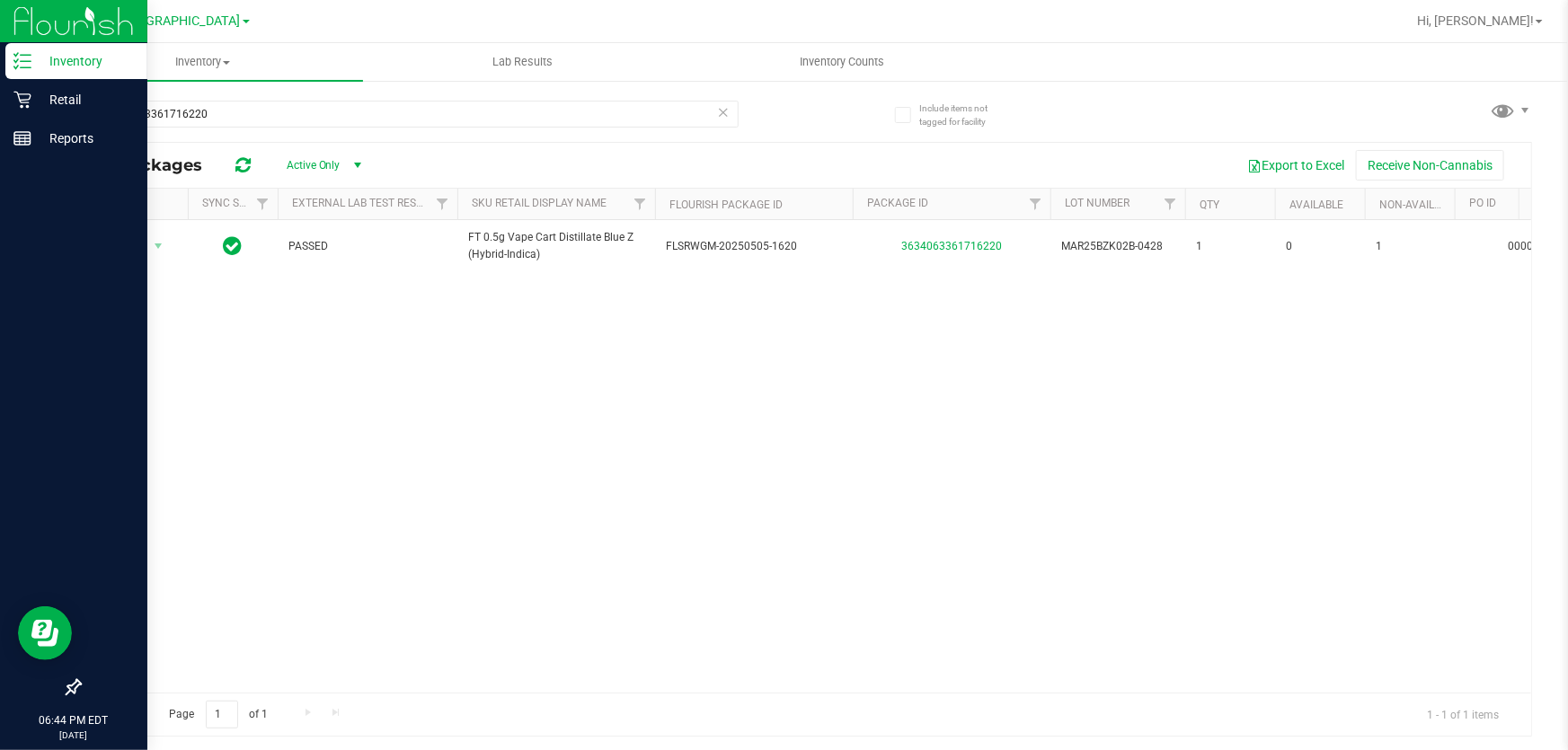
click at [723, 107] on icon at bounding box center [724, 112] width 13 height 22
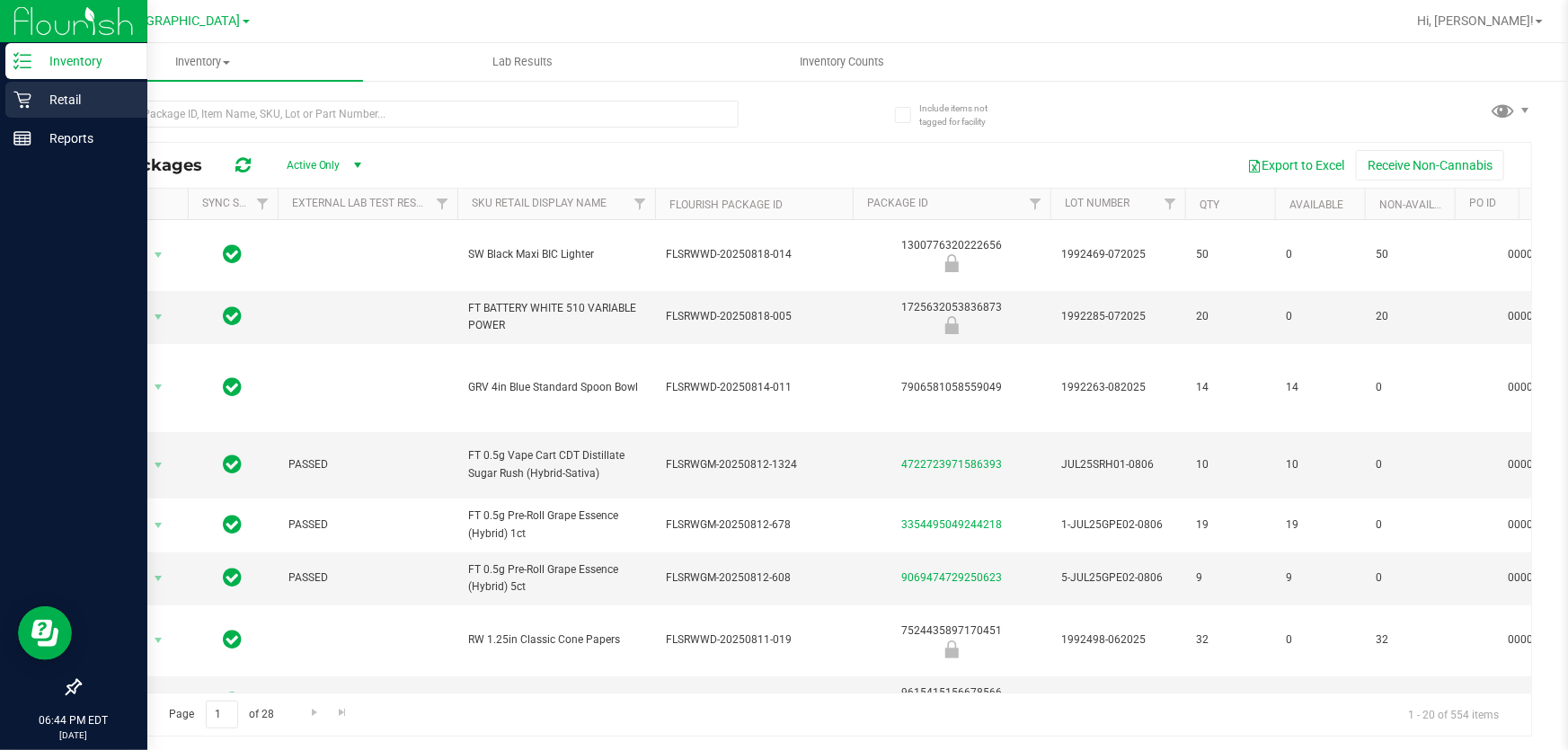
click at [35, 104] on p "Retail" at bounding box center [85, 100] width 108 height 22
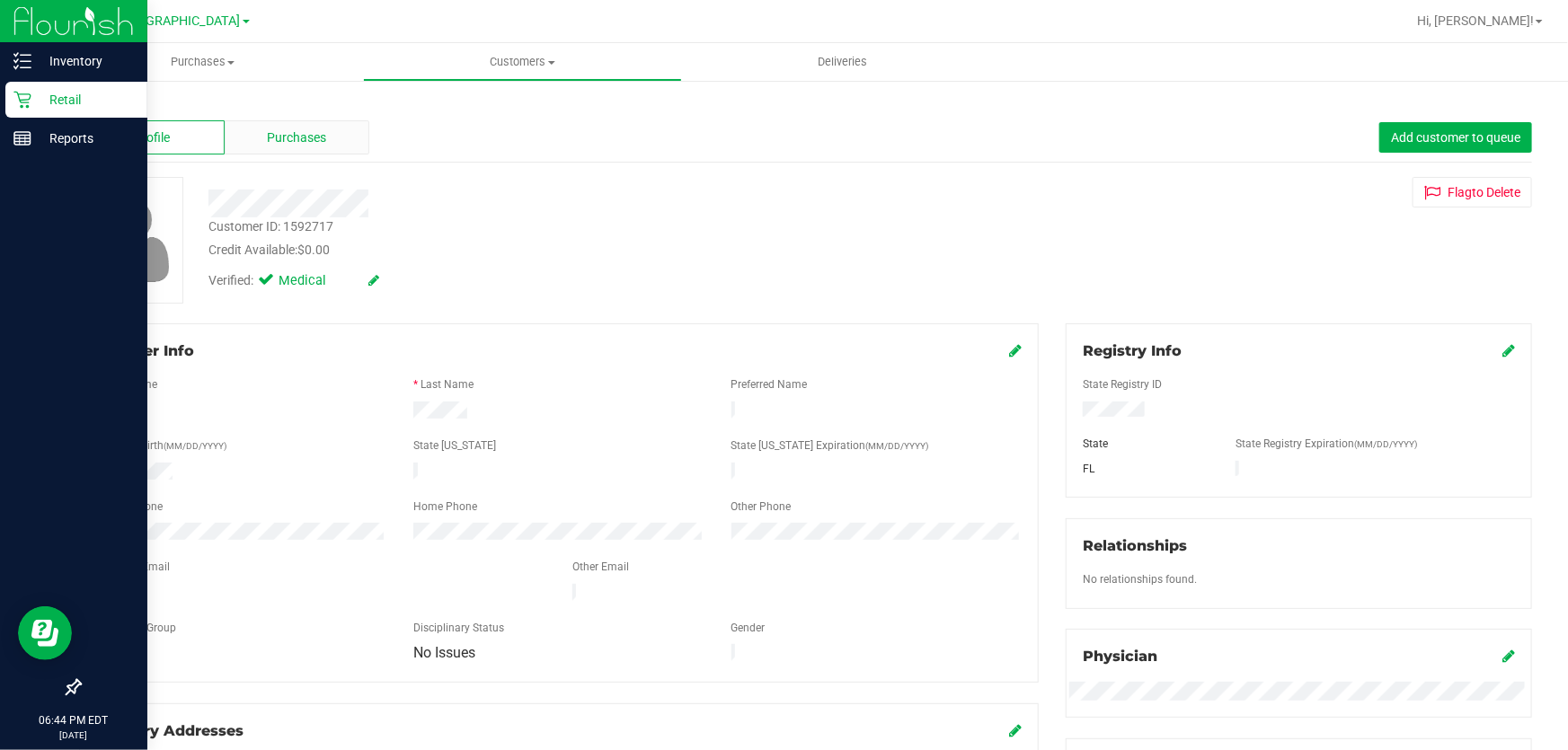
click at [322, 146] on div "Purchases" at bounding box center [297, 138] width 145 height 35
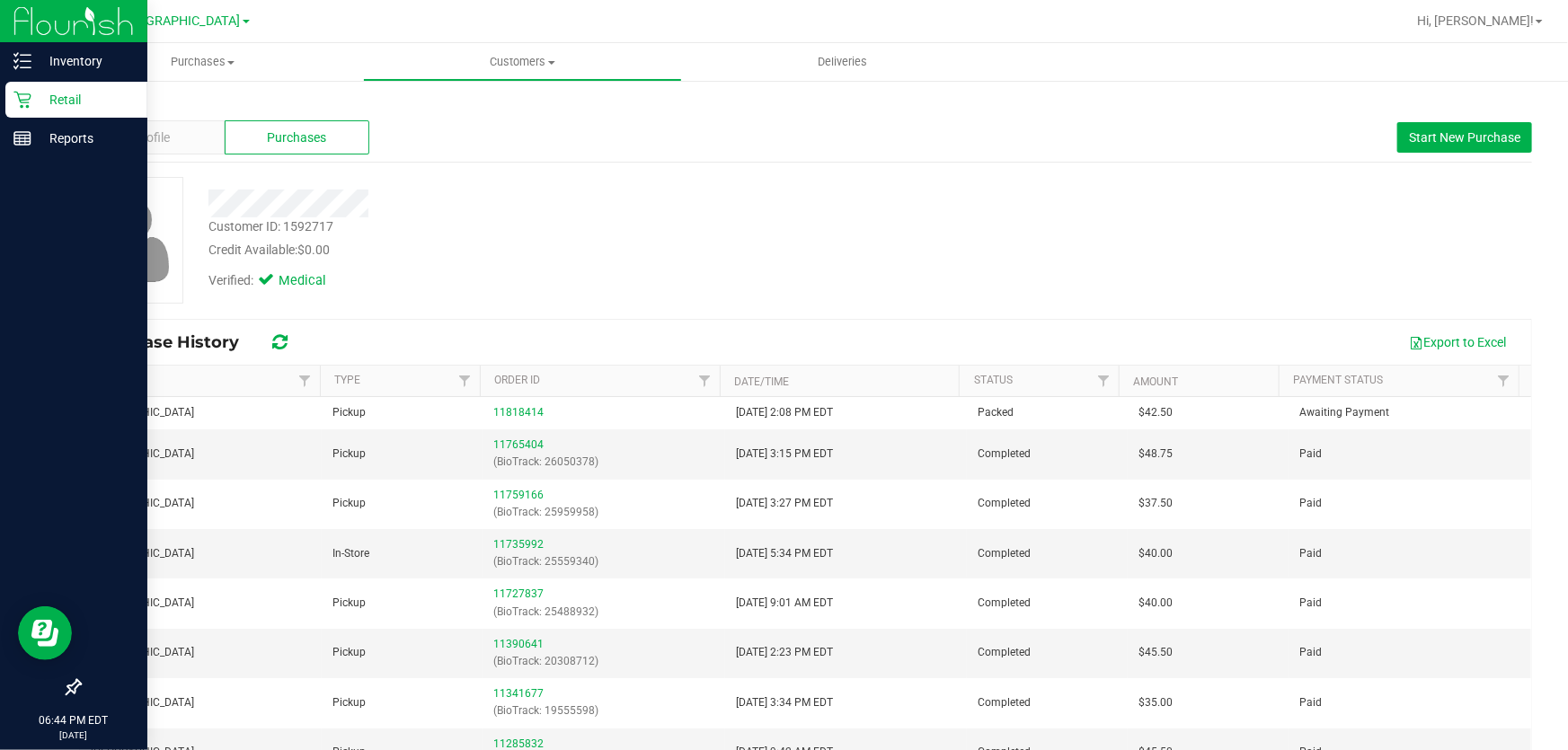
click at [900, 177] on div at bounding box center [565, 197] width 740 height 41
click at [42, 90] on p "Retail" at bounding box center [85, 100] width 108 height 22
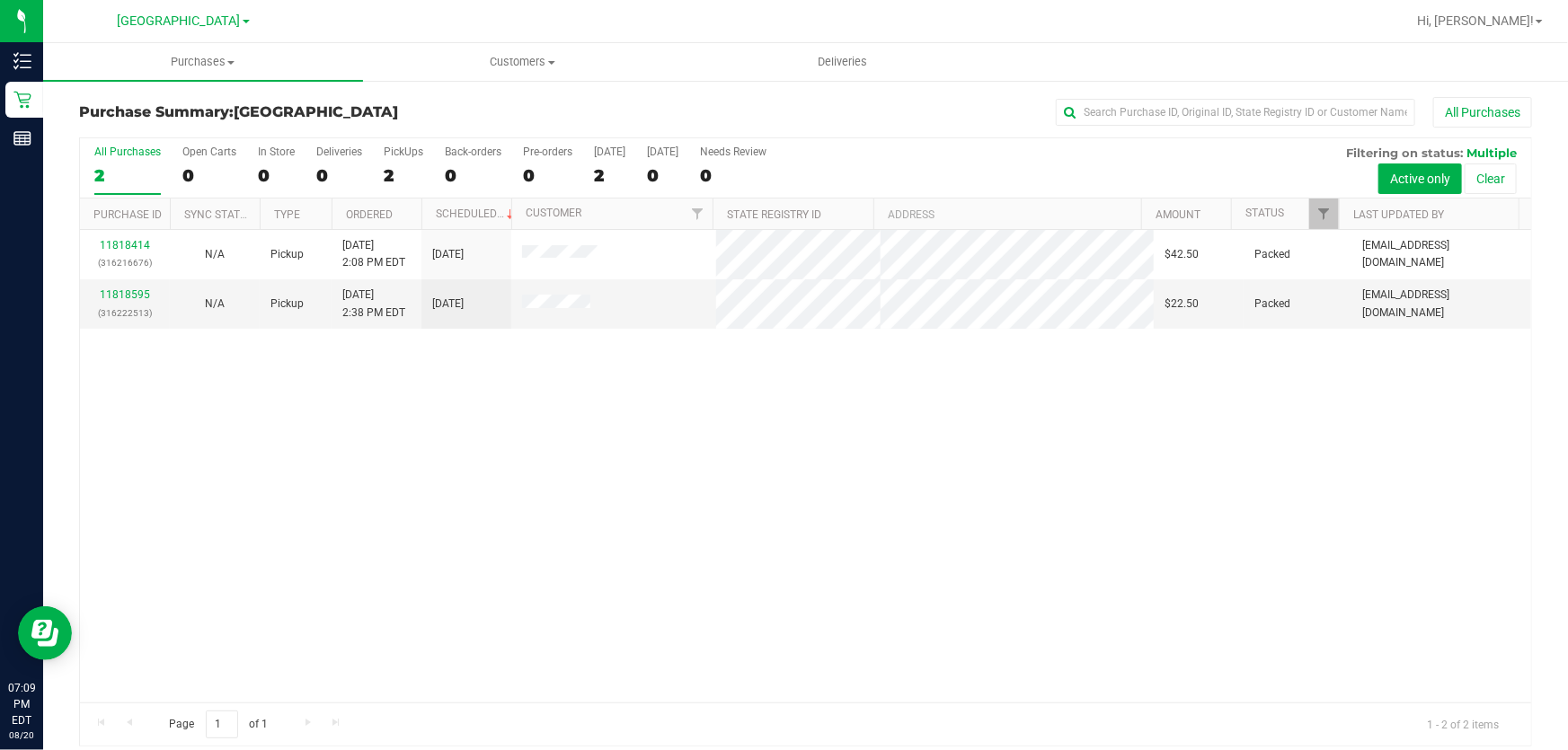
drag, startPoint x: 764, startPoint y: 465, endPoint x: 721, endPoint y: 465, distance: 43.0
click at [764, 466] on div "11818414 (316216676) N/A Pickup [DATE] 2:08 PM EDT 8/20/2025 $42.50 Packed [EMA…" at bounding box center [805, 466] width 1451 height 473
click at [118, 293] on link "11818595" at bounding box center [124, 295] width 50 height 13
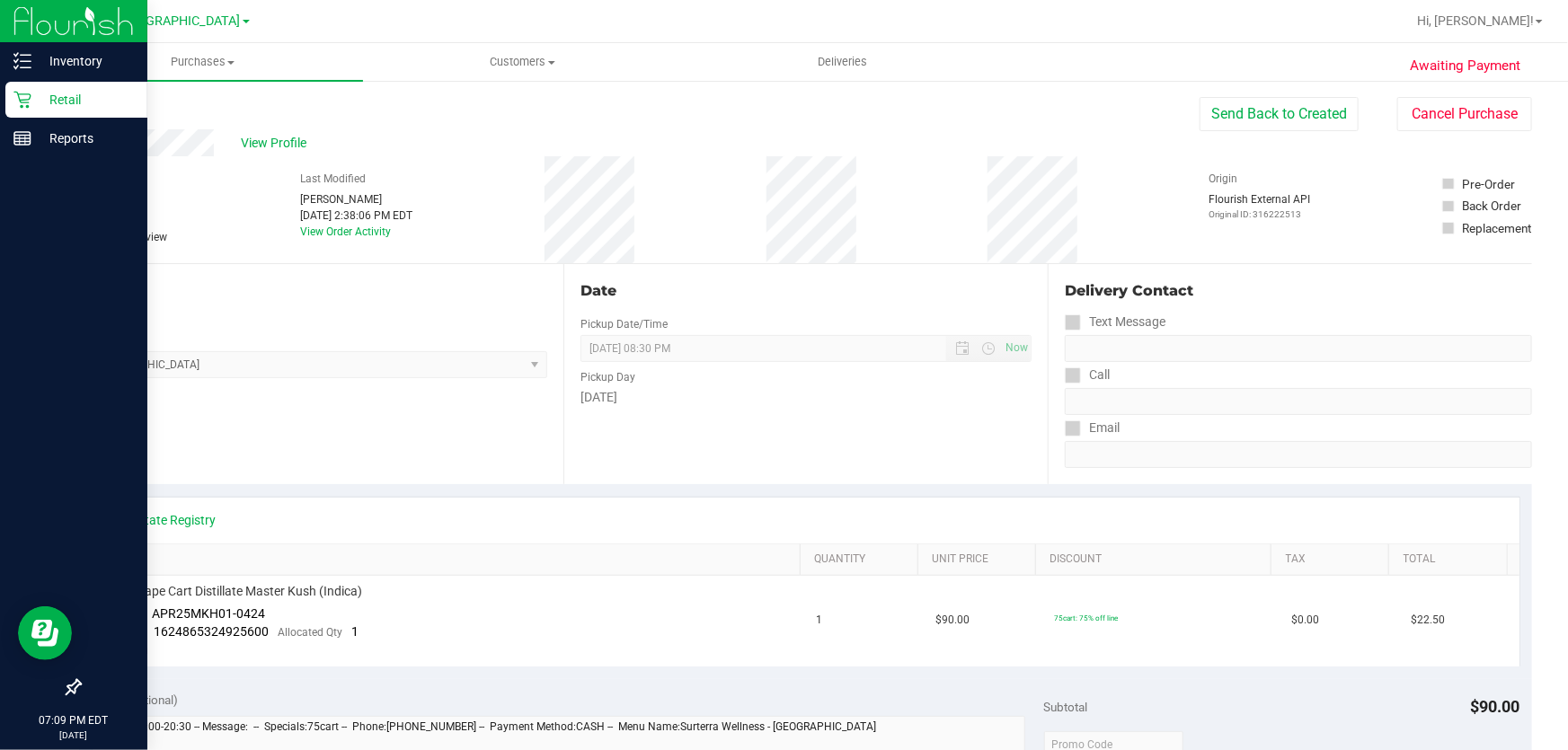
click at [44, 95] on p "Retail" at bounding box center [85, 100] width 108 height 22
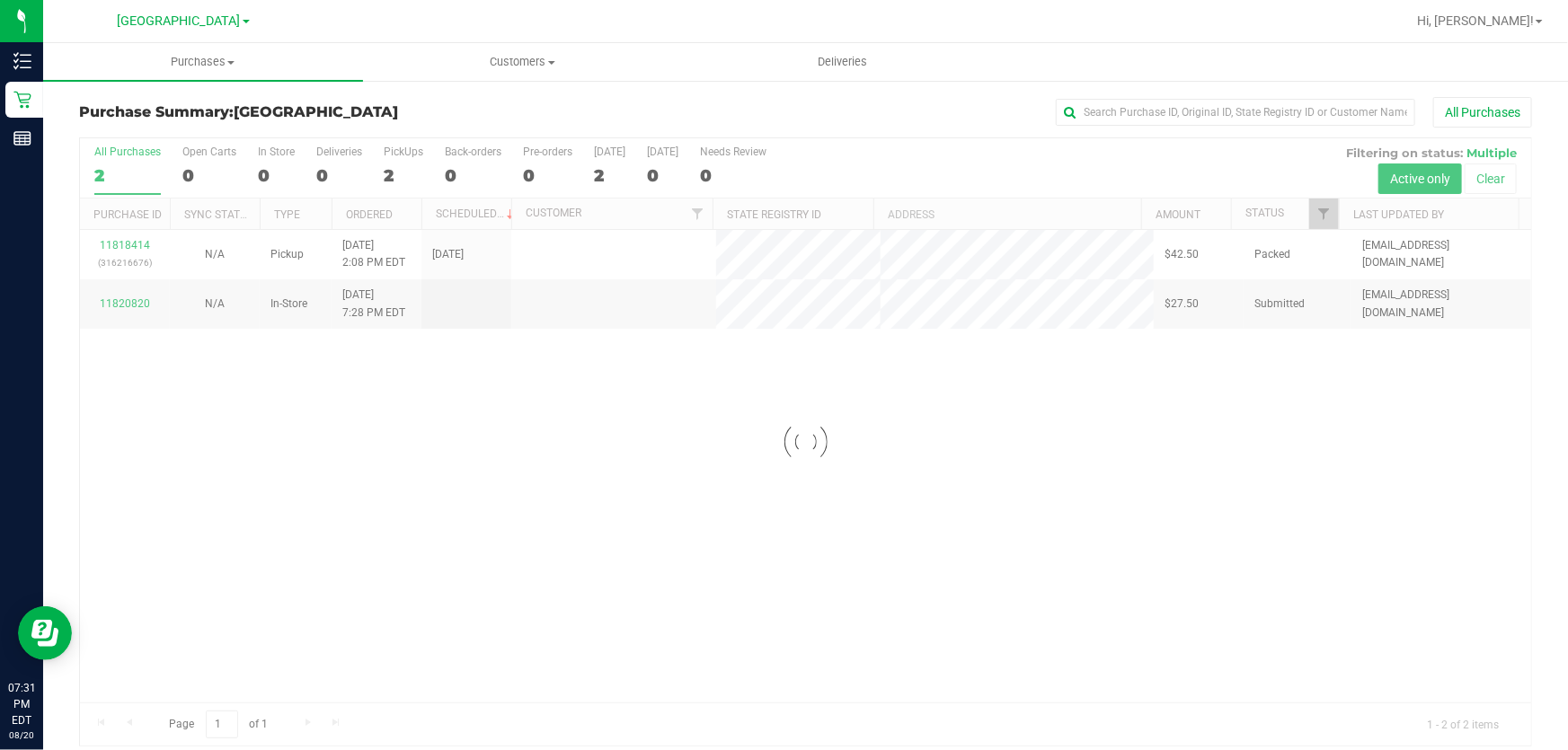
drag, startPoint x: 401, startPoint y: 483, endPoint x: 308, endPoint y: 436, distance: 104.2
click at [392, 482] on div at bounding box center [805, 441] width 1451 height 607
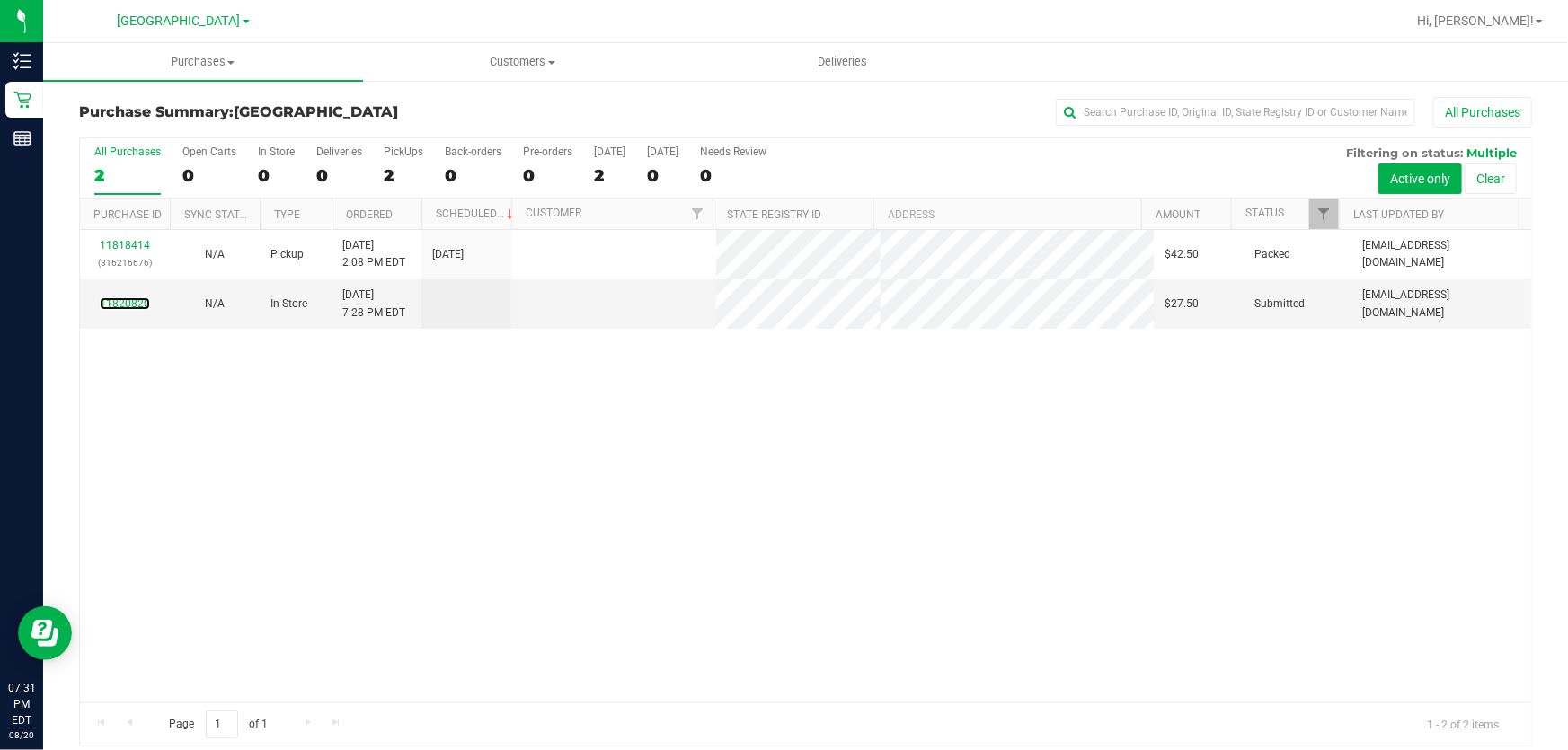
click at [125, 301] on link "11820820" at bounding box center [124, 304] width 50 height 13
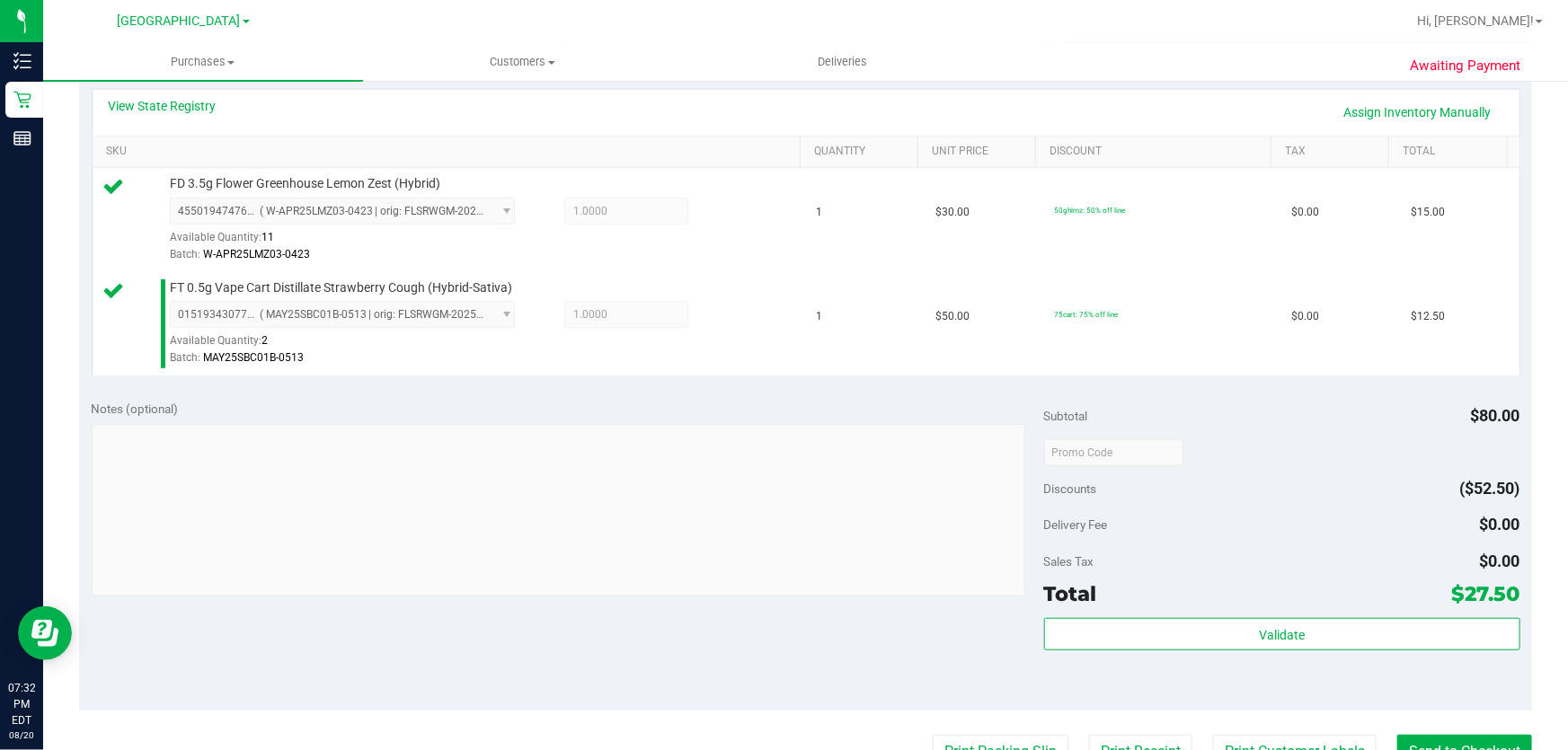
scroll to position [571, 0]
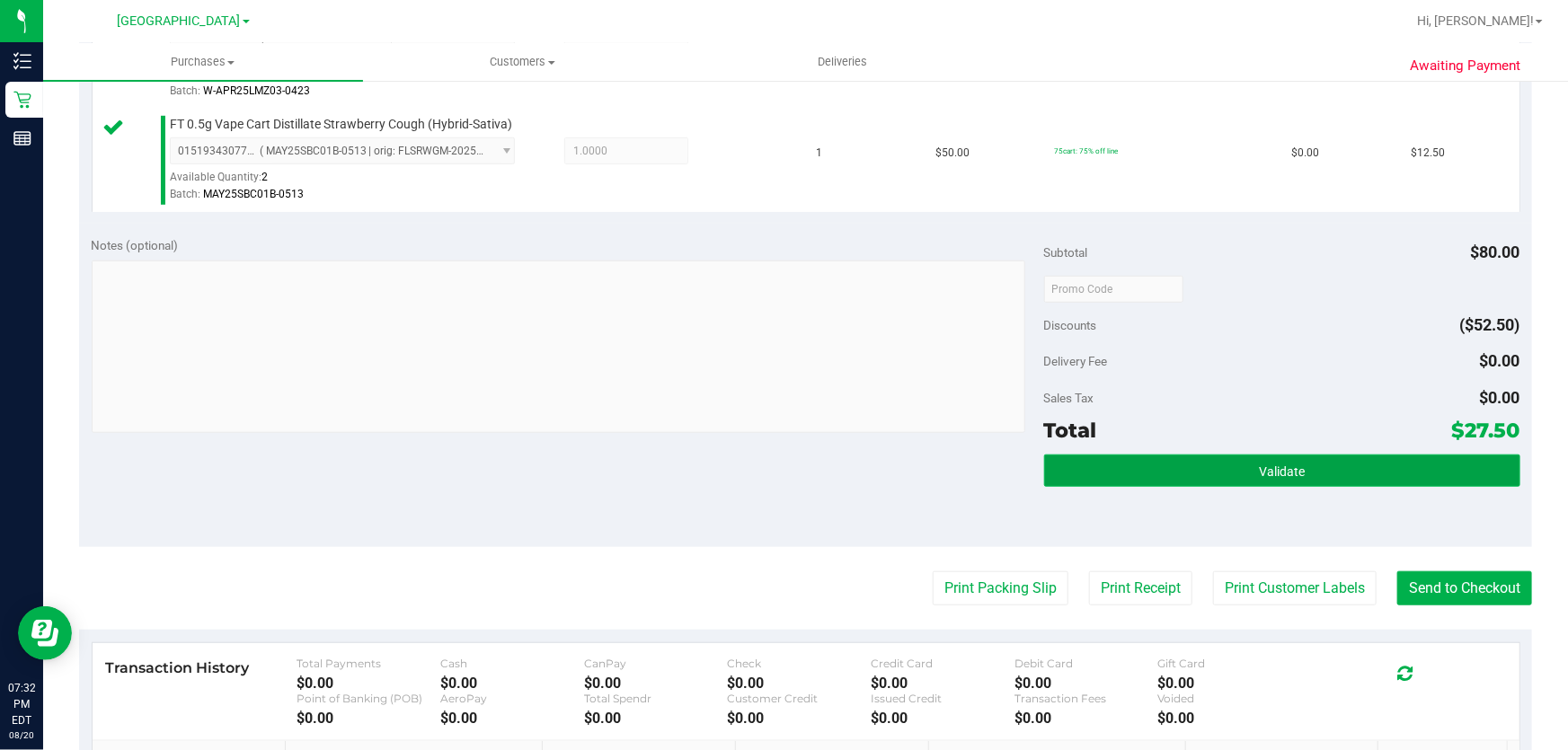
click at [1258, 459] on button "Validate" at bounding box center [1282, 471] width 477 height 33
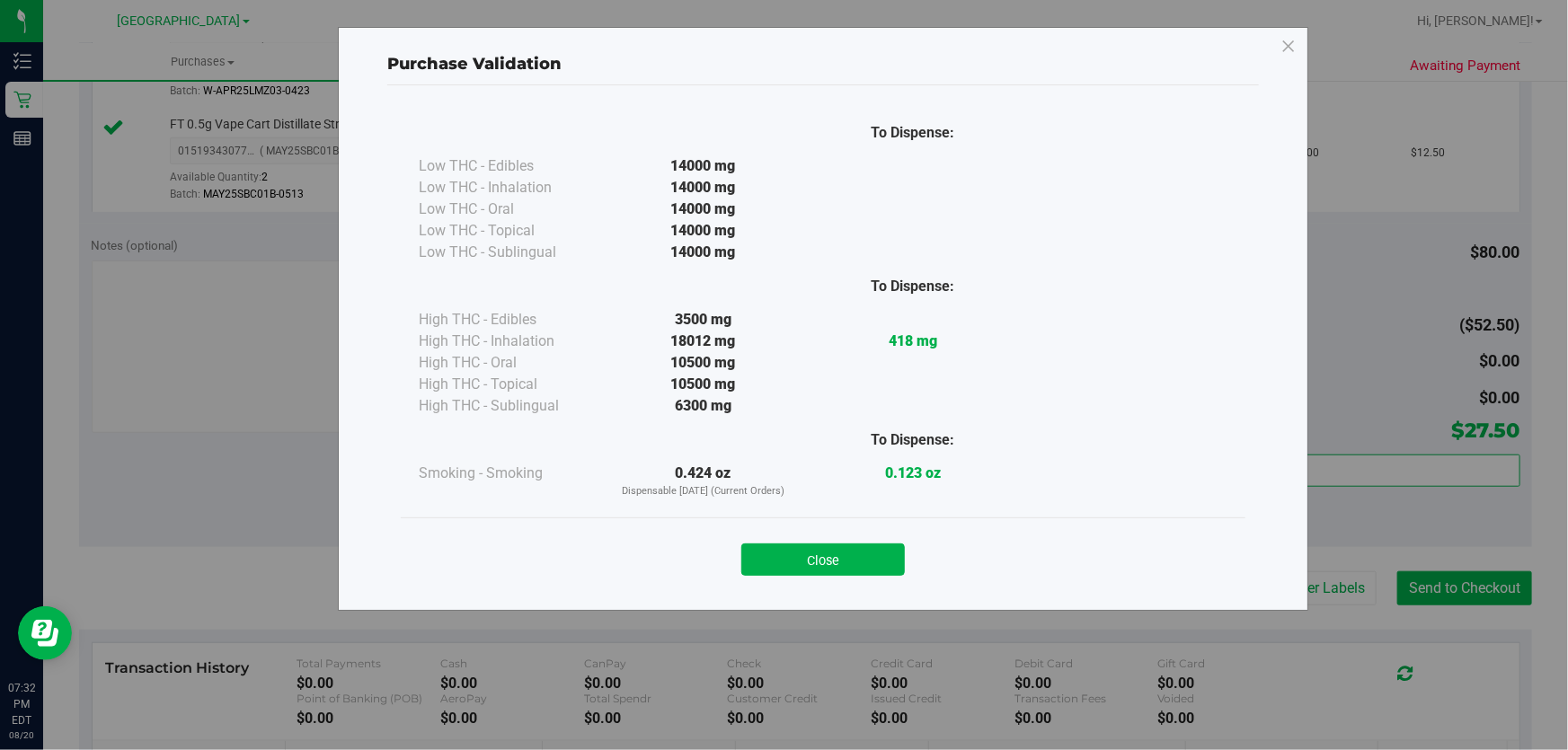
click at [807, 530] on div "Close" at bounding box center [823, 554] width 844 height 73
click at [808, 552] on button "Close" at bounding box center [823, 560] width 163 height 33
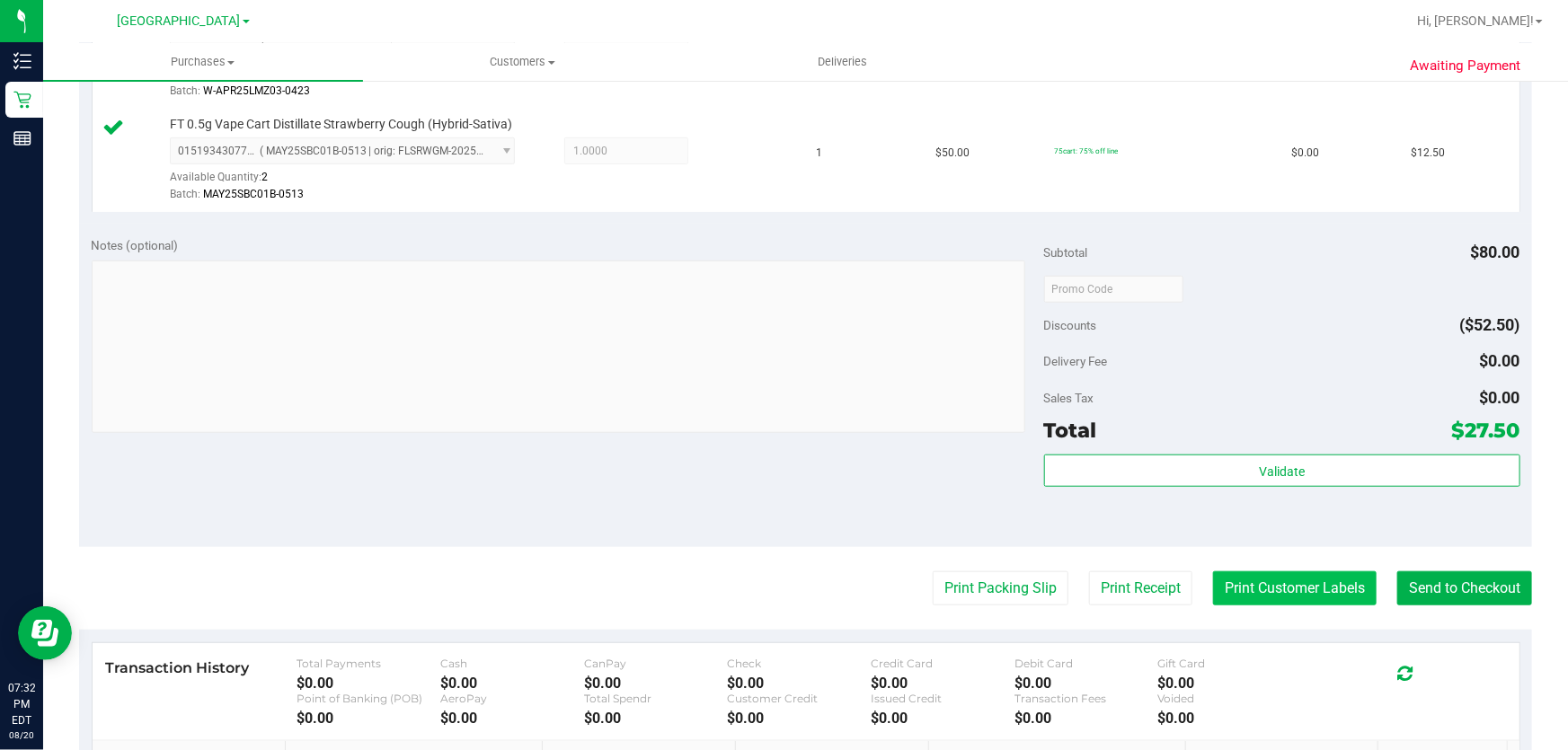
click at [1323, 583] on button "Print Customer Labels" at bounding box center [1295, 588] width 163 height 35
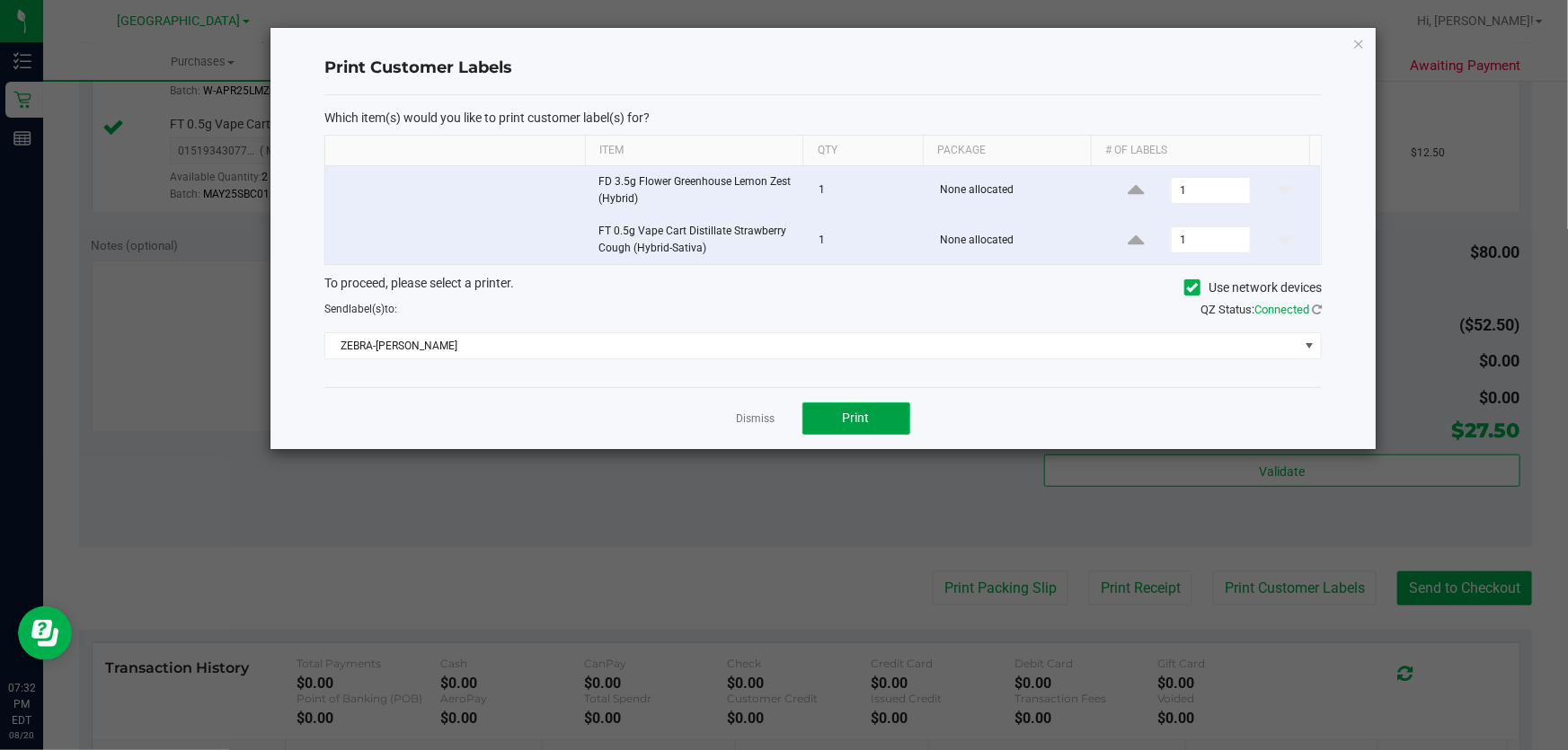
click at [848, 419] on span "Print" at bounding box center [856, 418] width 27 height 15
click at [747, 422] on link "Dismiss" at bounding box center [755, 419] width 39 height 15
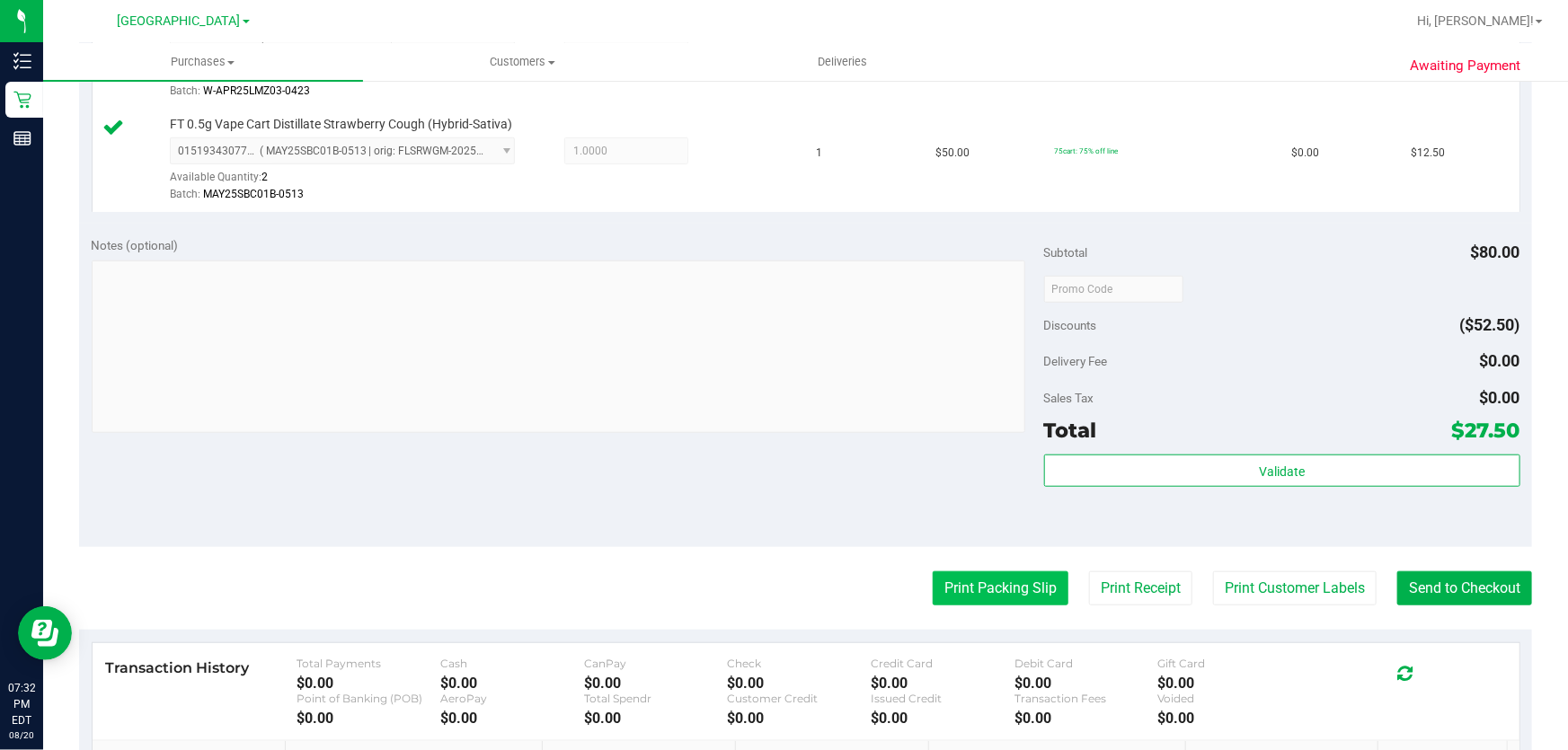
click at [998, 590] on button "Print Packing Slip" at bounding box center [1000, 588] width 135 height 35
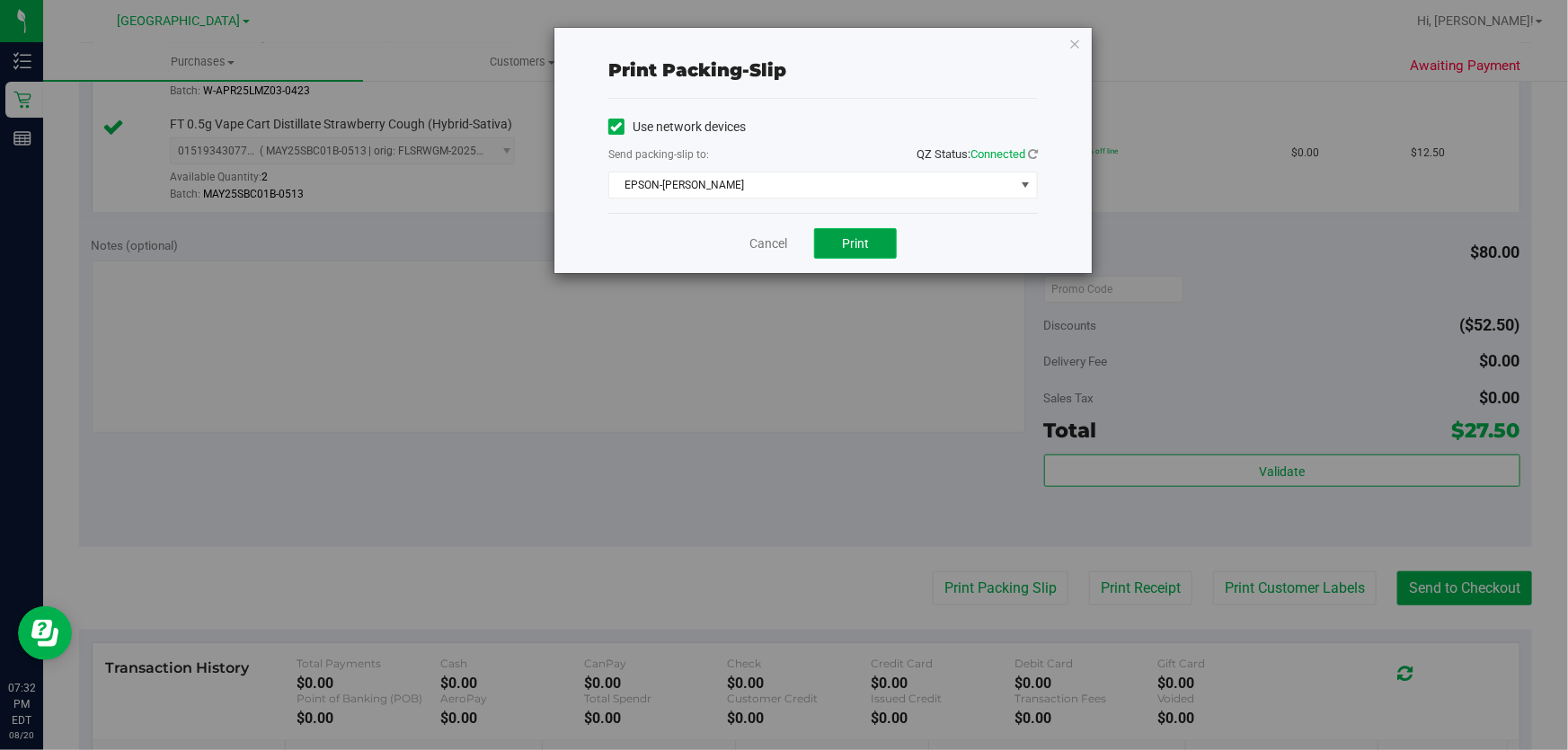
click at [883, 240] on button "Print" at bounding box center [855, 243] width 83 height 31
click at [762, 237] on link "Cancel" at bounding box center [768, 243] width 38 height 19
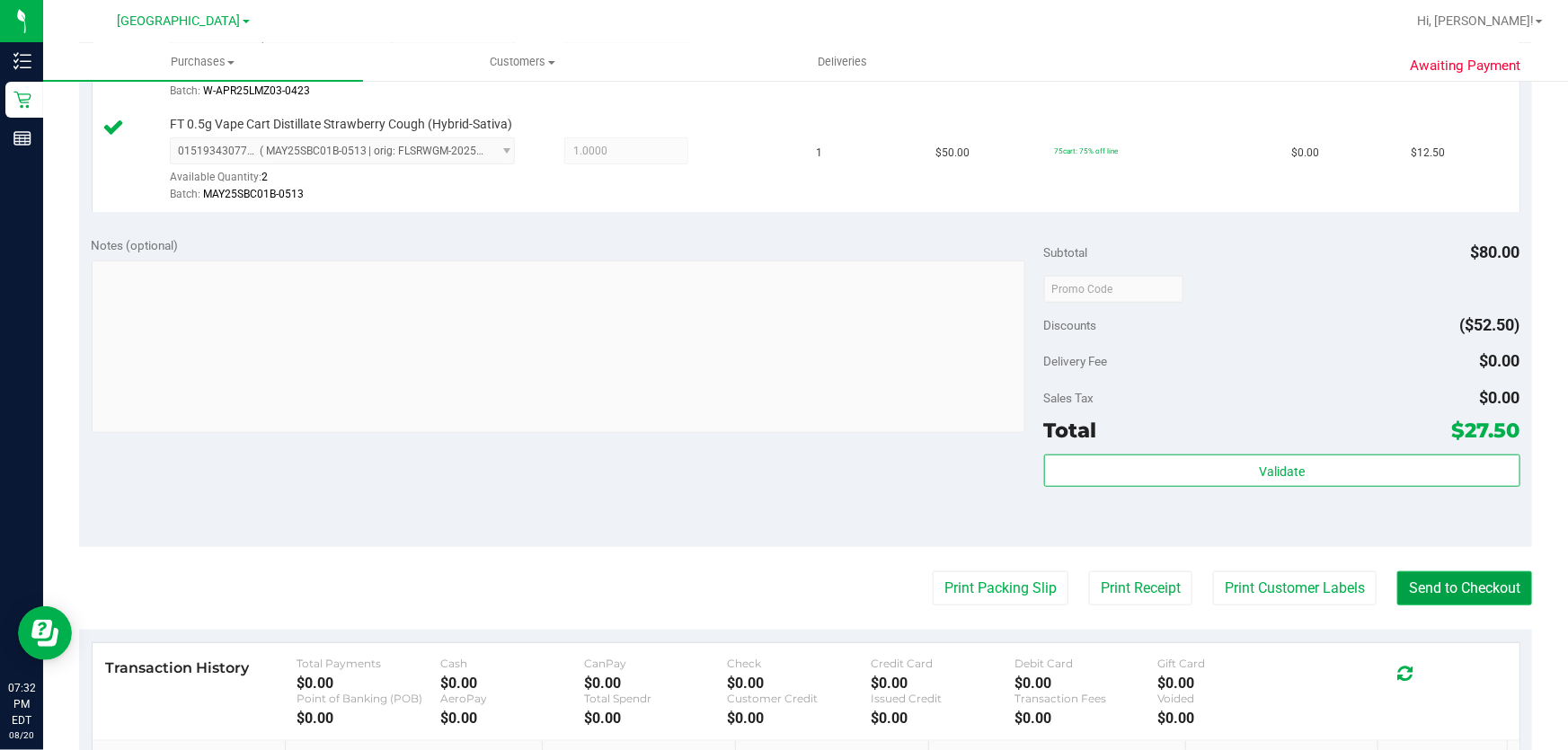
click at [1422, 590] on button "Send to Checkout" at bounding box center [1464, 588] width 134 height 35
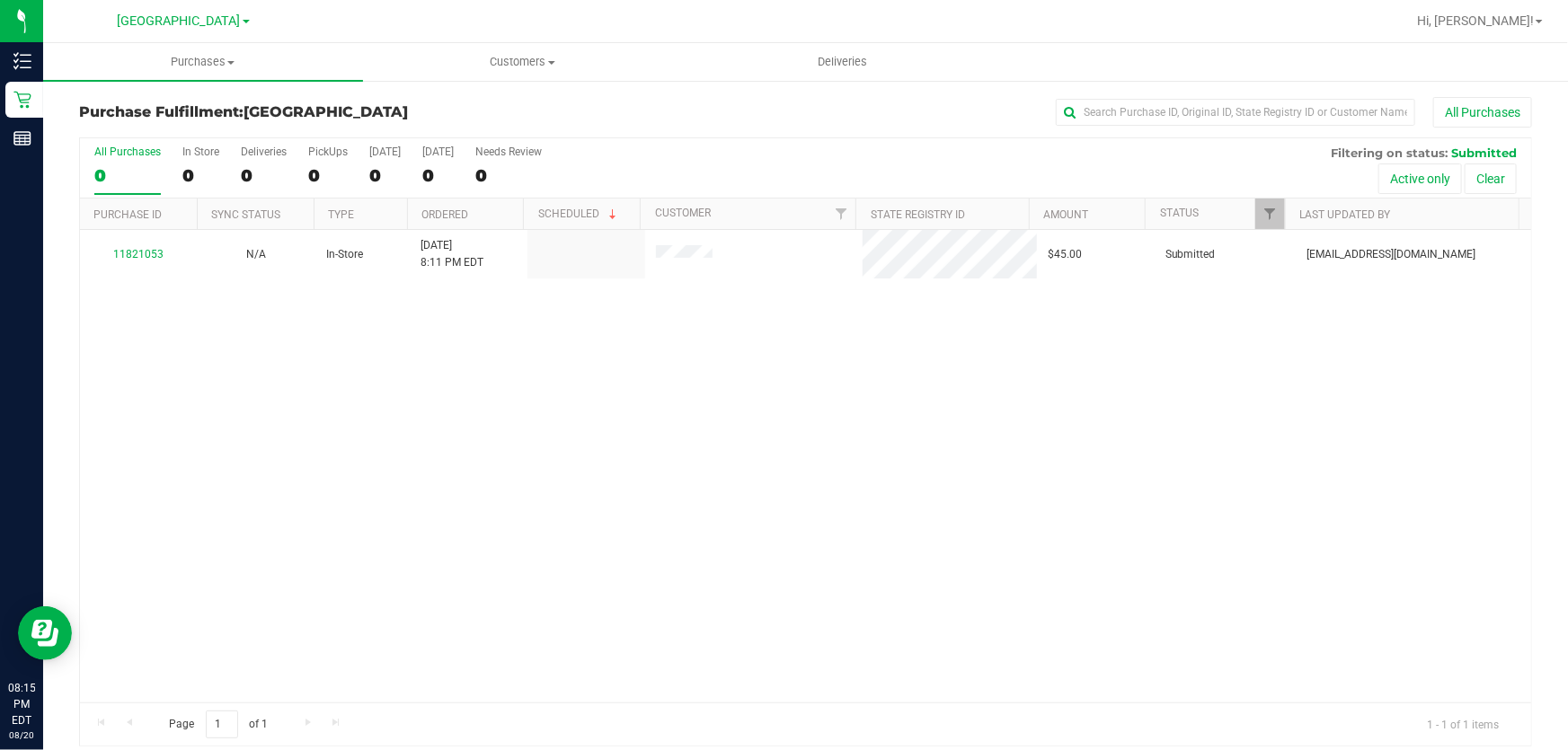
click at [557, 470] on div "11821053 N/A In-Store [DATE] 8:11 PM EDT $45.00 Submitted [EMAIL_ADDRESS][DOMAI…" at bounding box center [805, 466] width 1451 height 473
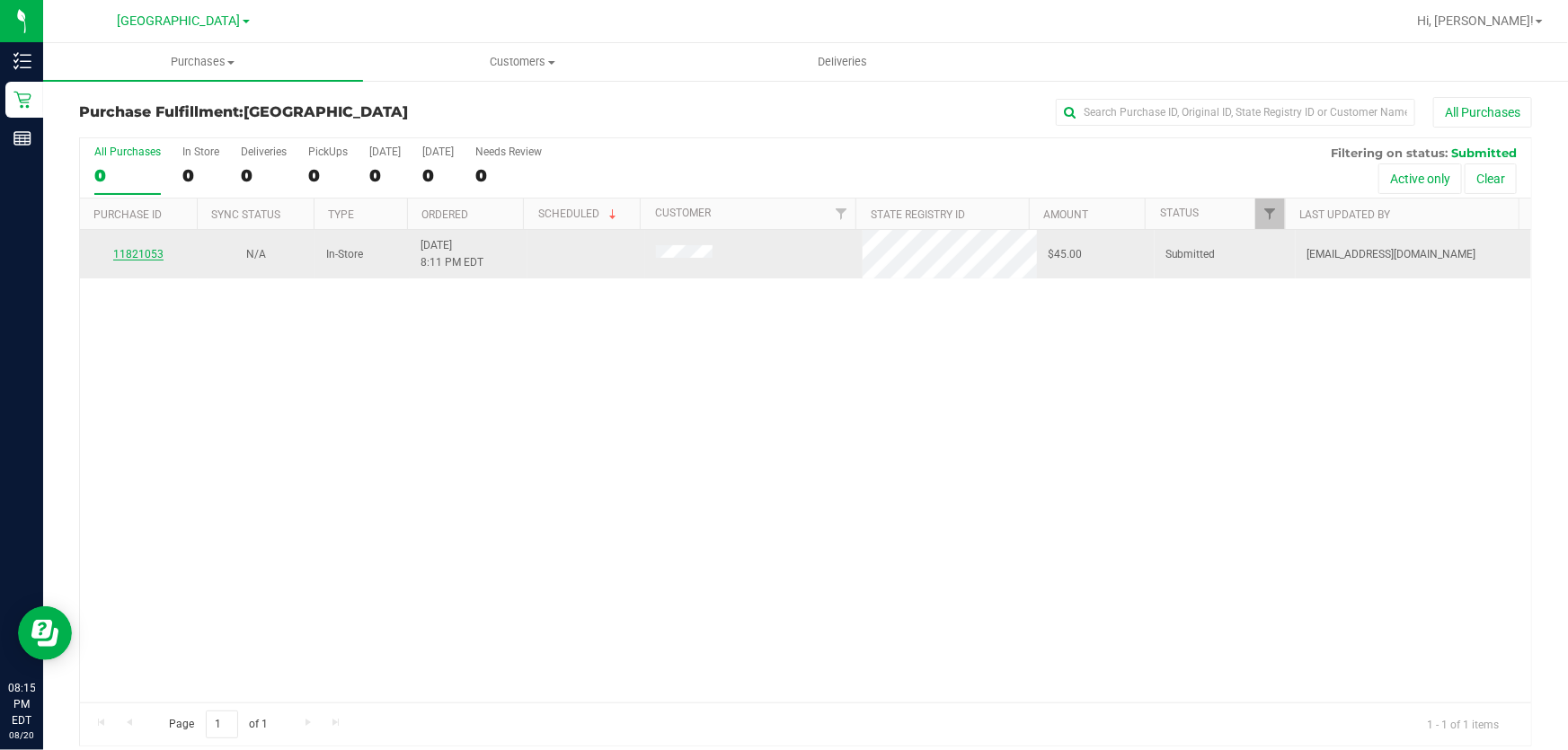
click at [134, 248] on link "11821053" at bounding box center [138, 254] width 50 height 13
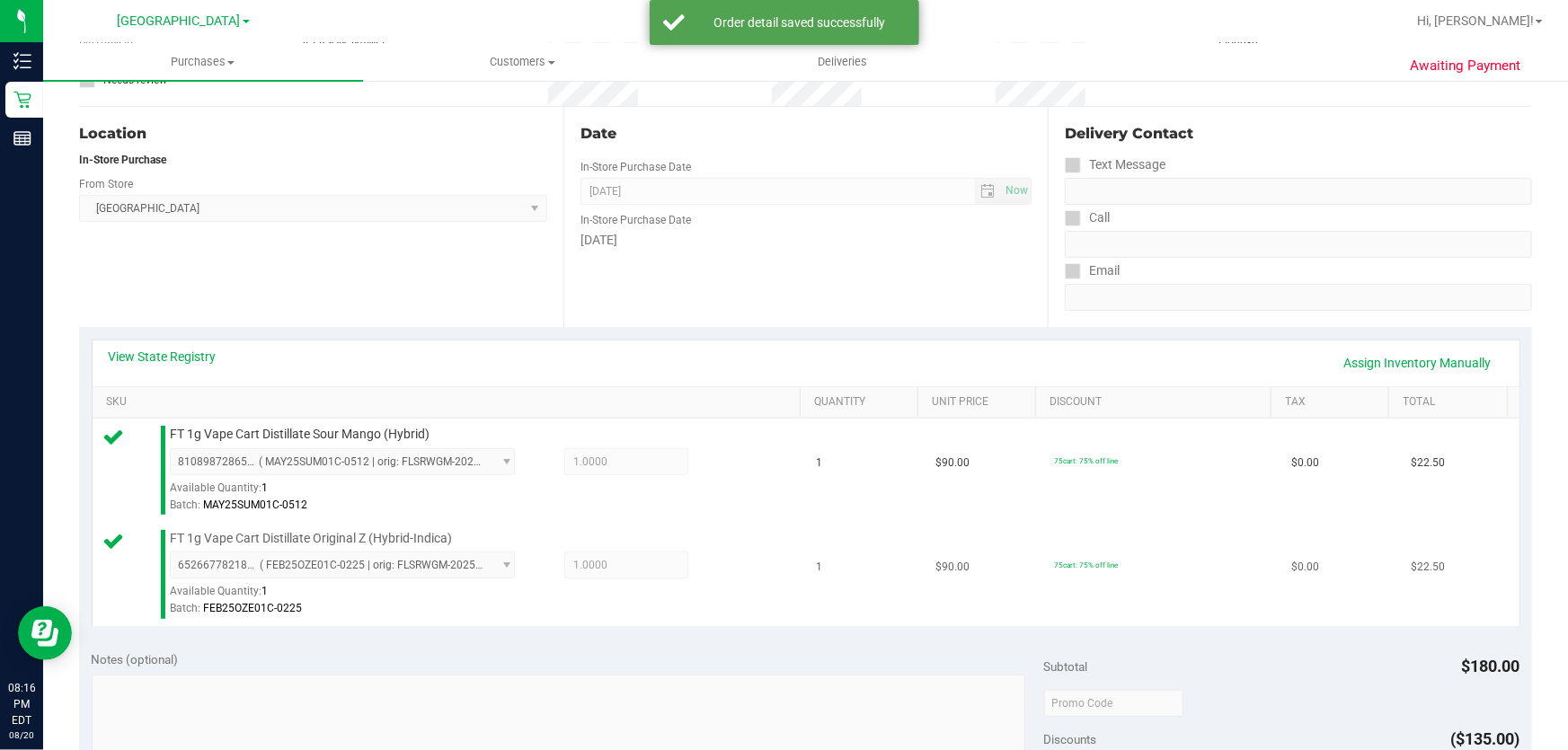
scroll to position [408, 0]
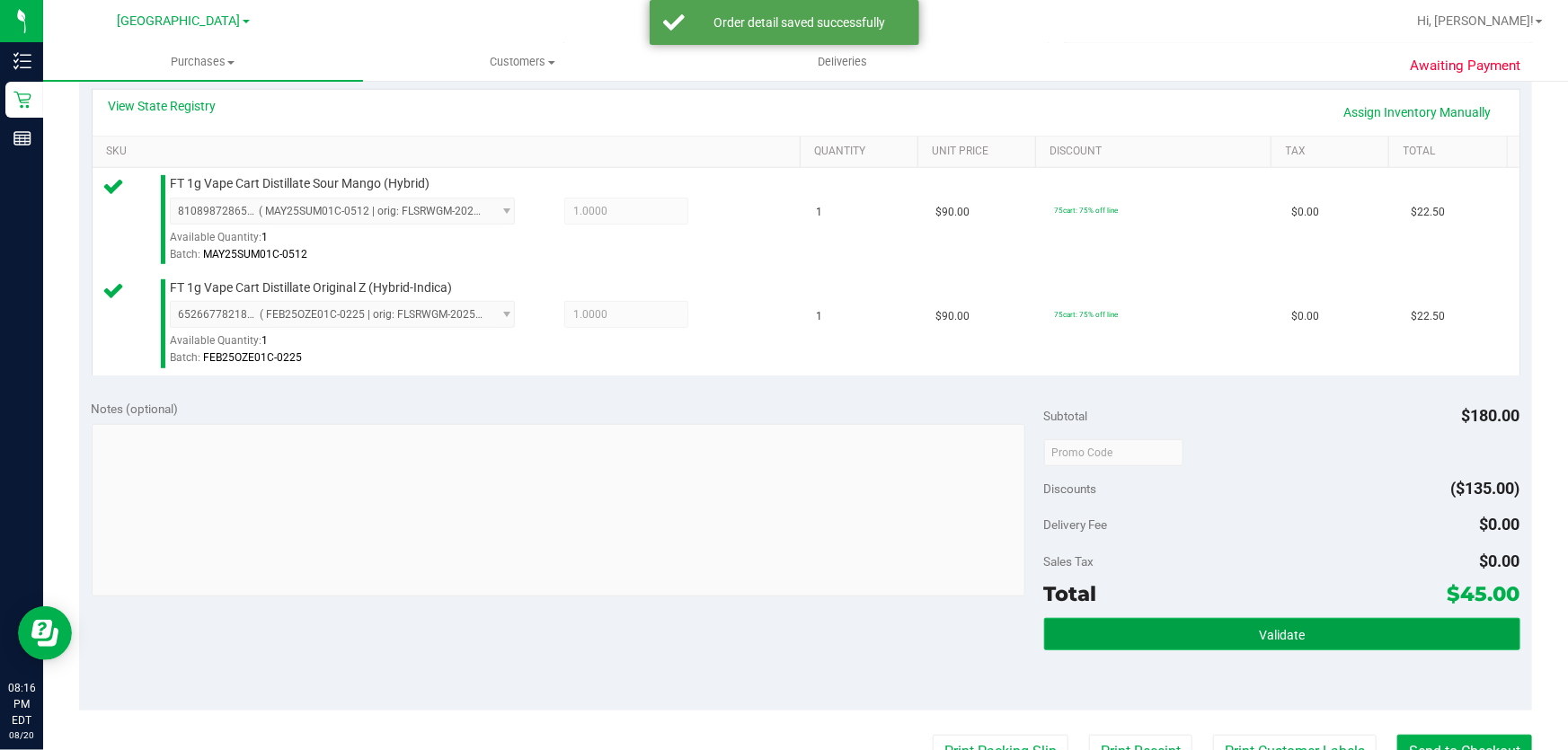
click at [1258, 630] on span "Validate" at bounding box center [1281, 636] width 45 height 15
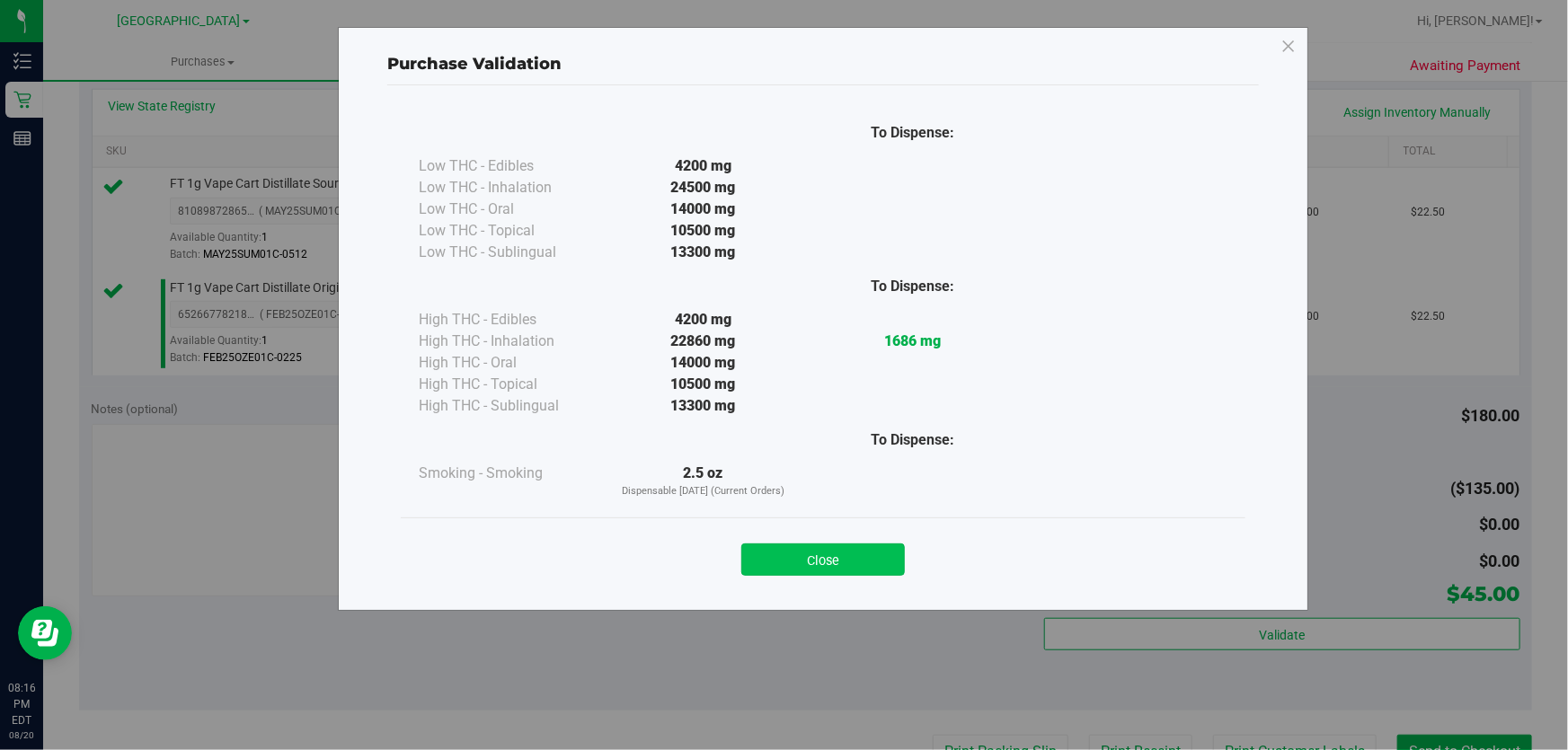
click at [783, 563] on button "Close" at bounding box center [823, 560] width 163 height 33
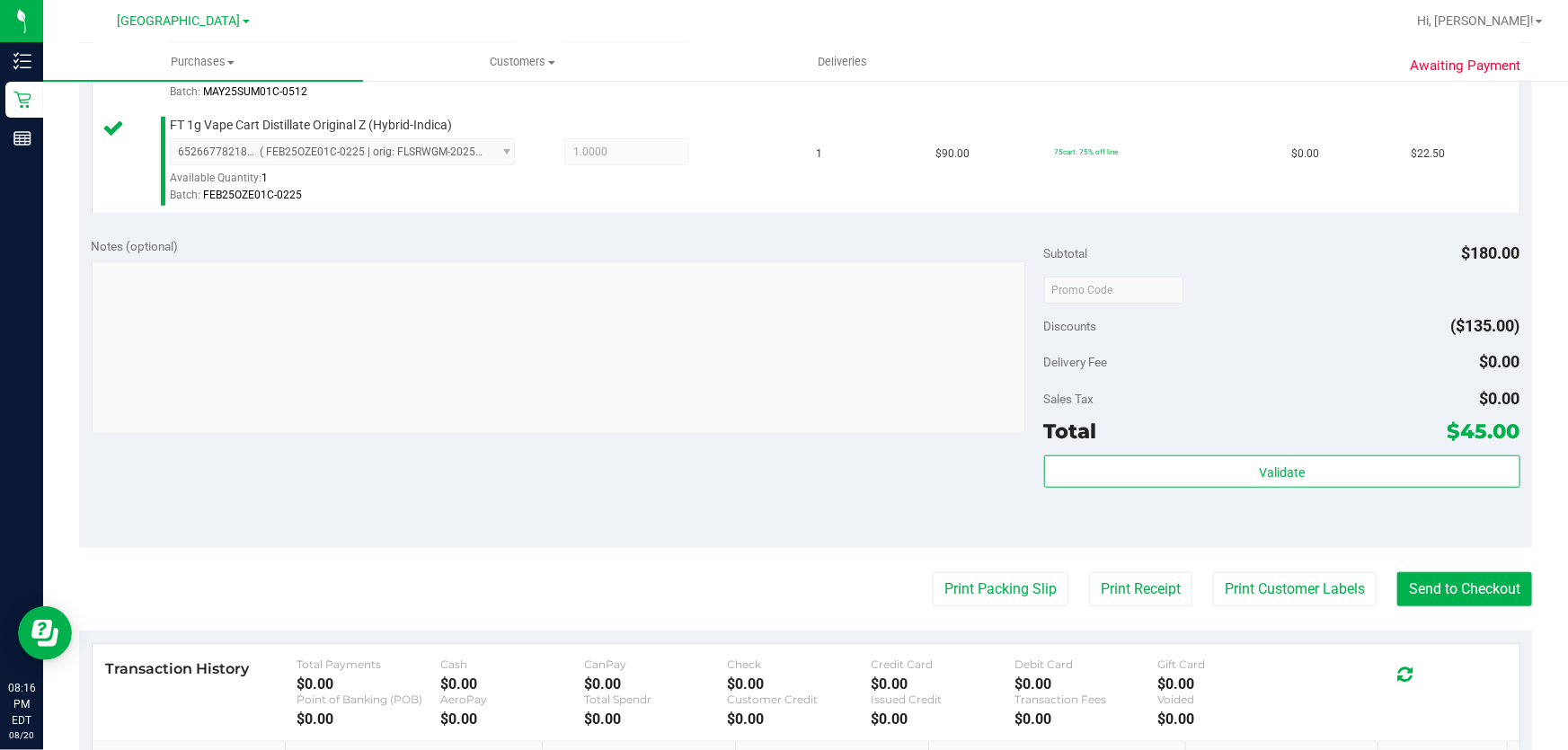
scroll to position [571, 0]
click at [1270, 590] on button "Print Customer Labels" at bounding box center [1295, 588] width 163 height 35
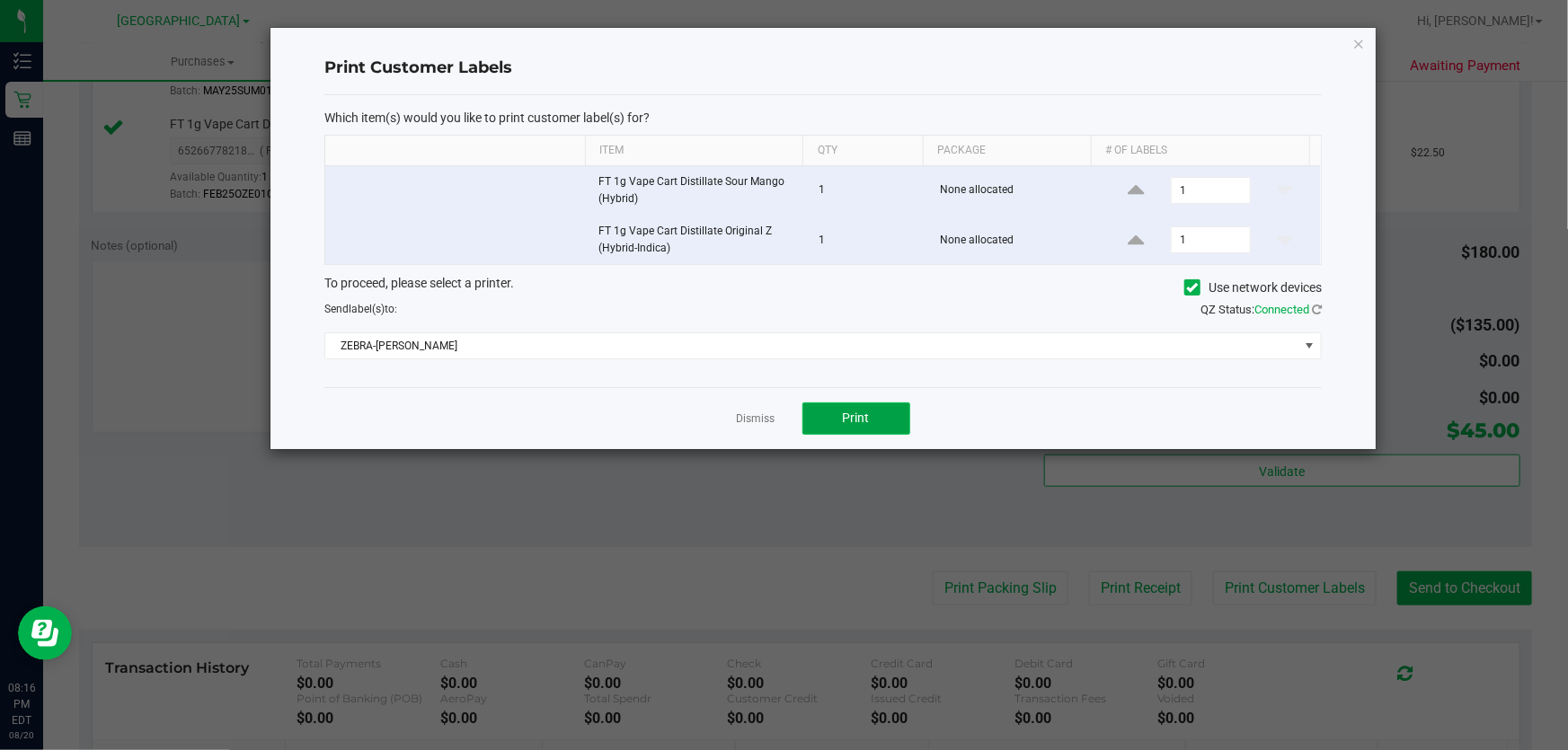
click at [855, 420] on span "Print" at bounding box center [856, 418] width 27 height 15
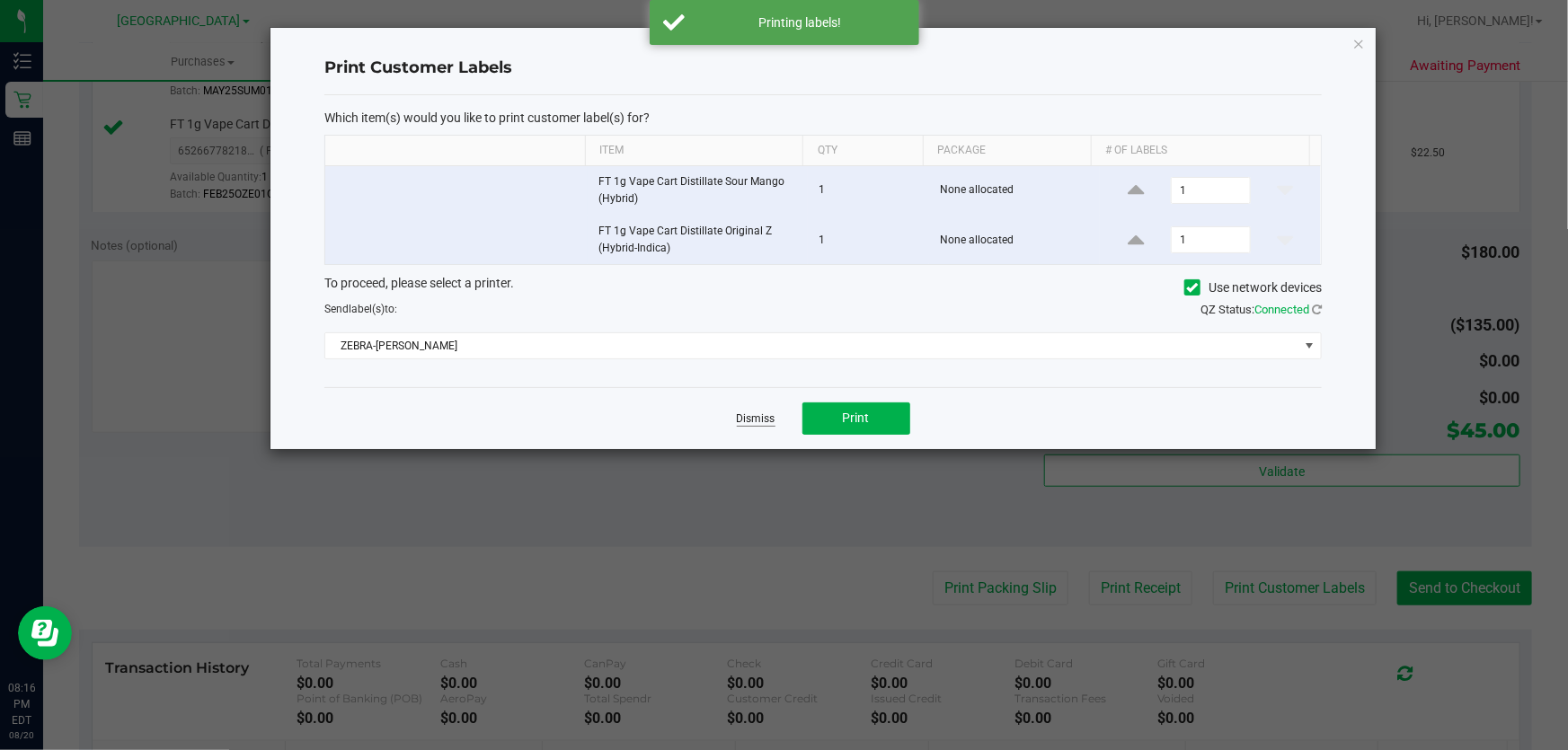
click at [754, 419] on link "Dismiss" at bounding box center [755, 419] width 39 height 15
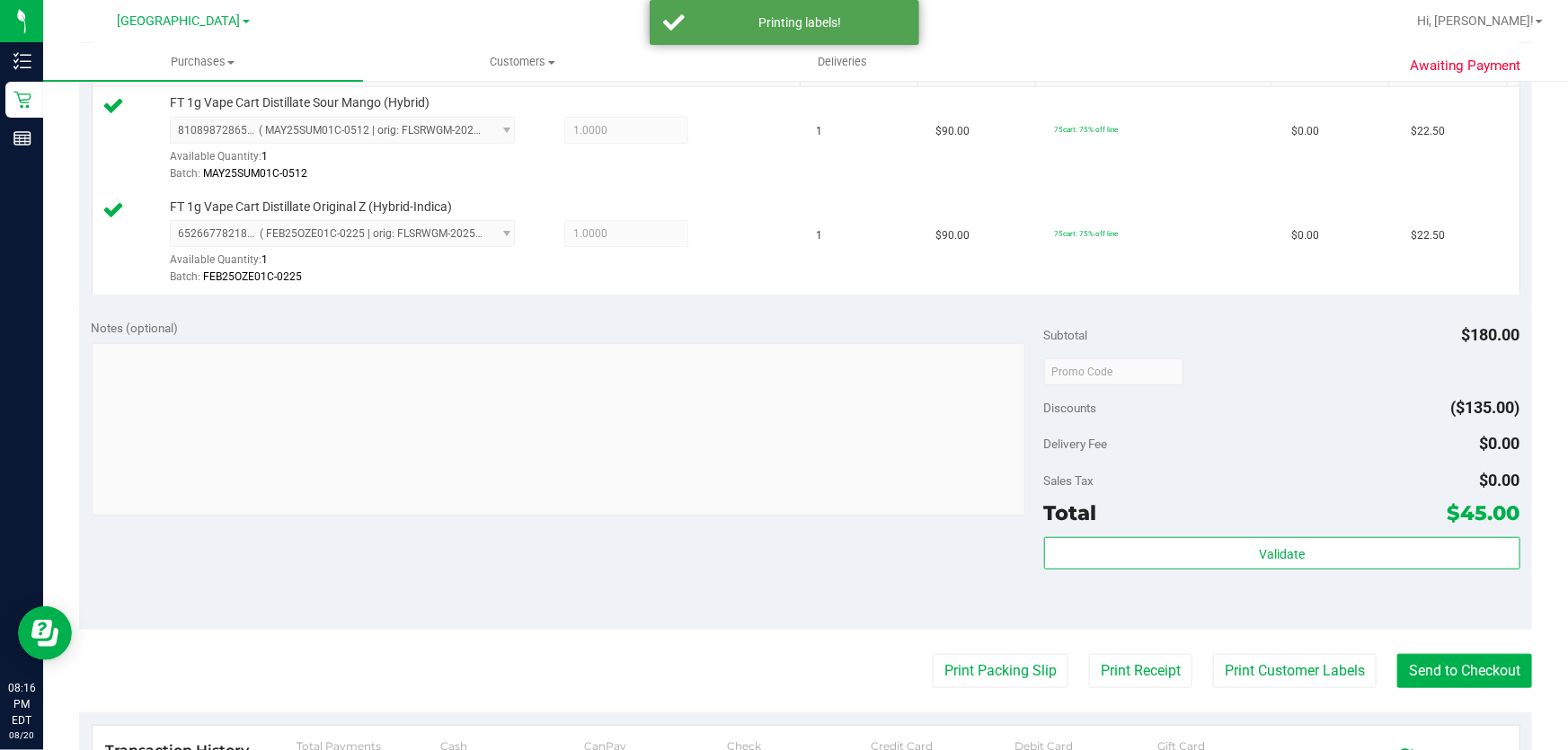
scroll to position [653, 0]
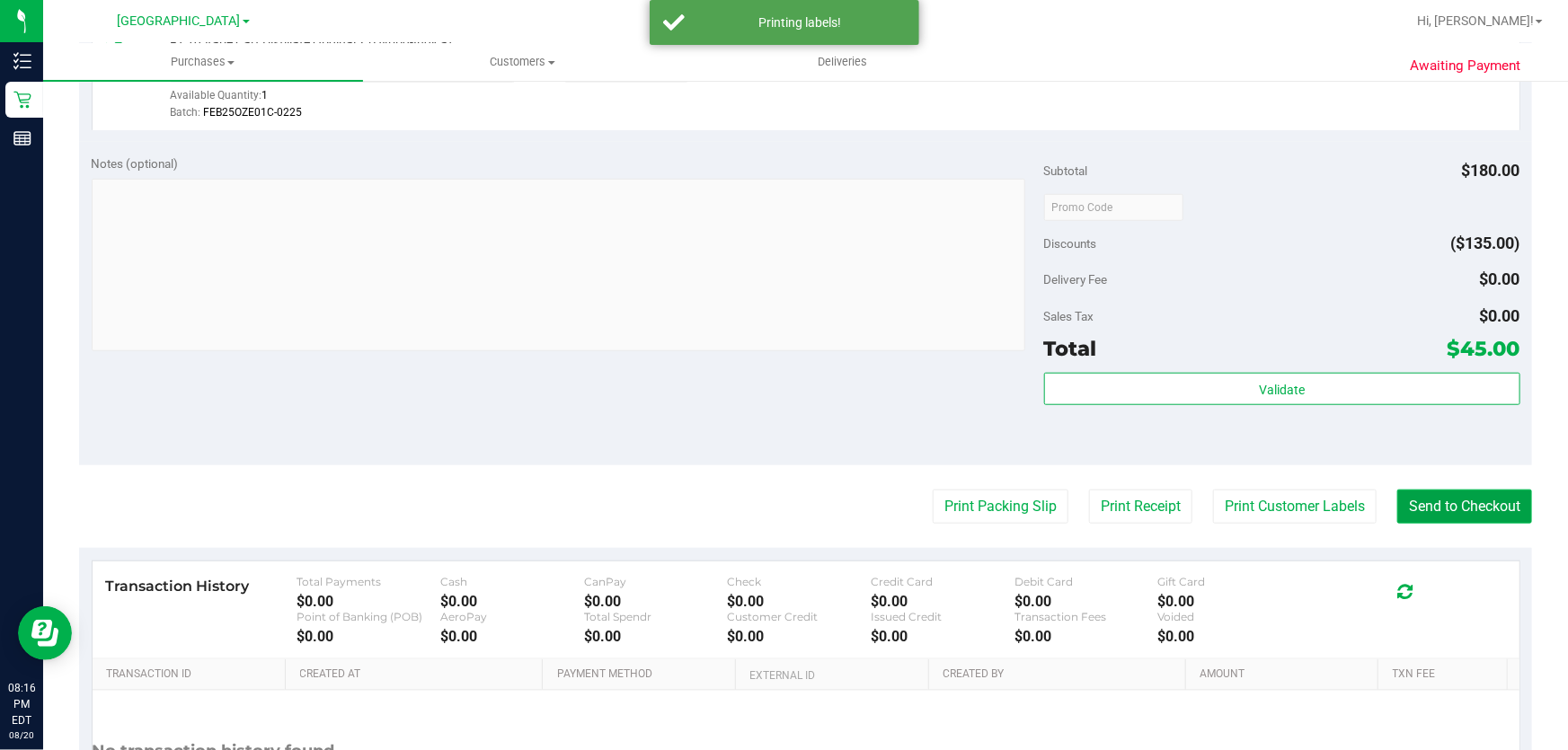
click at [1405, 508] on button "Send to Checkout" at bounding box center [1464, 507] width 134 height 35
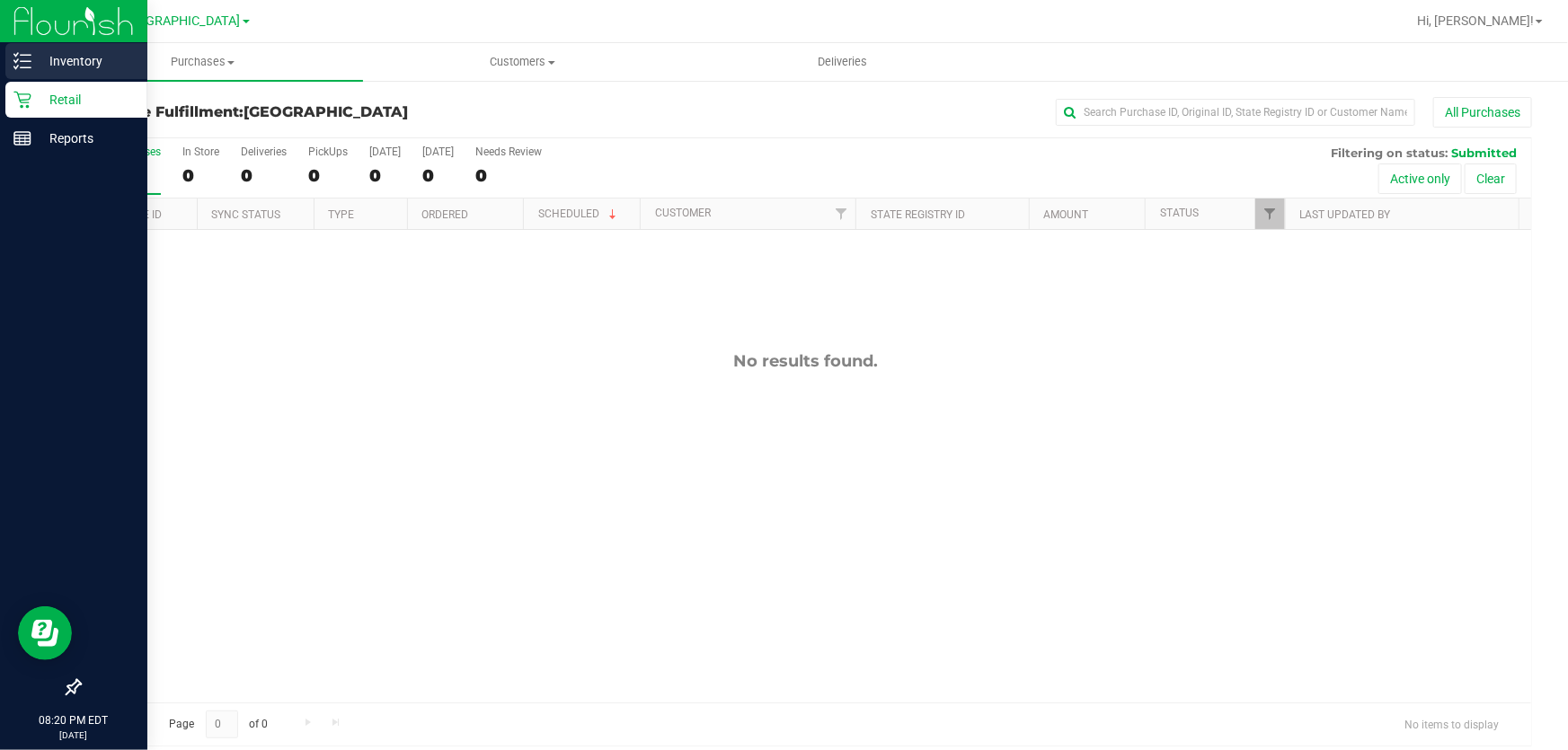
click at [23, 56] on icon at bounding box center [23, 61] width 18 height 18
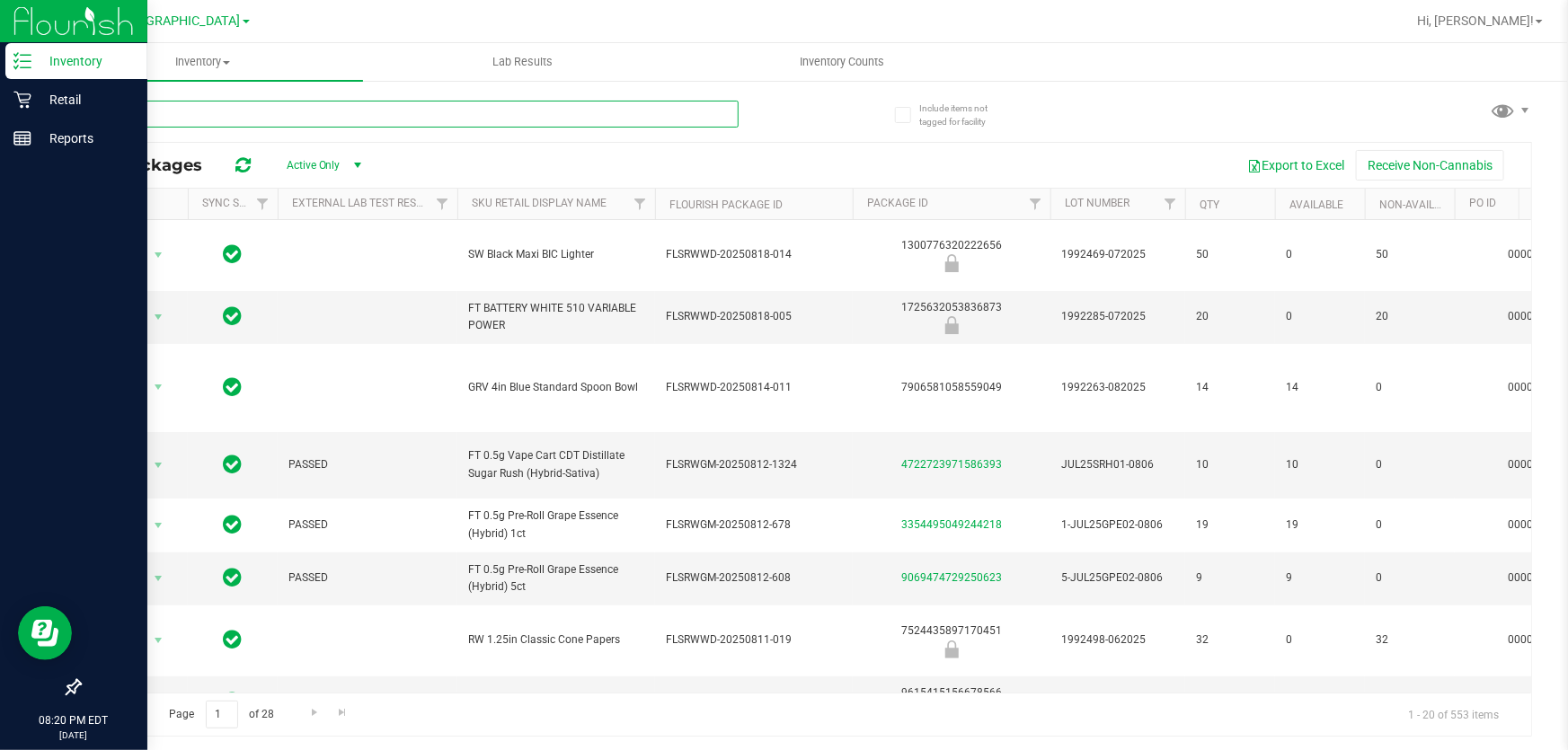
click at [454, 114] on input "text" at bounding box center [409, 114] width 659 height 27
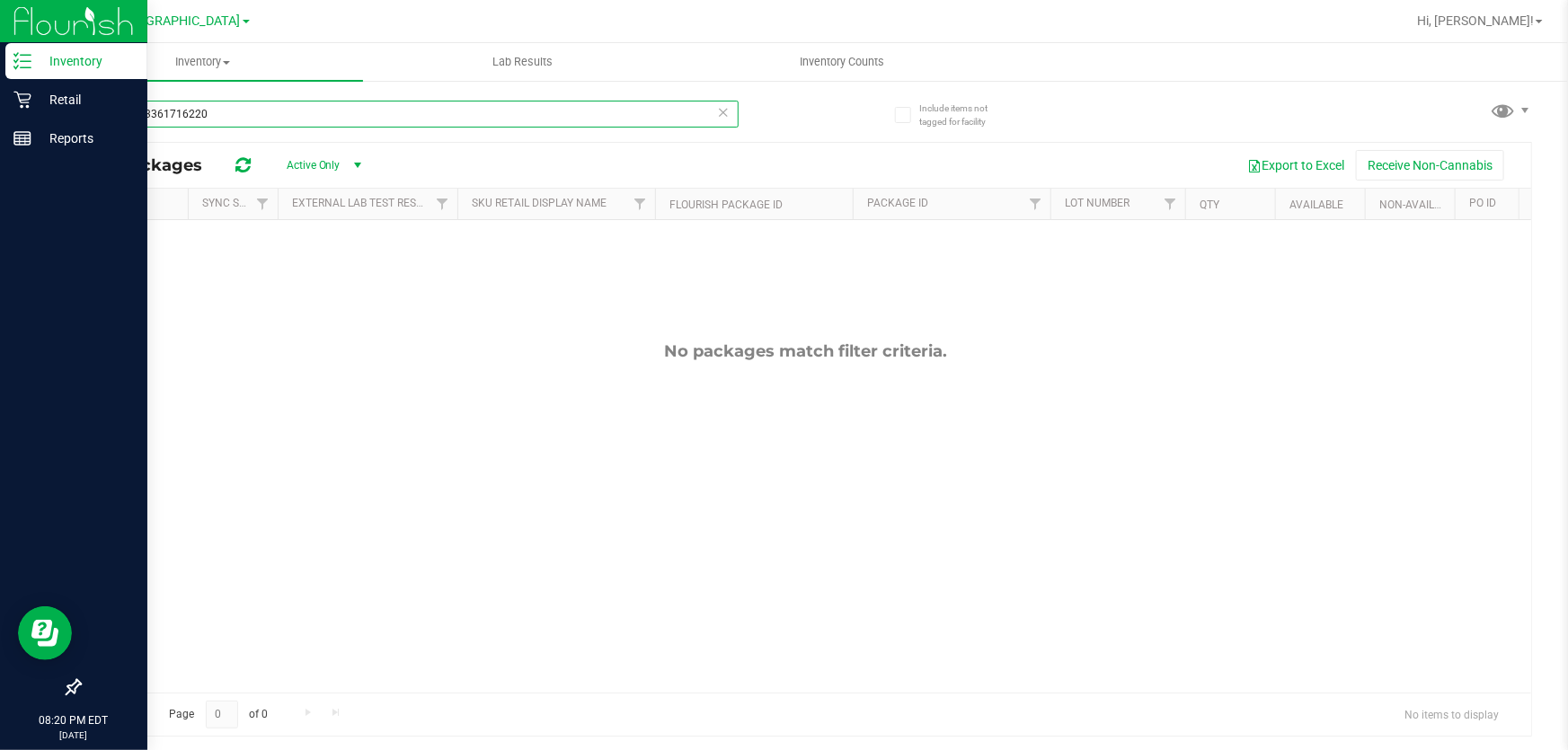
type input "3634063361716220"
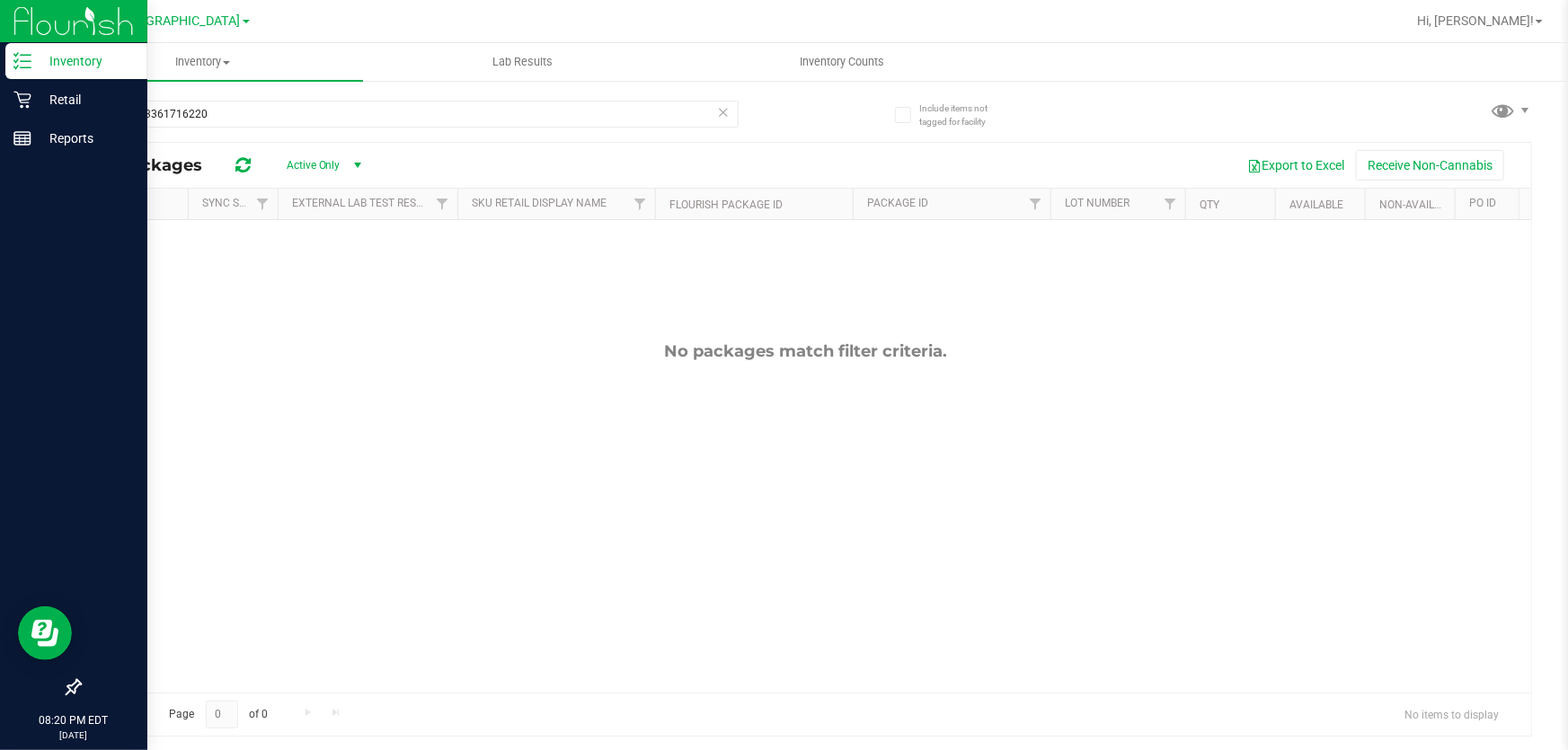
click at [721, 112] on icon at bounding box center [724, 112] width 13 height 22
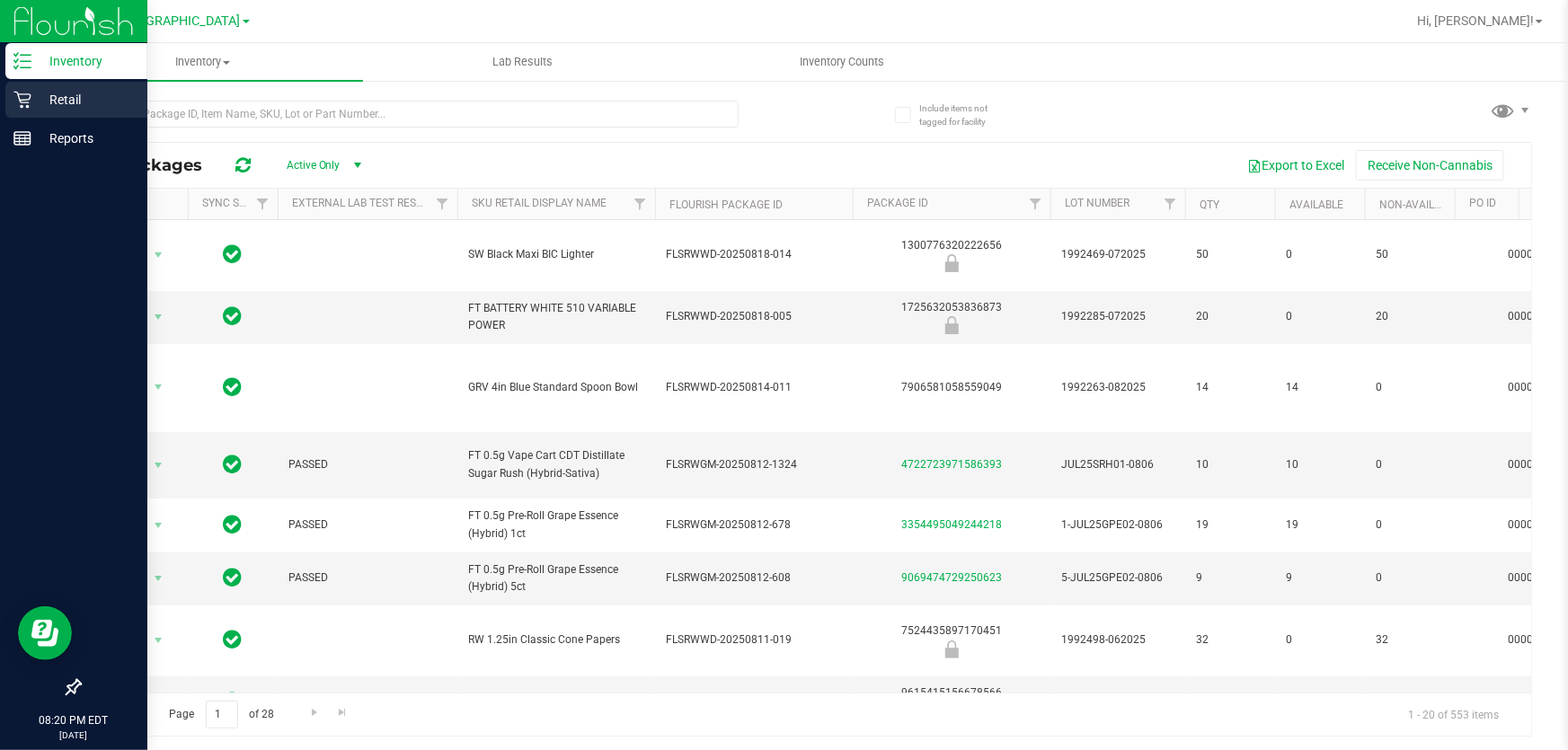
click at [30, 94] on icon at bounding box center [23, 100] width 18 height 18
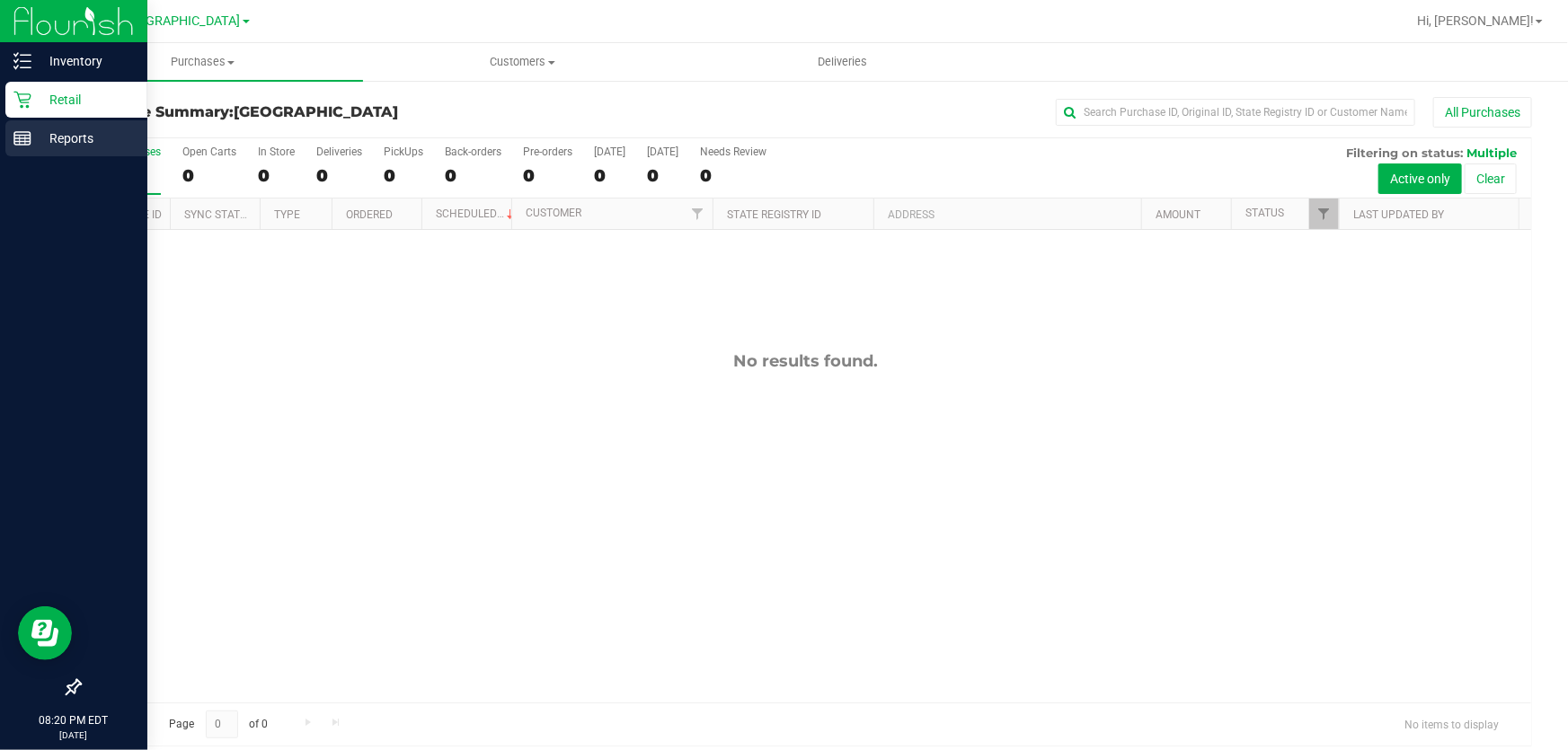
click at [43, 136] on p "Reports" at bounding box center [85, 139] width 108 height 22
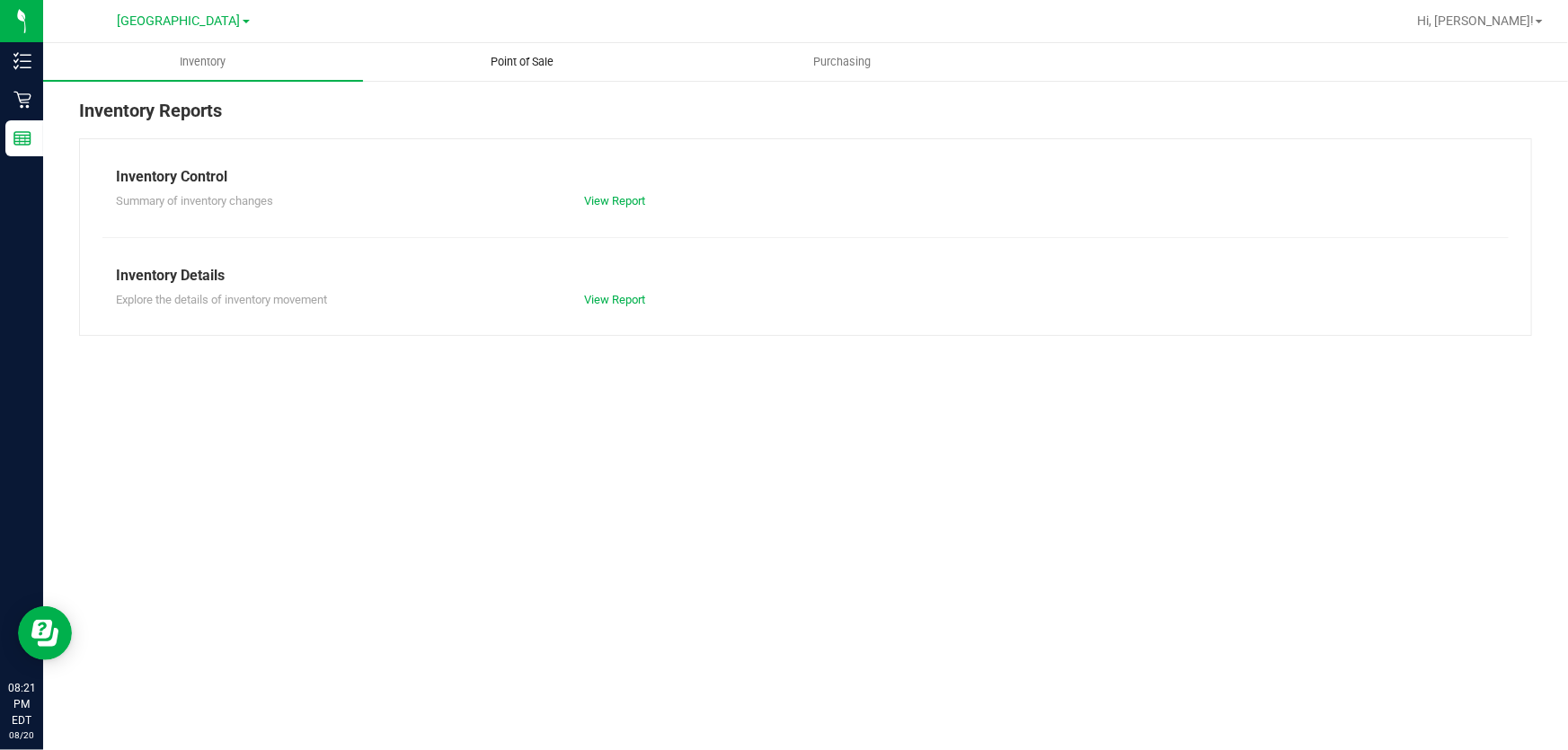
click at [523, 69] on span "Point of Sale" at bounding box center [523, 62] width 112 height 16
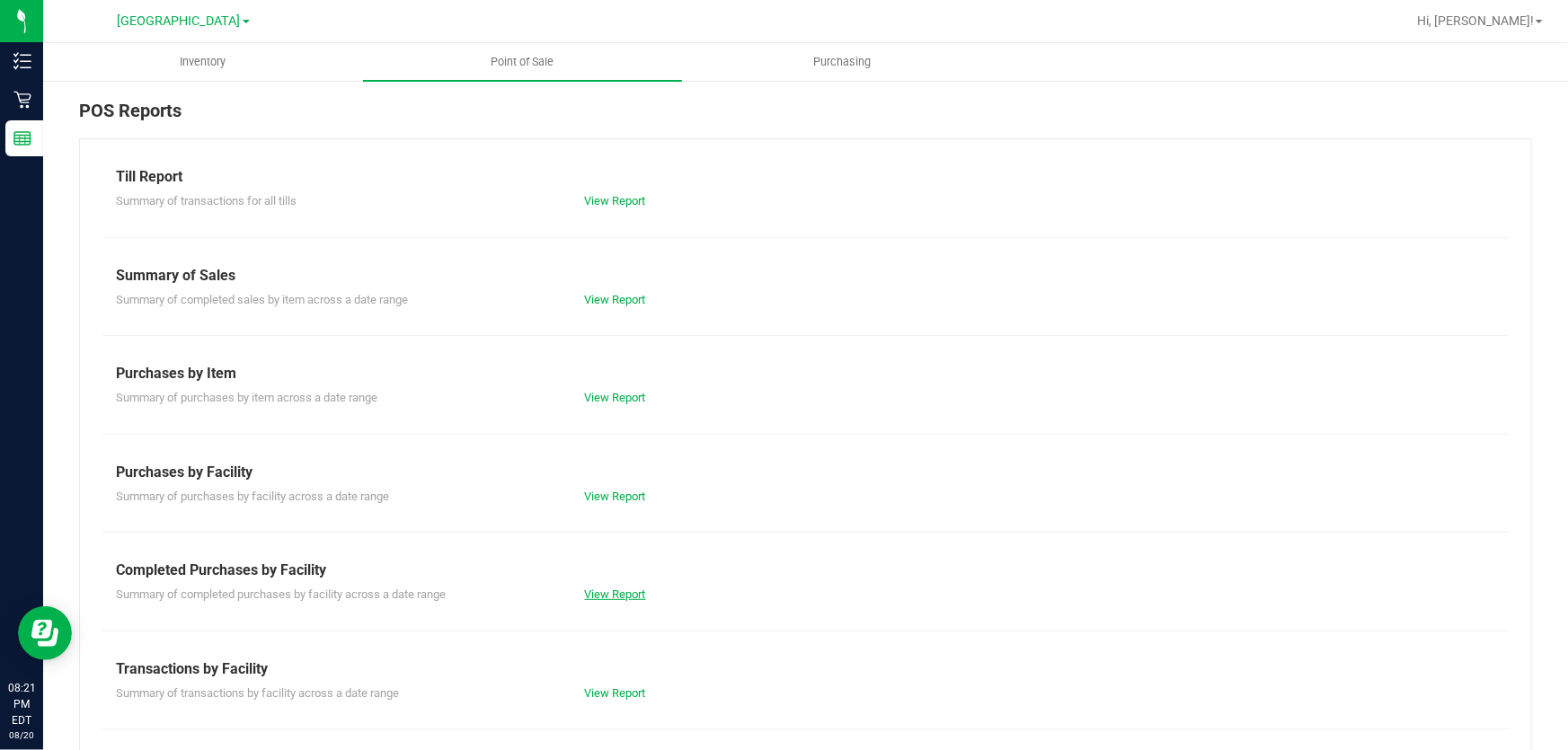
click at [601, 595] on link "View Report" at bounding box center [615, 594] width 61 height 14
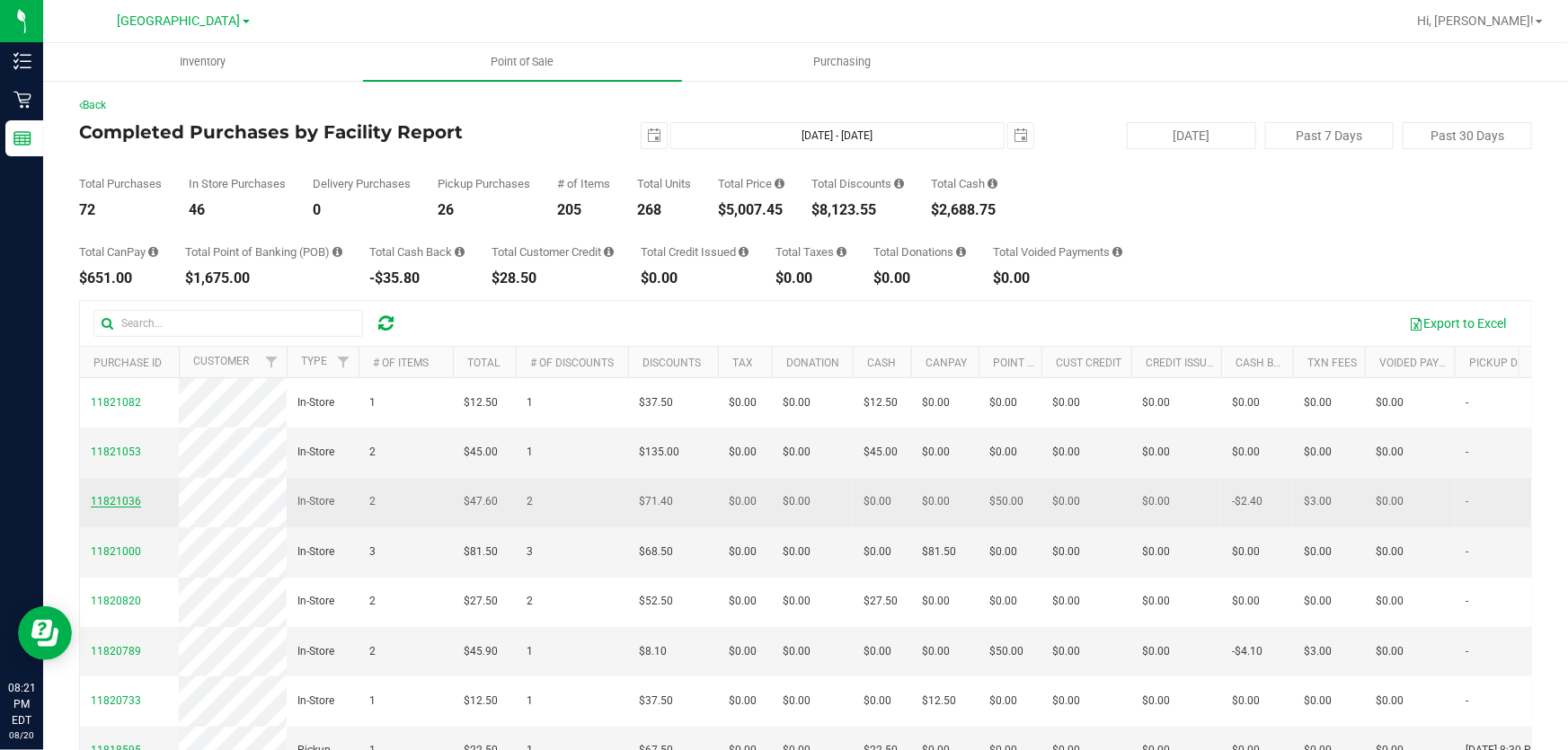
click at [122, 508] on span "11821036" at bounding box center [115, 501] width 50 height 13
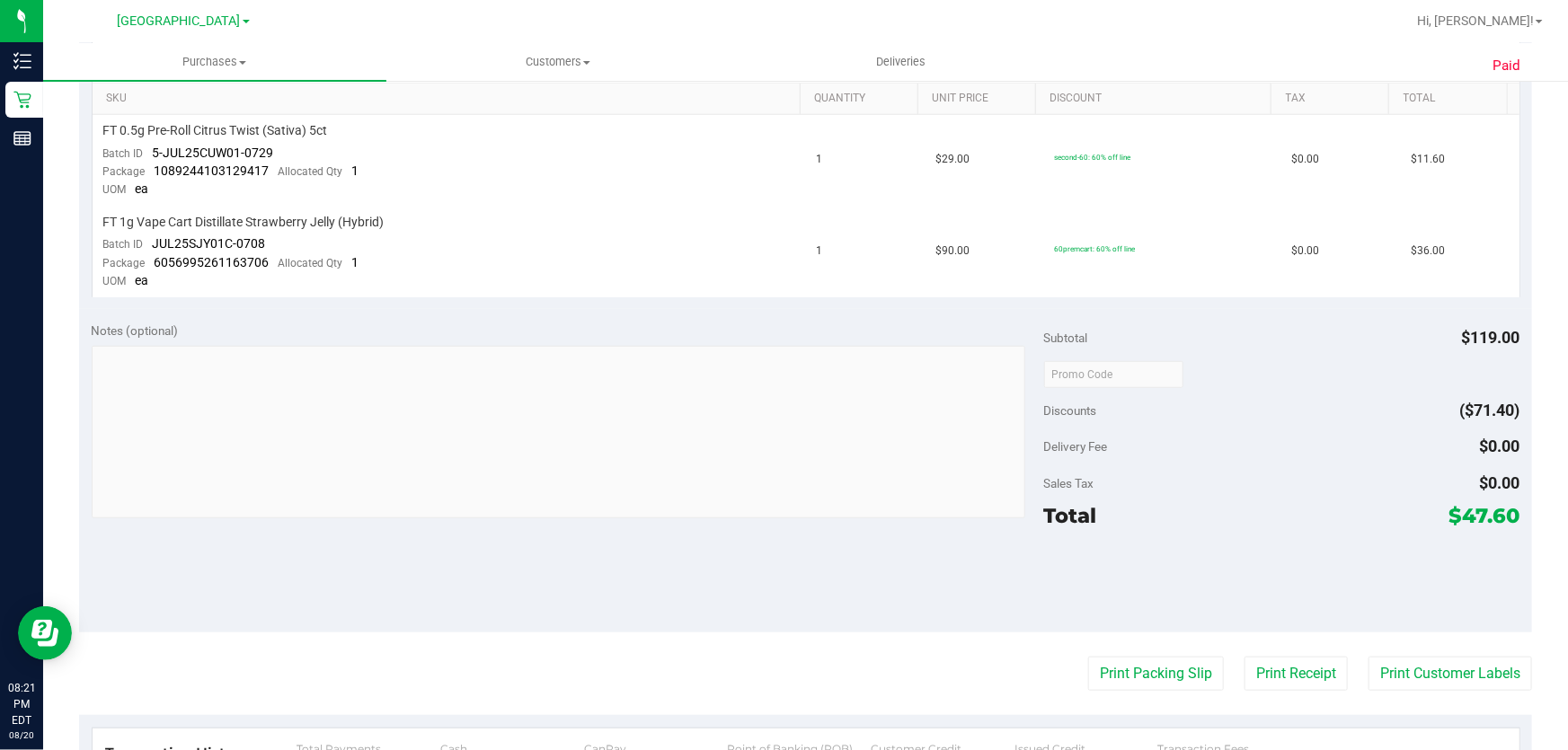
scroll to position [571, 0]
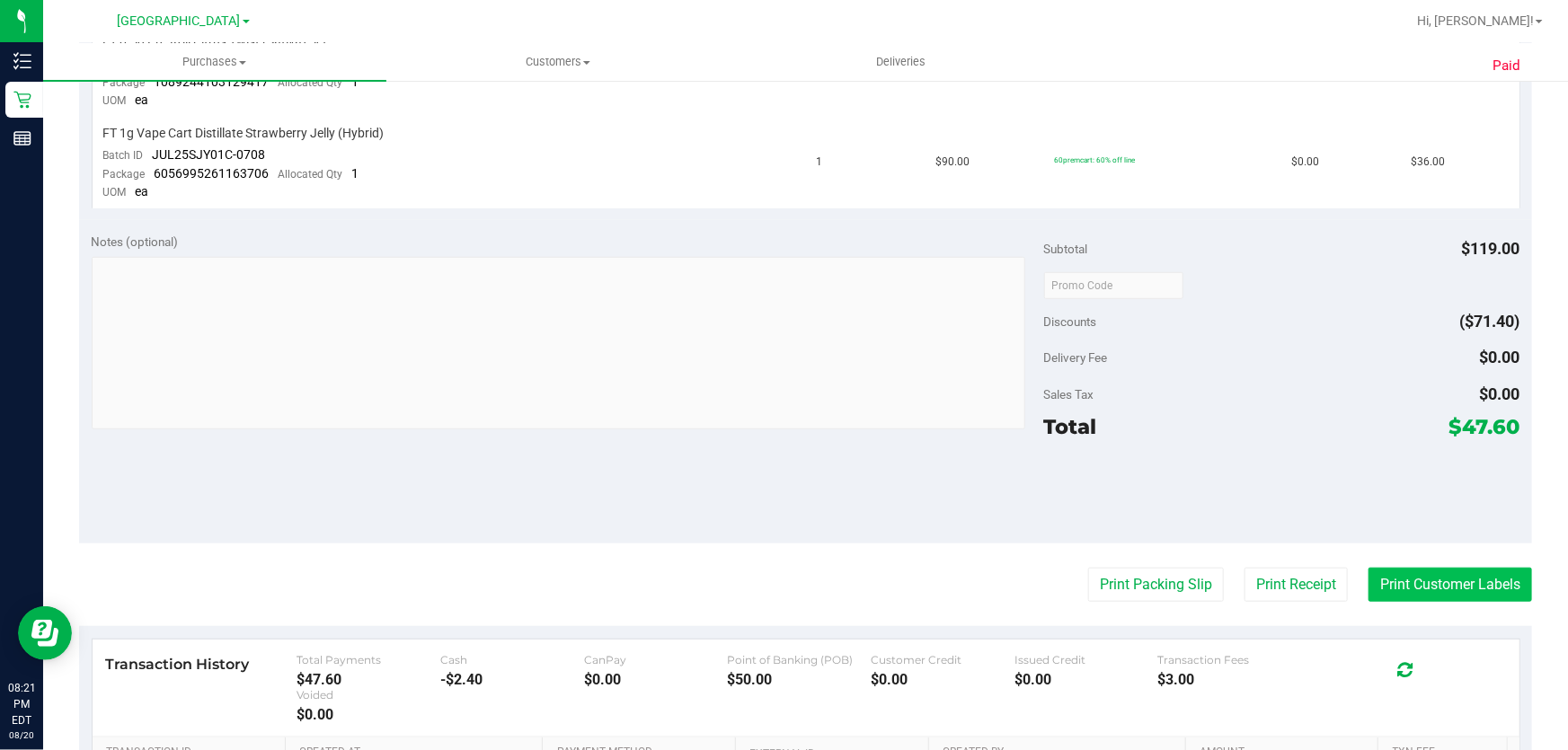
click at [1439, 586] on button "Print Customer Labels" at bounding box center [1450, 585] width 163 height 35
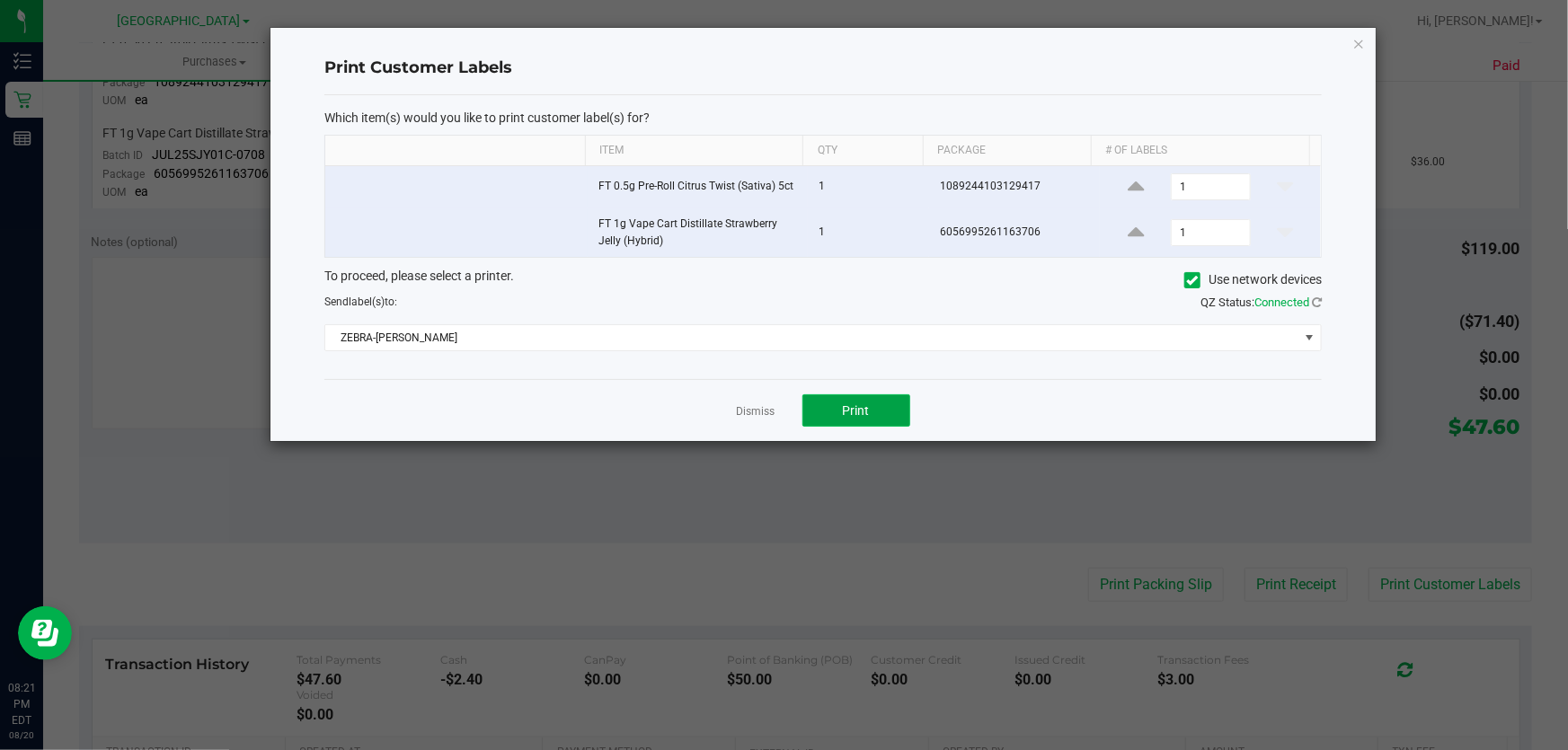
click at [873, 418] on button "Print" at bounding box center [856, 410] width 108 height 33
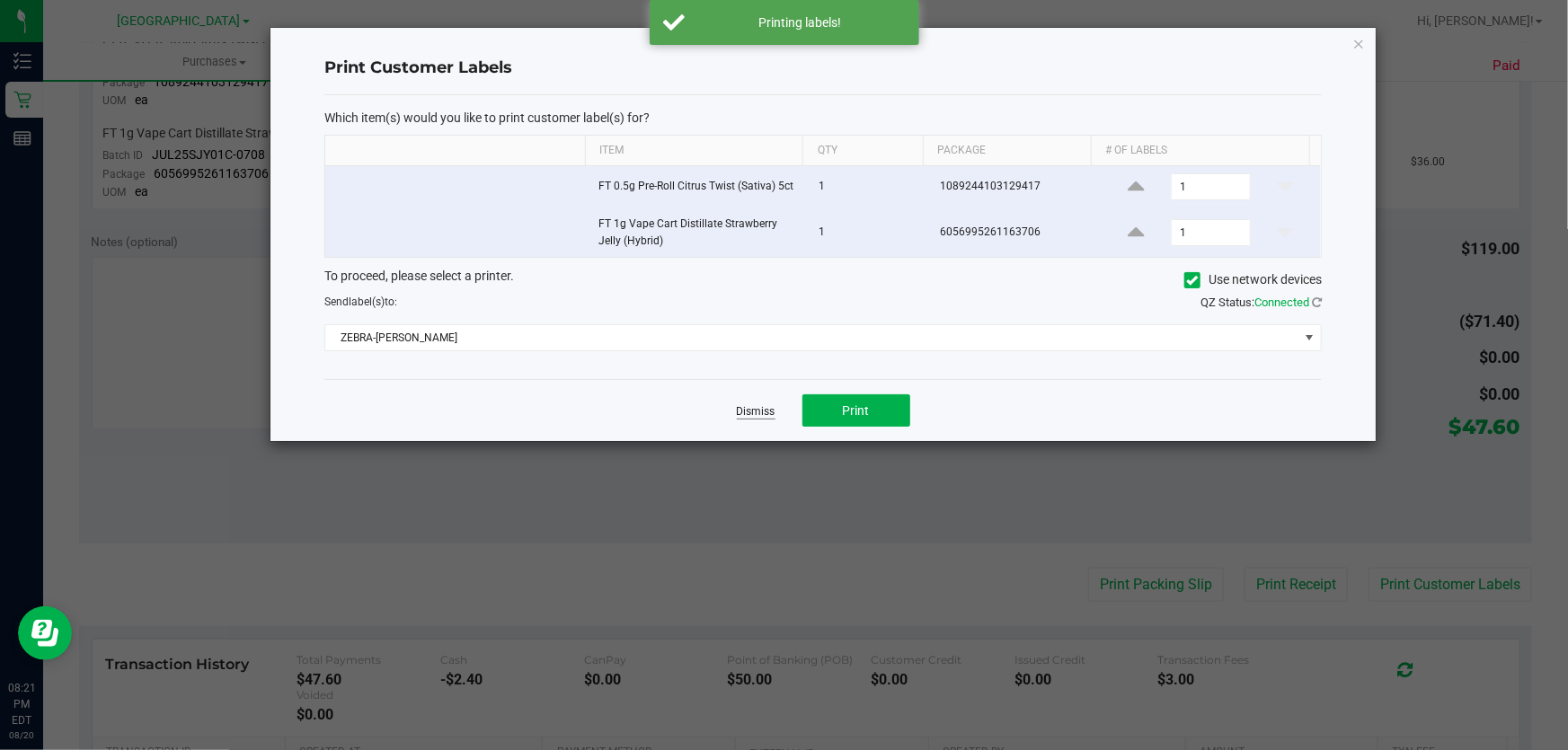
click at [751, 411] on link "Dismiss" at bounding box center [755, 411] width 39 height 15
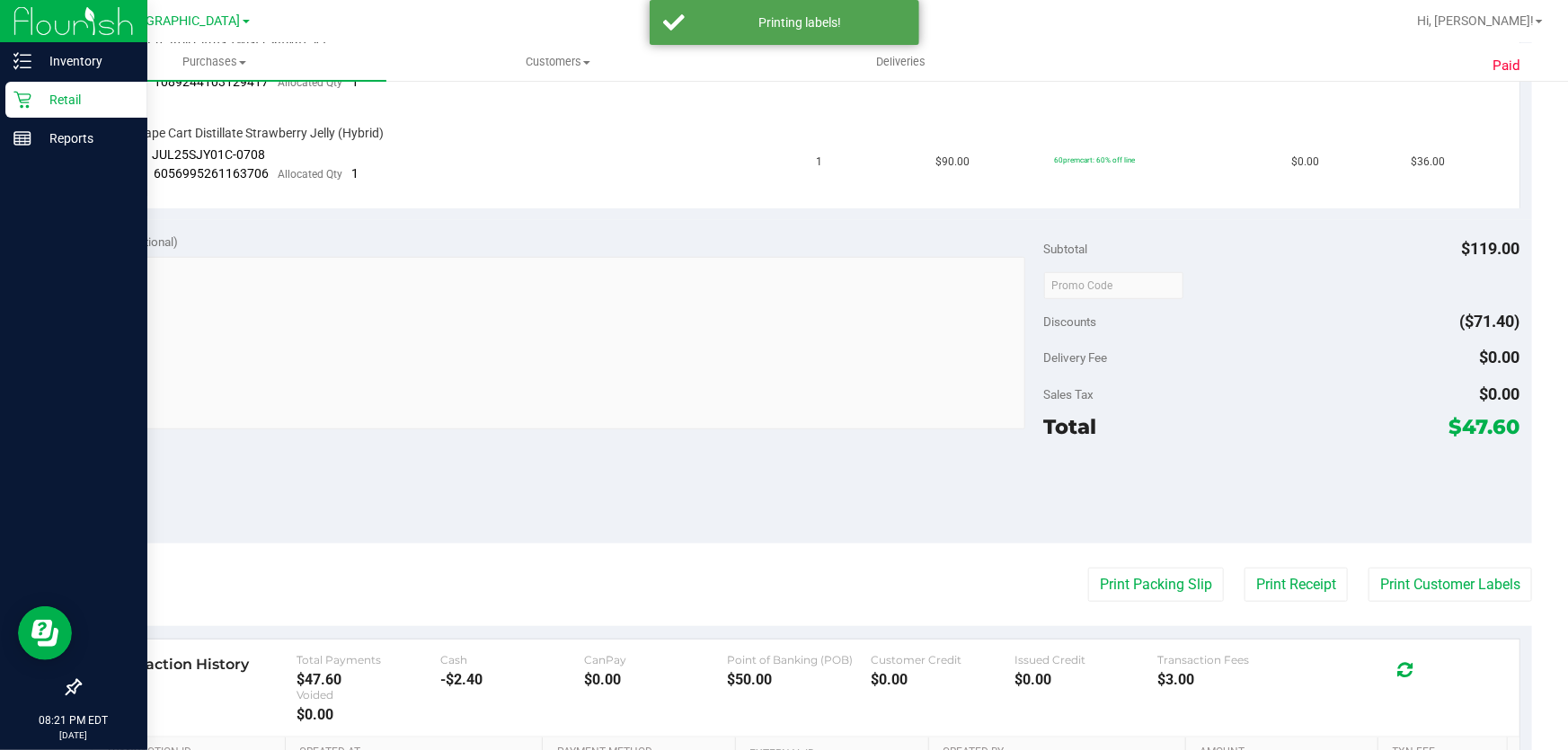
click at [54, 94] on p "Retail" at bounding box center [85, 100] width 108 height 22
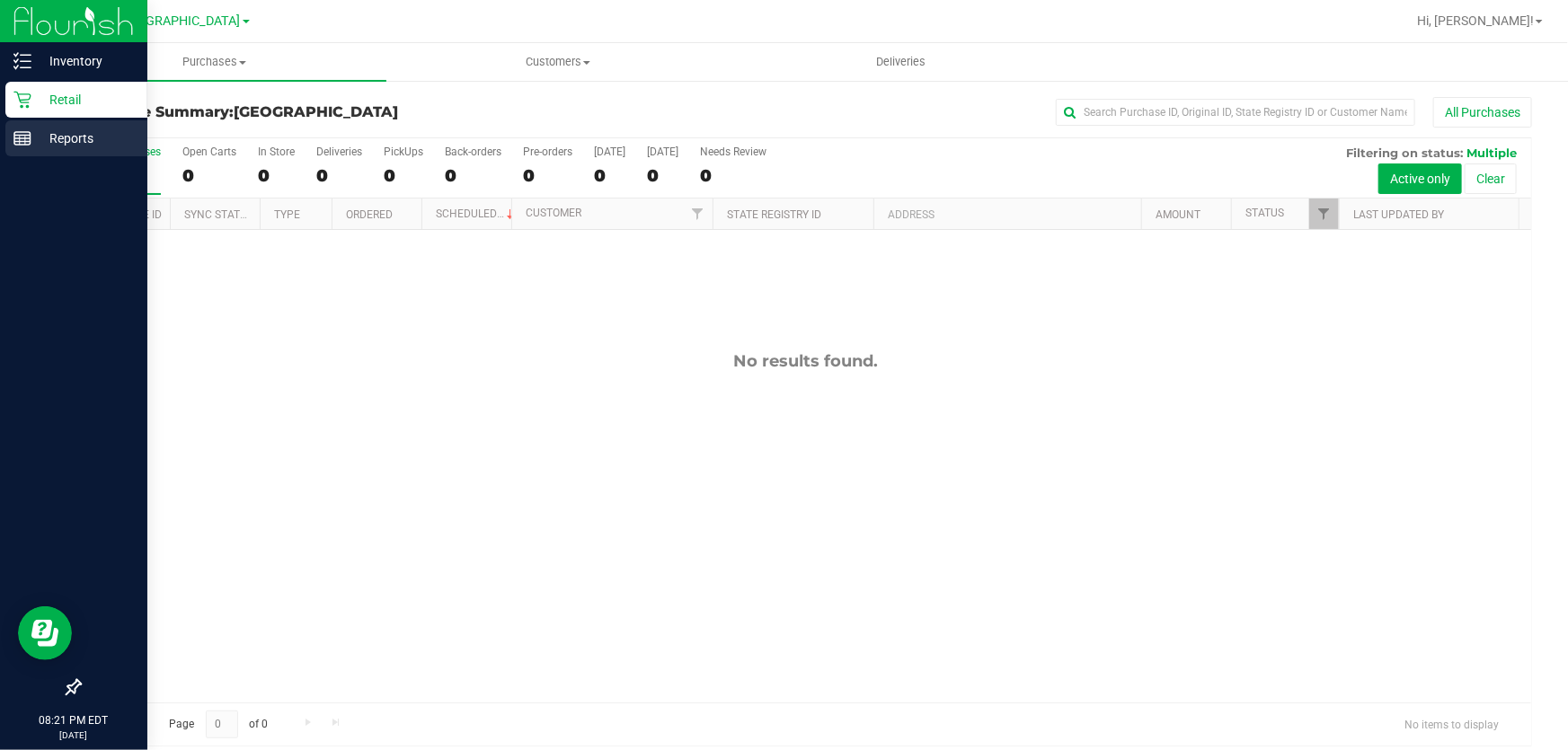
click at [35, 136] on p "Reports" at bounding box center [85, 139] width 108 height 22
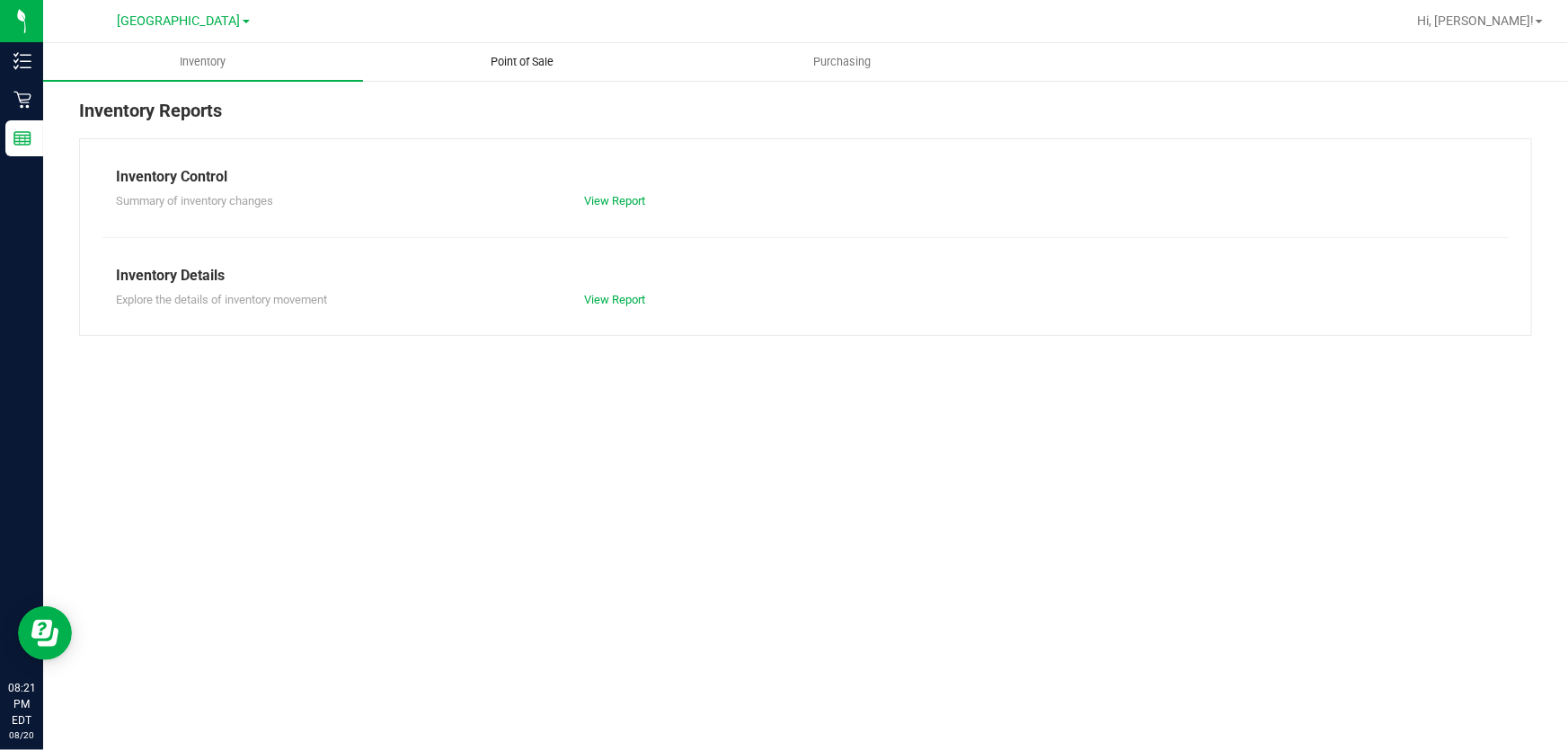
click at [515, 64] on span "Point of Sale" at bounding box center [523, 62] width 112 height 16
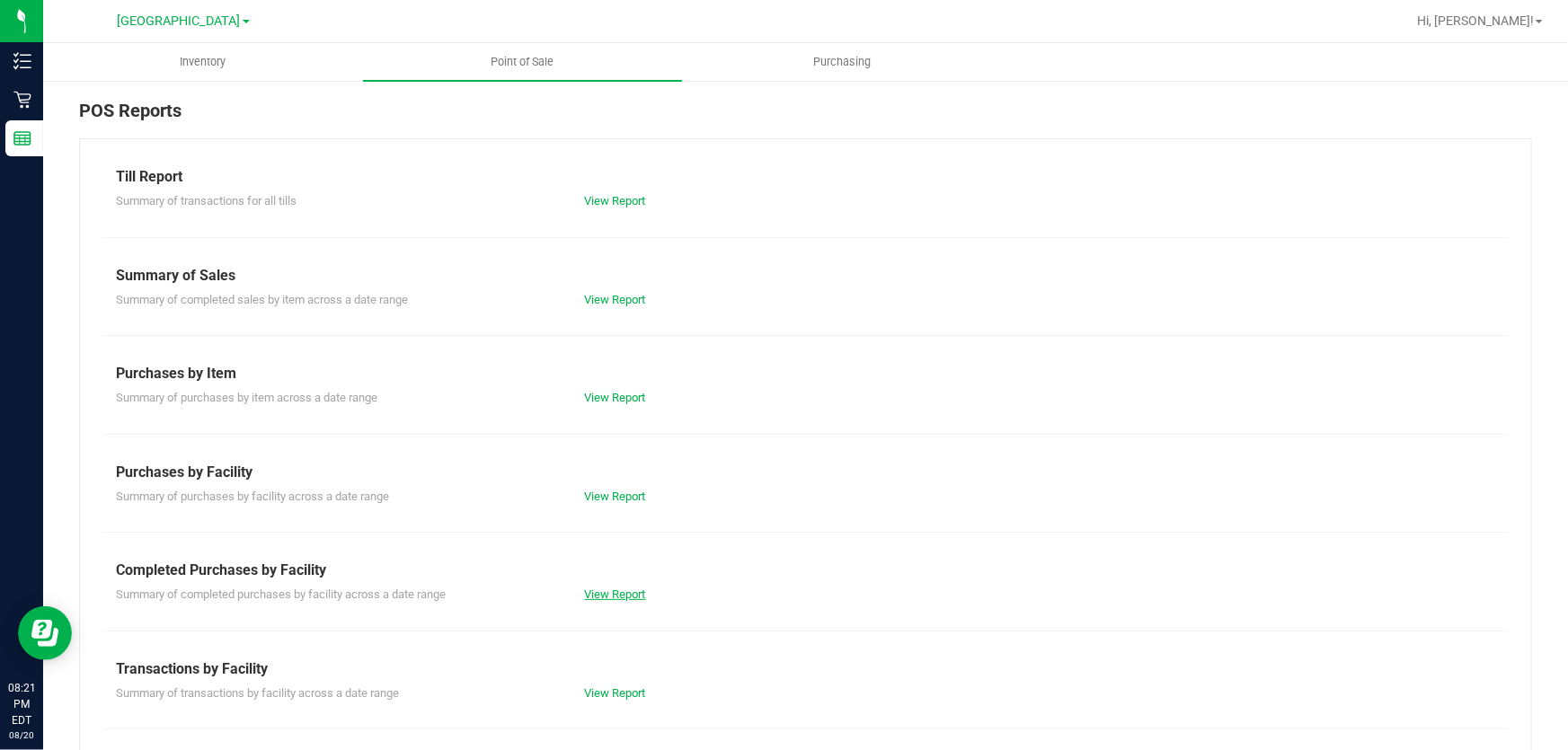
click at [590, 594] on link "View Report" at bounding box center [615, 594] width 61 height 14
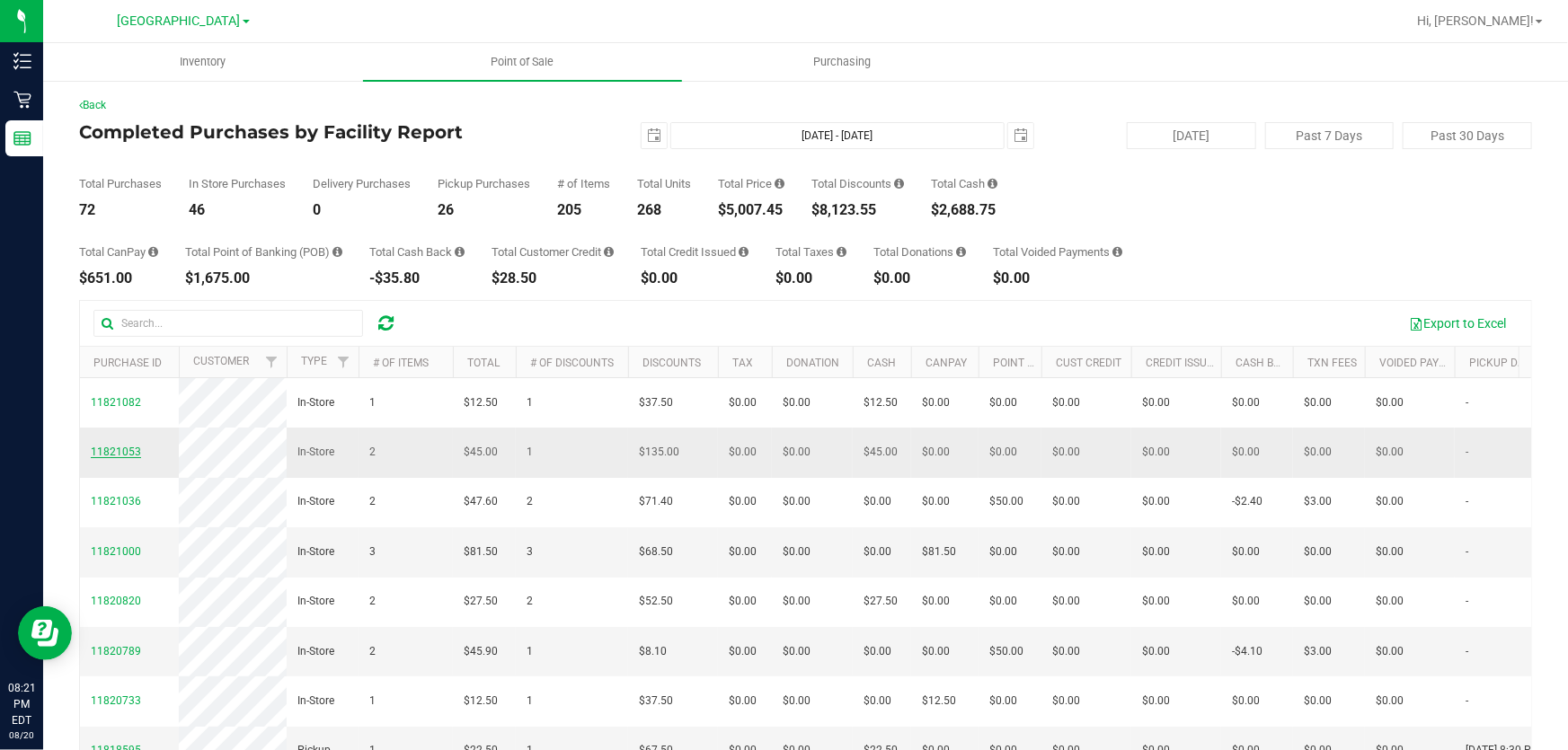
click at [94, 459] on span "11821053" at bounding box center [115, 452] width 50 height 13
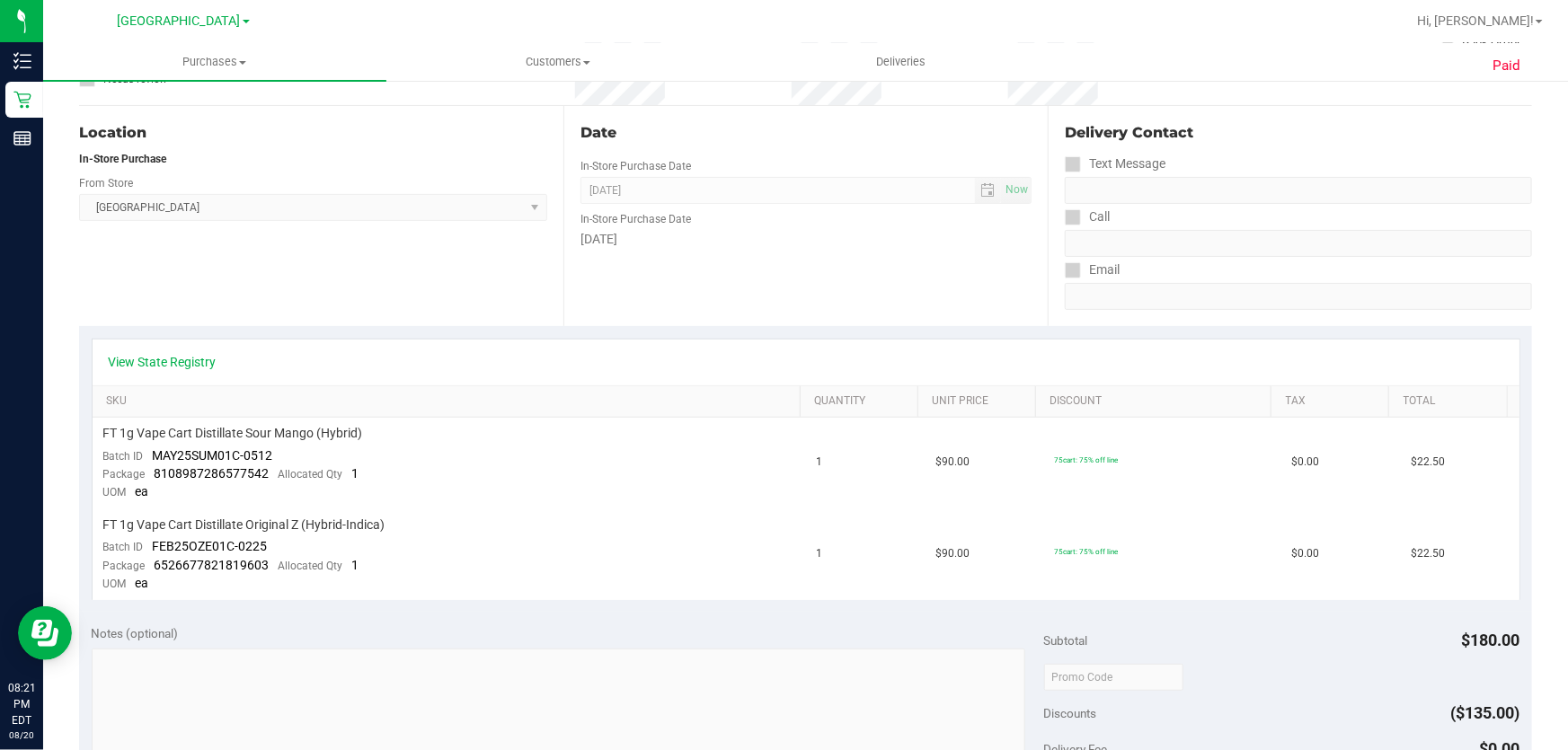
scroll to position [489, 0]
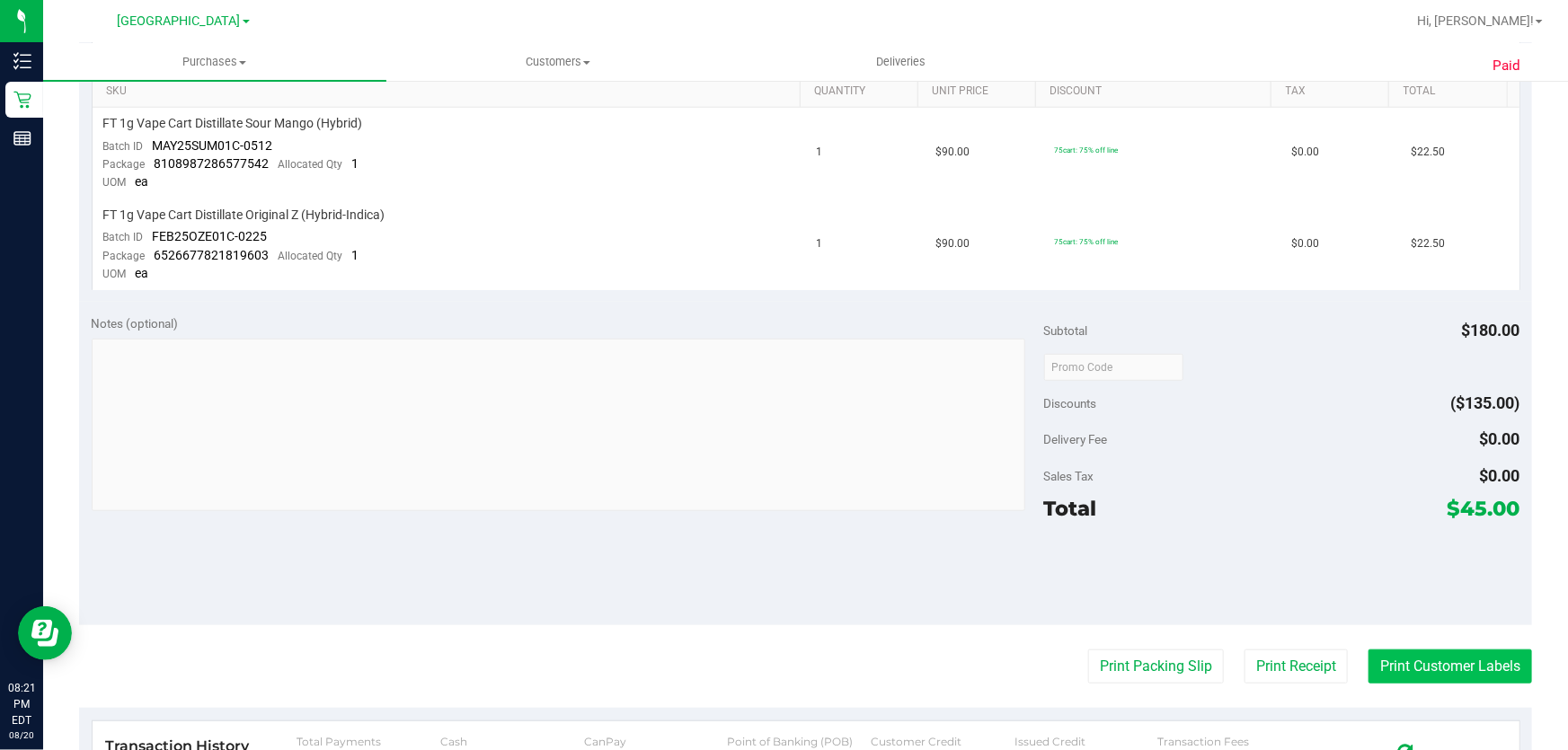
click at [1393, 663] on button "Print Customer Labels" at bounding box center [1450, 666] width 163 height 35
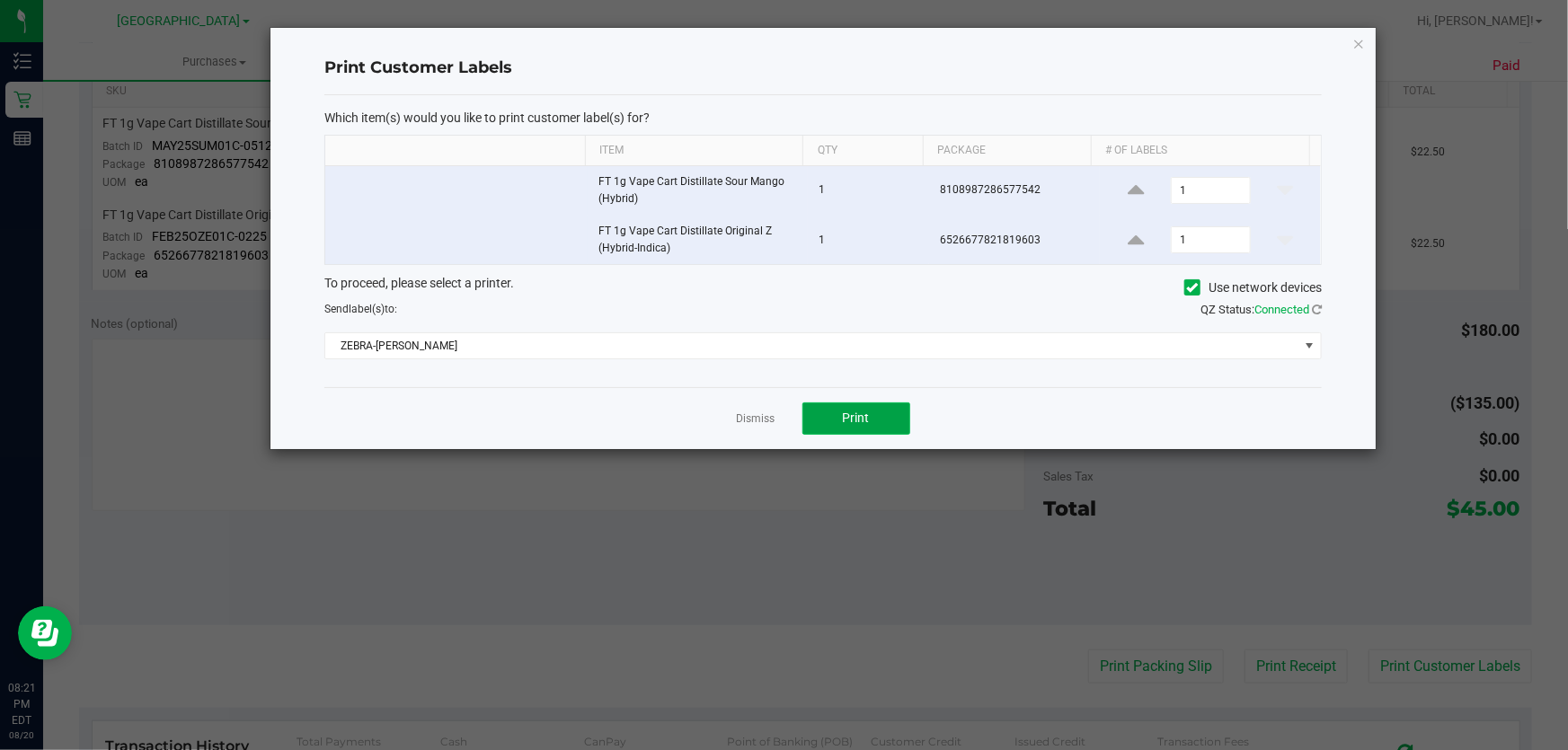
click at [873, 425] on button "Print" at bounding box center [856, 419] width 108 height 33
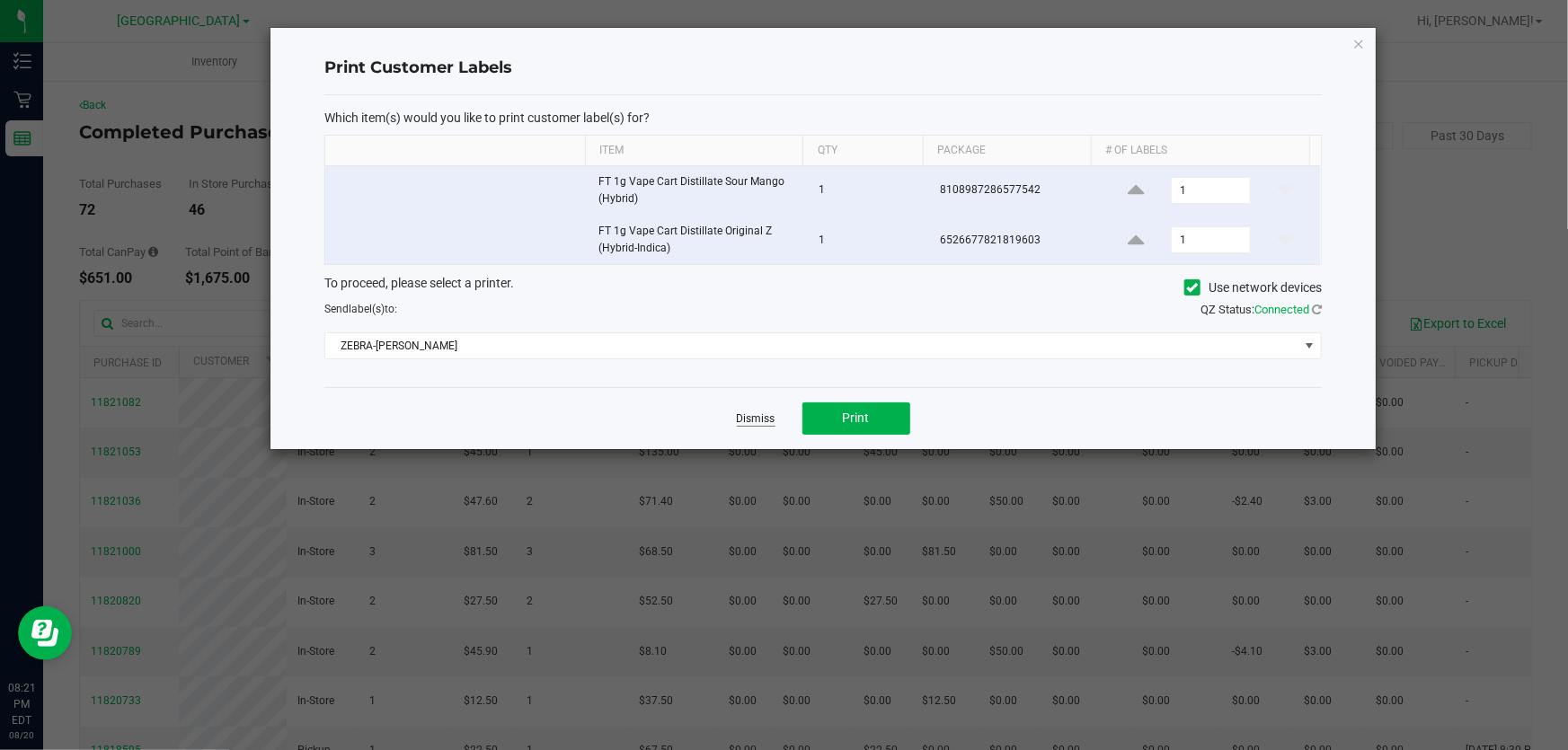
click at [756, 411] on link "Dismiss" at bounding box center [755, 419] width 39 height 15
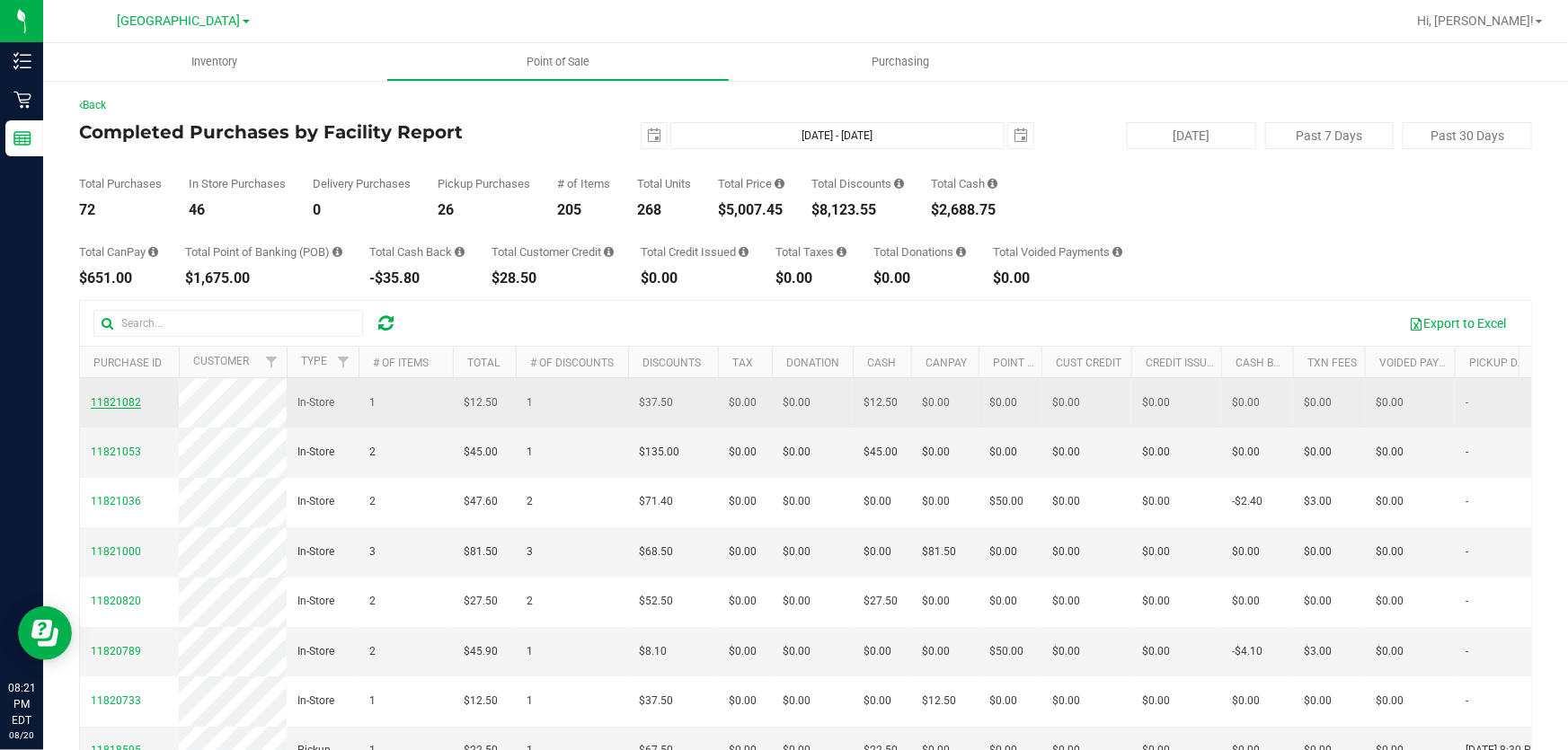
click at [133, 409] on span "11821082" at bounding box center [115, 402] width 50 height 13
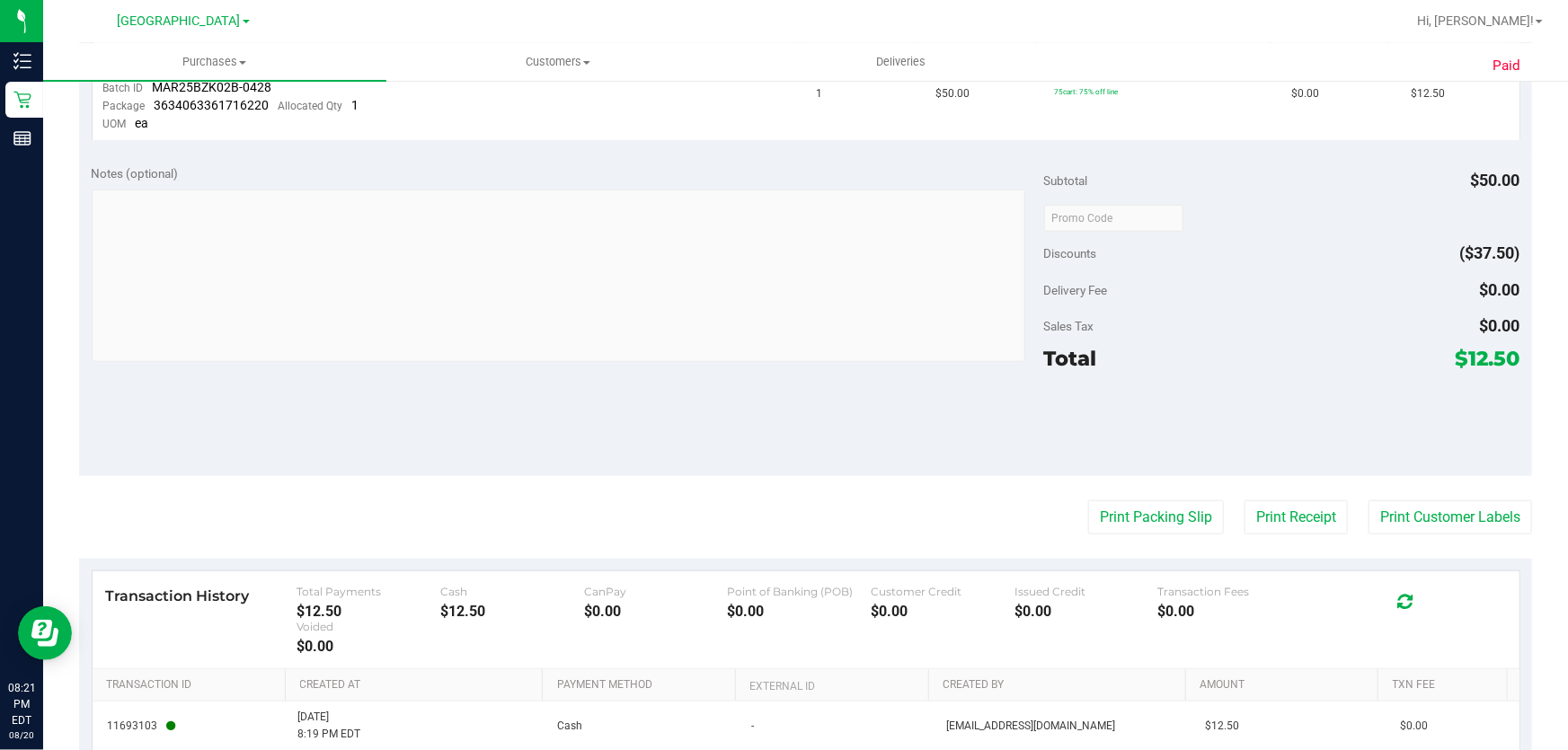
scroll to position [726, 0]
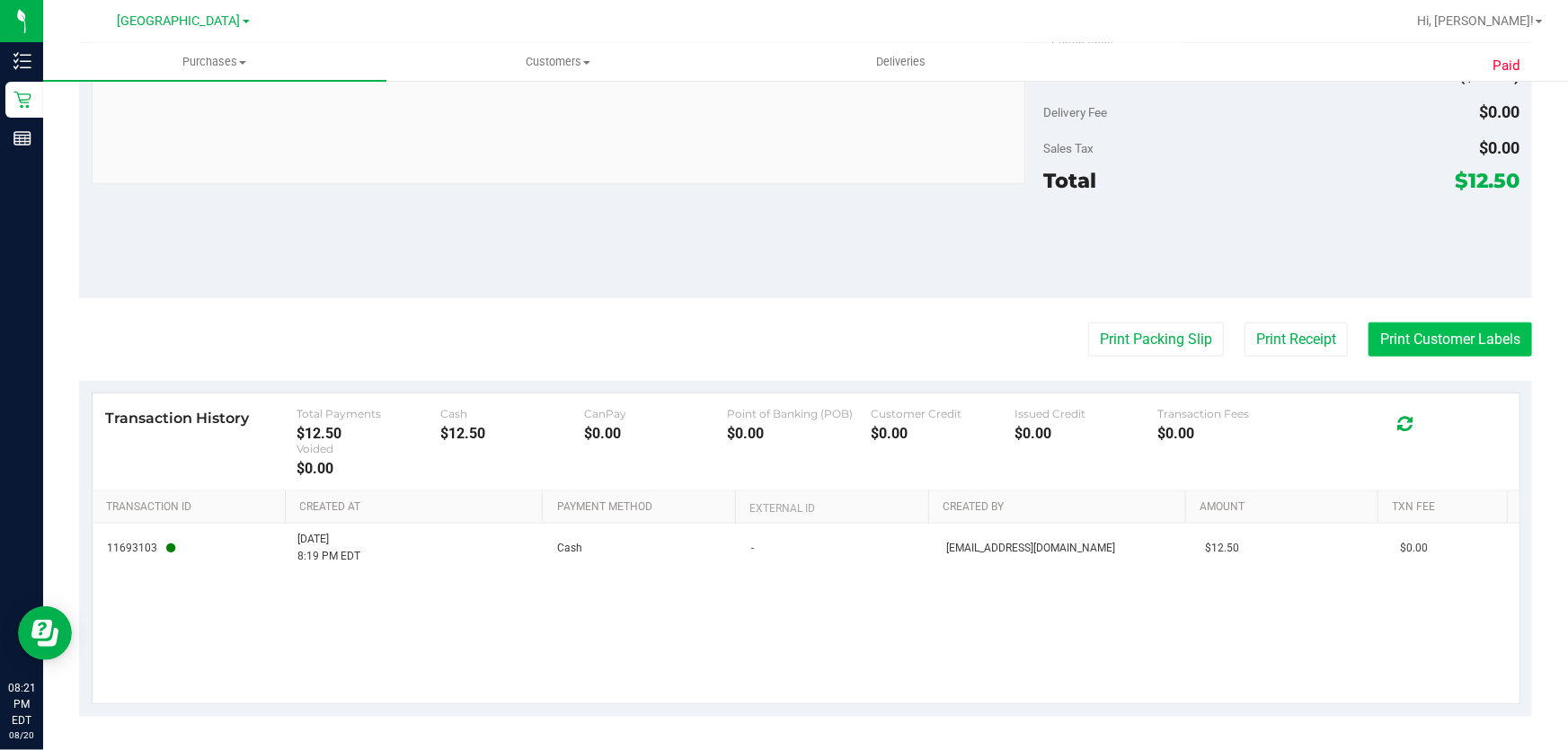
click at [1455, 341] on button "Print Customer Labels" at bounding box center [1450, 340] width 163 height 35
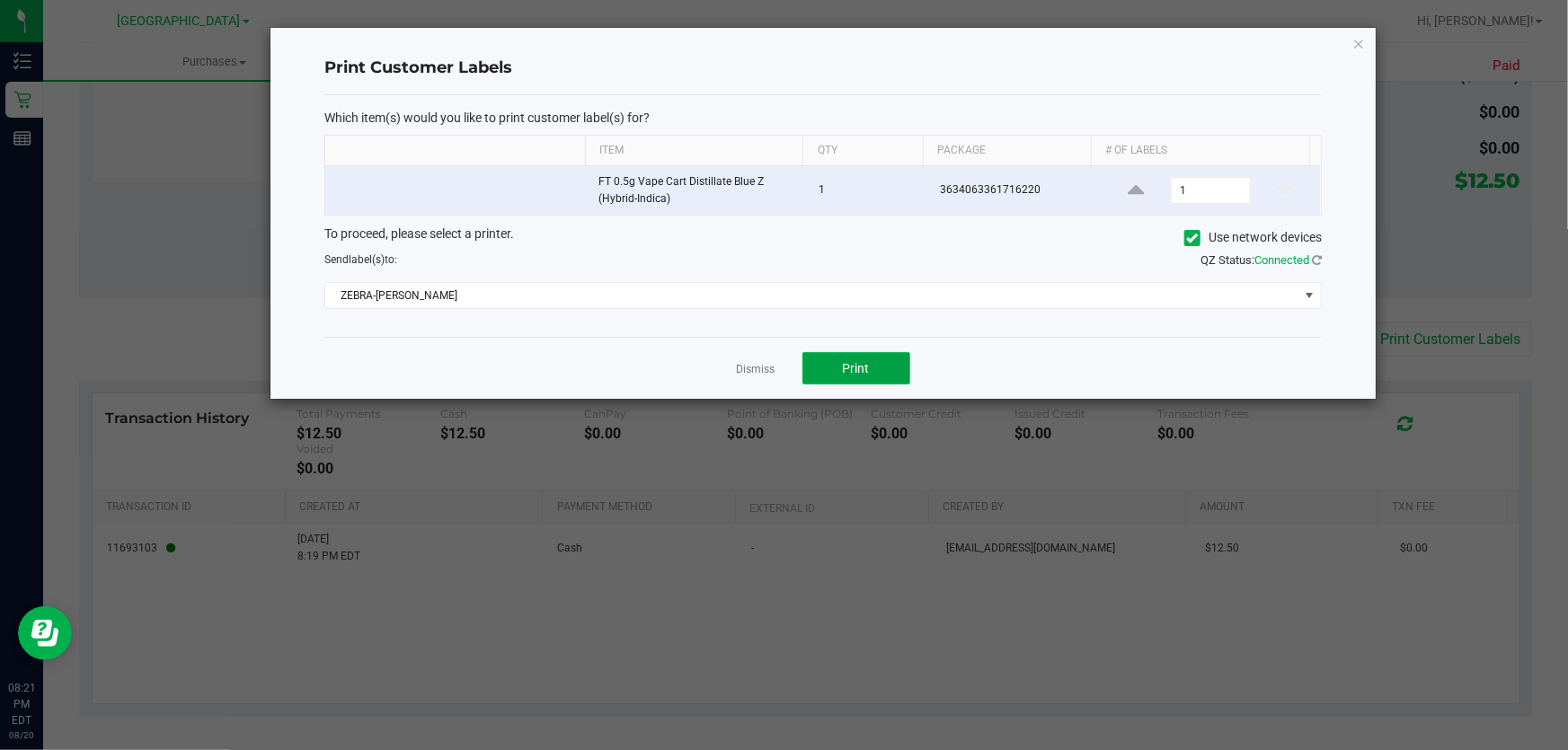
click at [847, 374] on span "Print" at bounding box center [856, 369] width 27 height 15
click at [751, 363] on link "Dismiss" at bounding box center [755, 370] width 39 height 15
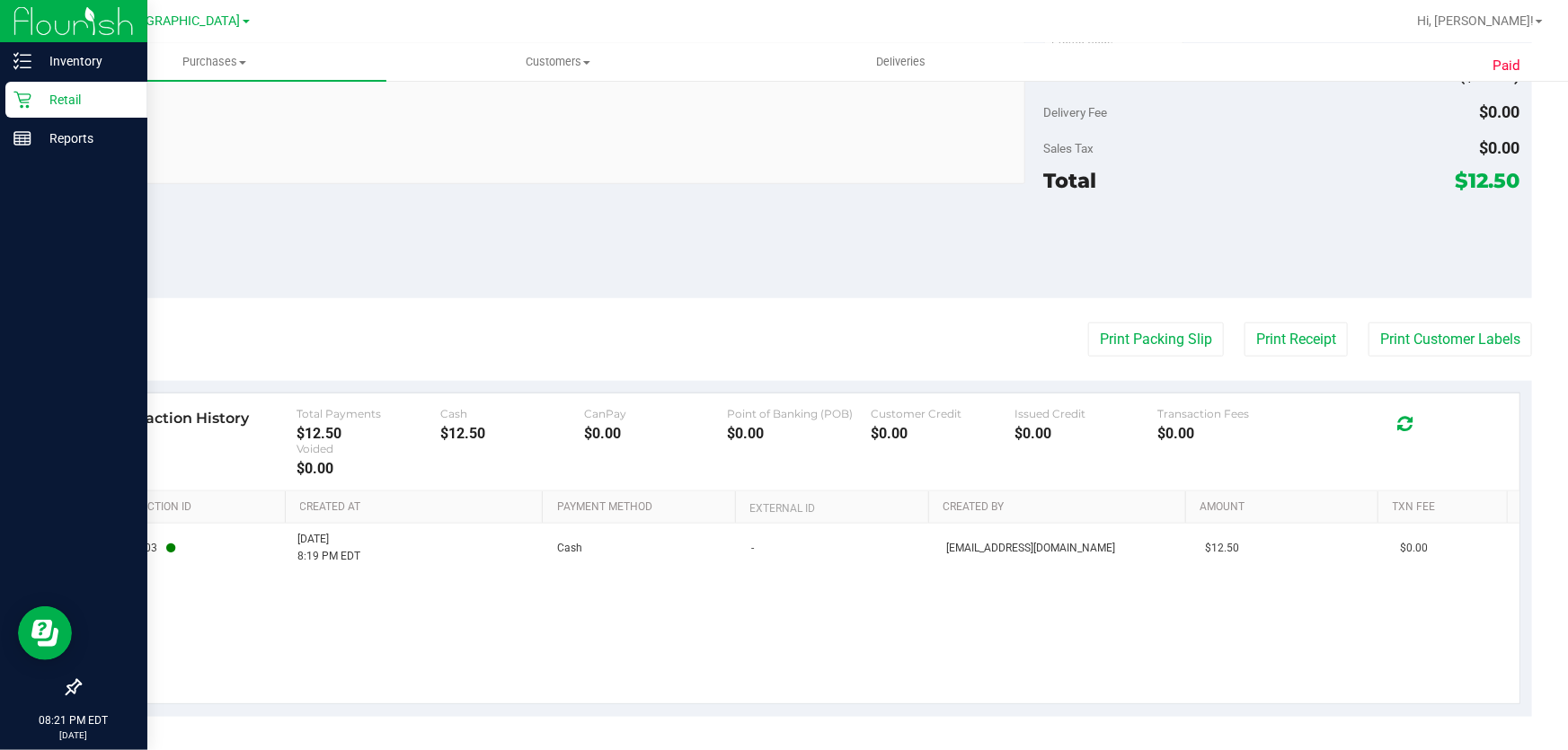
click at [30, 97] on icon at bounding box center [22, 100] width 17 height 17
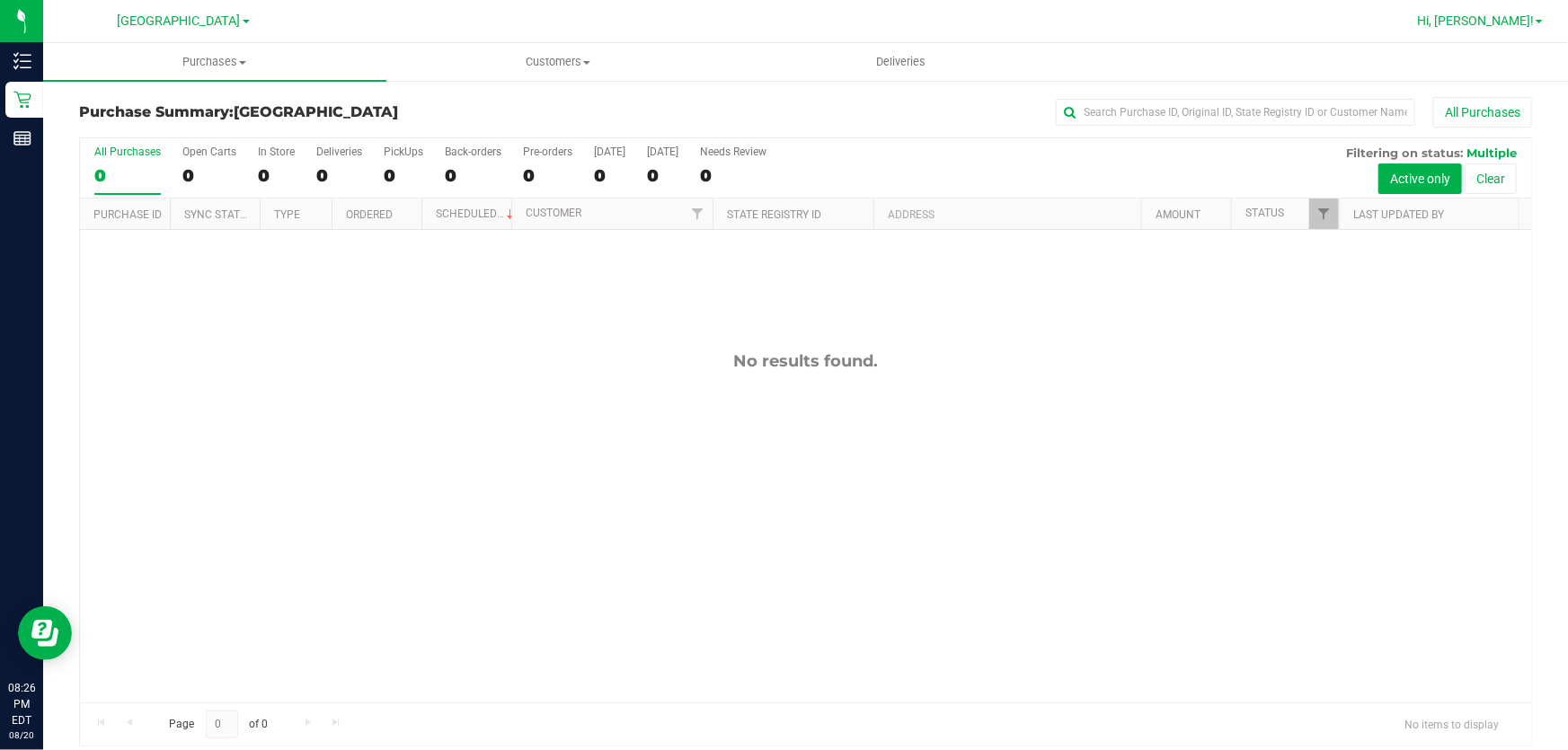
click at [1506, 14] on span "Hi, [PERSON_NAME]!" at bounding box center [1475, 21] width 117 height 15
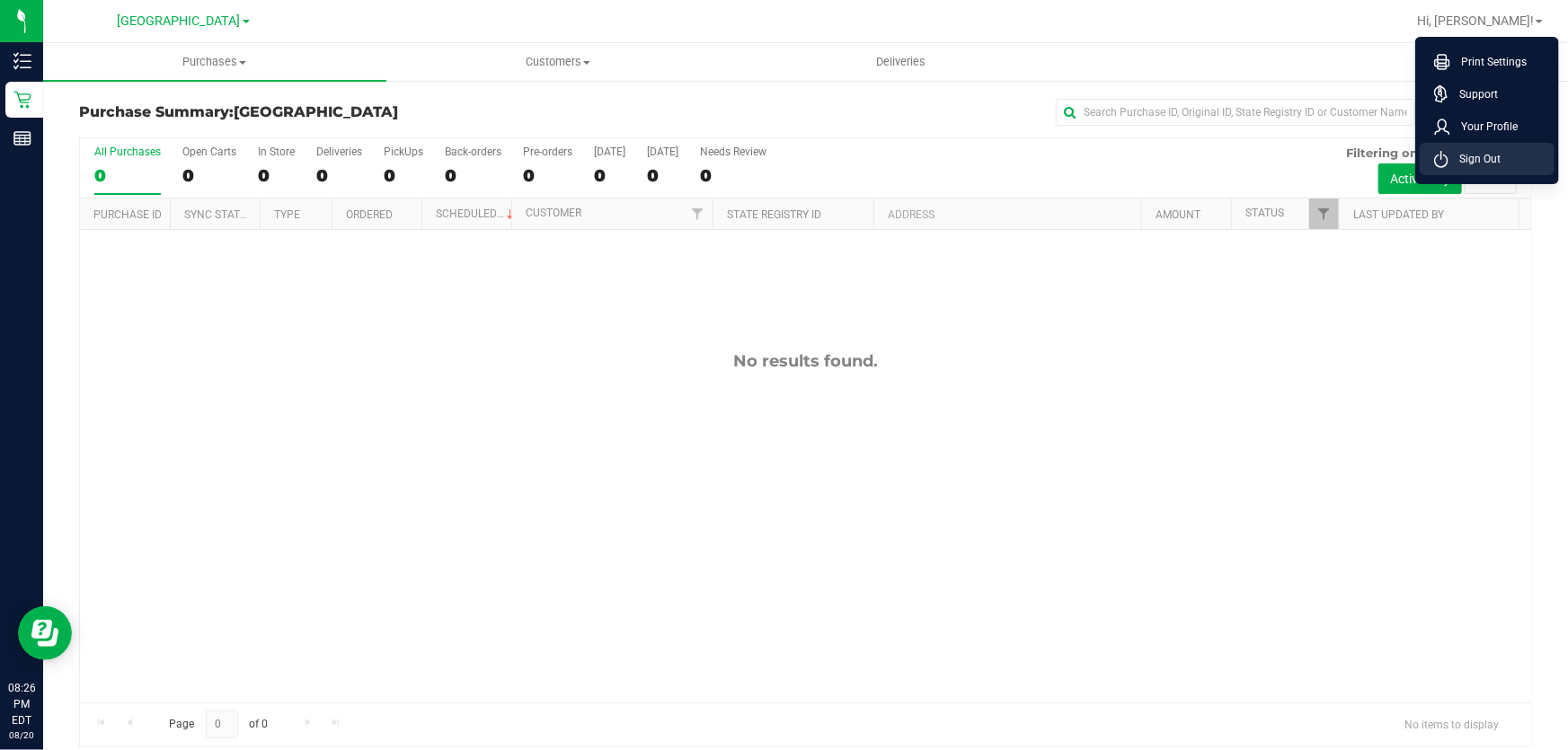
click at [1485, 157] on span "Sign Out" at bounding box center [1474, 159] width 52 height 18
